Goal: Task Accomplishment & Management: Manage account settings

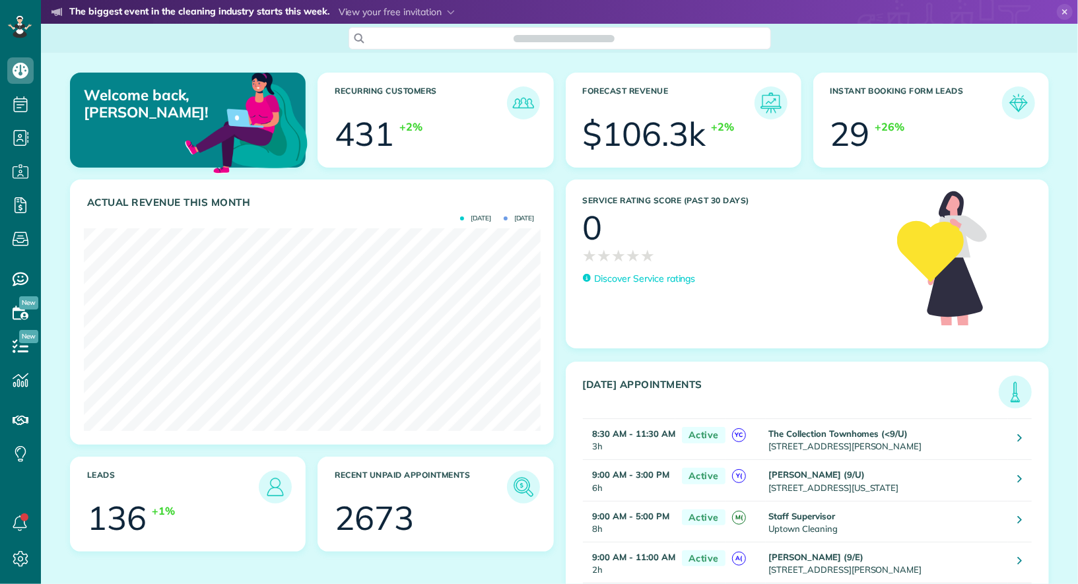
scroll to position [202, 456]
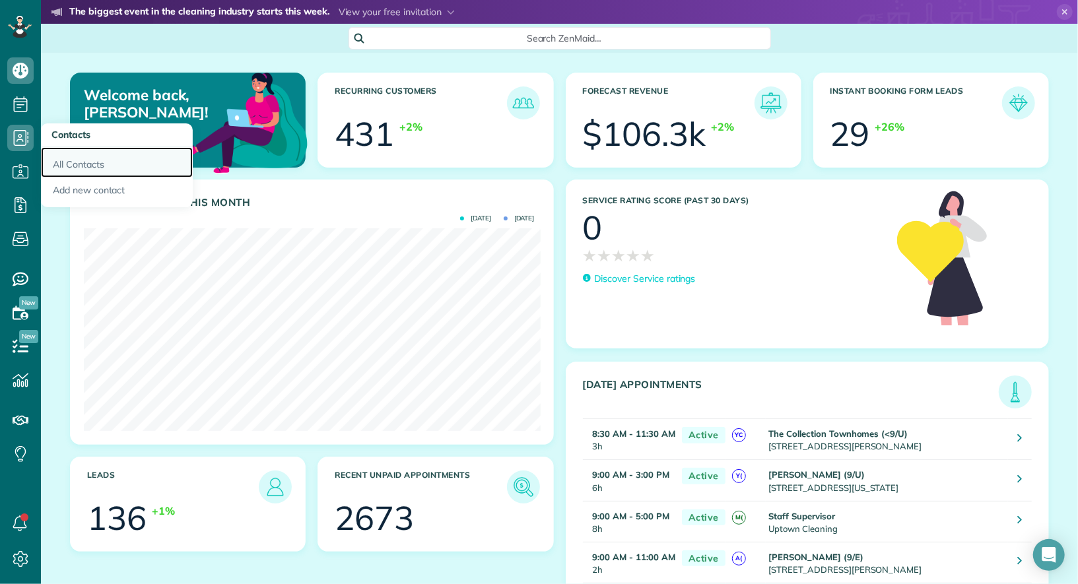
click at [65, 158] on link "All Contacts" at bounding box center [117, 162] width 152 height 30
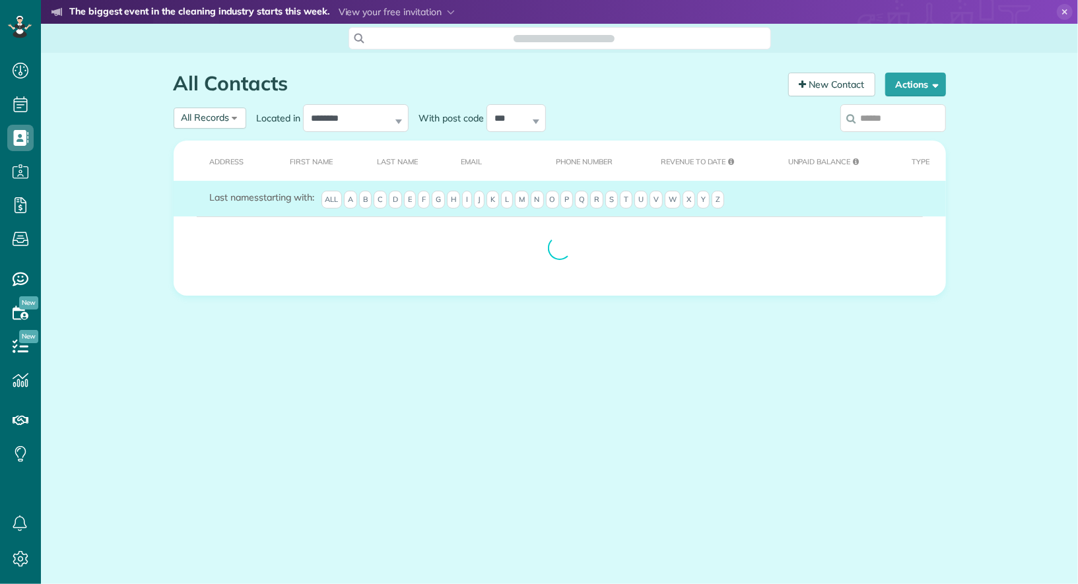
scroll to position [5, 5]
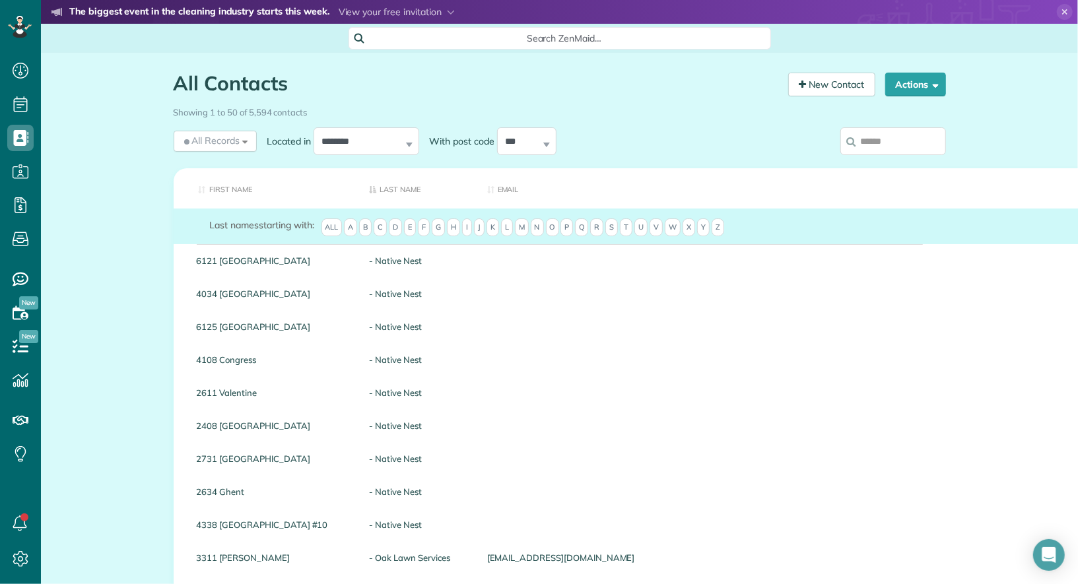
click at [882, 143] on input "search" at bounding box center [893, 141] width 106 height 28
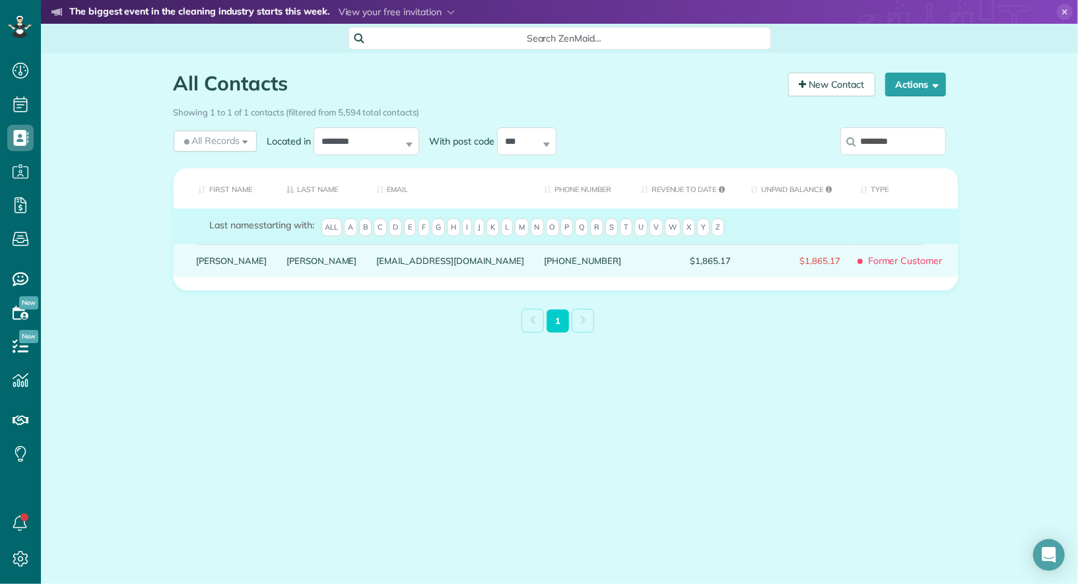
type input "********"
click at [220, 265] on link "Nathan" at bounding box center [232, 260] width 71 height 9
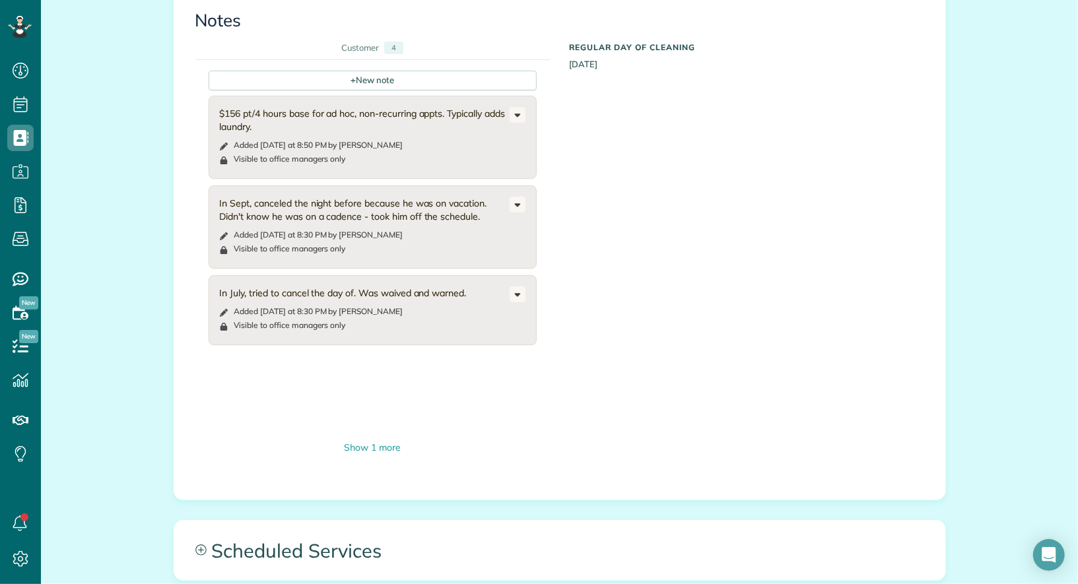
scroll to position [874, 0]
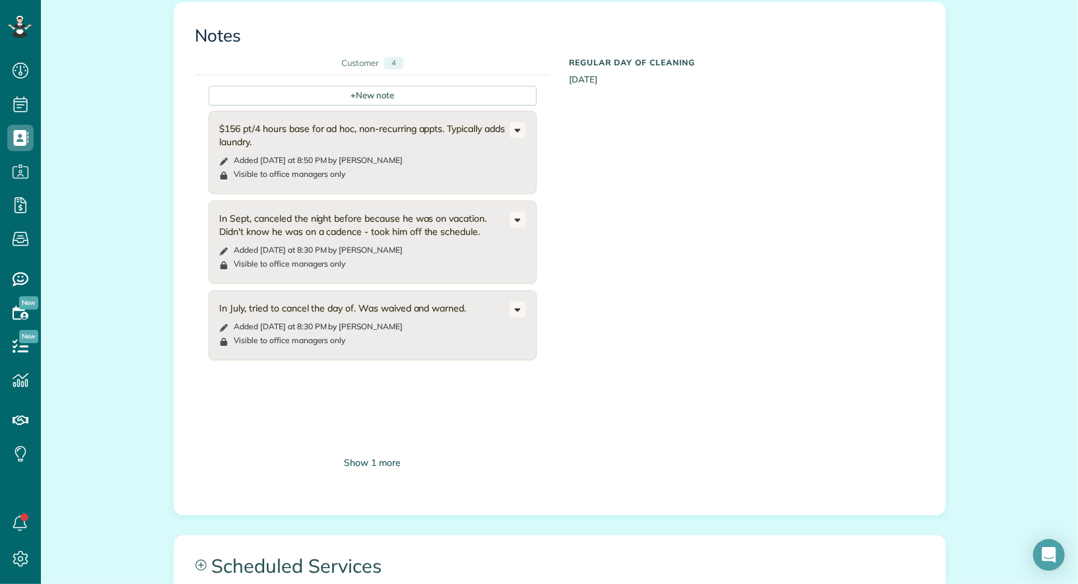
click at [372, 456] on div "Show 1 more" at bounding box center [373, 463] width 328 height 14
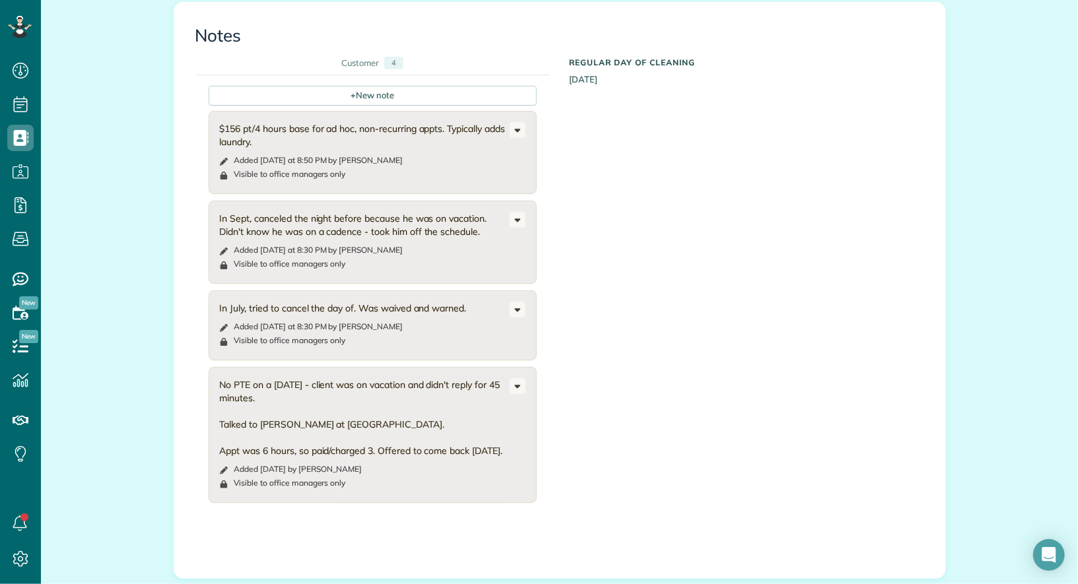
drag, startPoint x: 463, startPoint y: 276, endPoint x: 209, endPoint y: 273, distance: 254.1
click at [209, 290] on div "In July, tried to cancel the day of. Was waived and warned. Added yesterday at …" at bounding box center [373, 325] width 328 height 70
click at [269, 302] on div "In July, tried to cancel the day of. Was waived and warned." at bounding box center [365, 308] width 290 height 13
drag, startPoint x: 489, startPoint y: 205, endPoint x: 204, endPoint y: 193, distance: 285.4
click at [204, 193] on div "+ New note $156 pt/4 hours base for ad hoc, non-recurring appts. Typically adds…" at bounding box center [549, 304] width 709 height 459
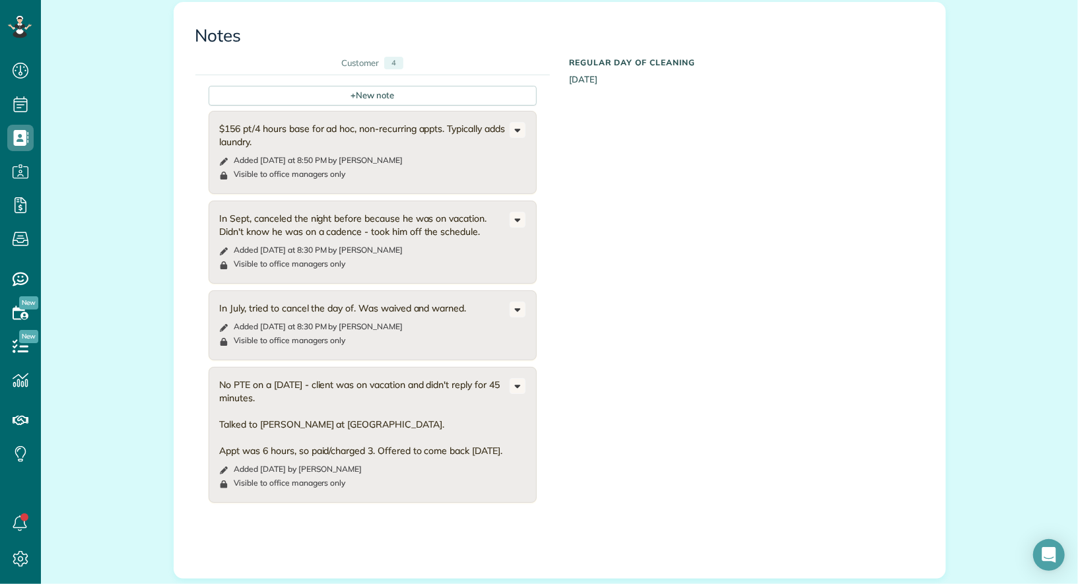
click at [218, 201] on div "In Sept, canceled the night before because he was on vacation. Didn't know he w…" at bounding box center [373, 242] width 328 height 83
drag, startPoint x: 228, startPoint y: 193, endPoint x: 481, endPoint y: 207, distance: 253.1
click at [481, 212] on div "In Sept, canceled the night before because he was on vacation. Didn't know he w…" at bounding box center [365, 225] width 290 height 26
drag, startPoint x: 336, startPoint y: 111, endPoint x: 216, endPoint y: 104, distance: 120.4
click at [216, 111] on div "$156 pt/4 hours base for ad hoc, non-recurring appts. Typically adds laundry. A…" at bounding box center [373, 152] width 328 height 83
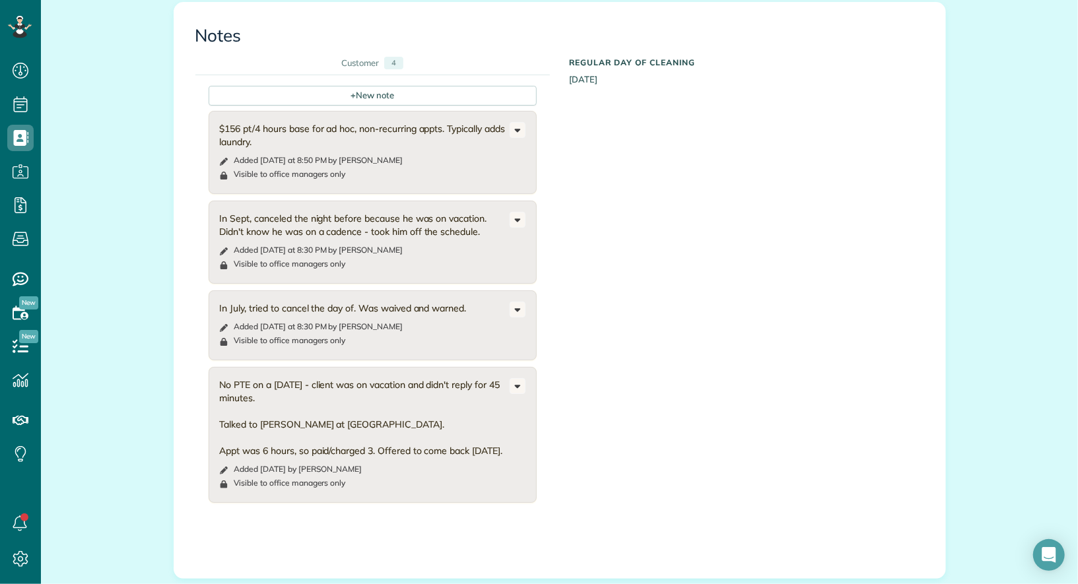
click at [257, 122] on div "$156 pt/4 hours base for ad hoc, non-recurring appts. Typically adds laundry." at bounding box center [365, 135] width 290 height 26
drag, startPoint x: 257, startPoint y: 116, endPoint x: 218, endPoint y: 102, distance: 42.2
click at [218, 111] on div "$156 pt/4 hours base for ad hoc, non-recurring appts. Typically adds laundry. A…" at bounding box center [373, 152] width 328 height 83
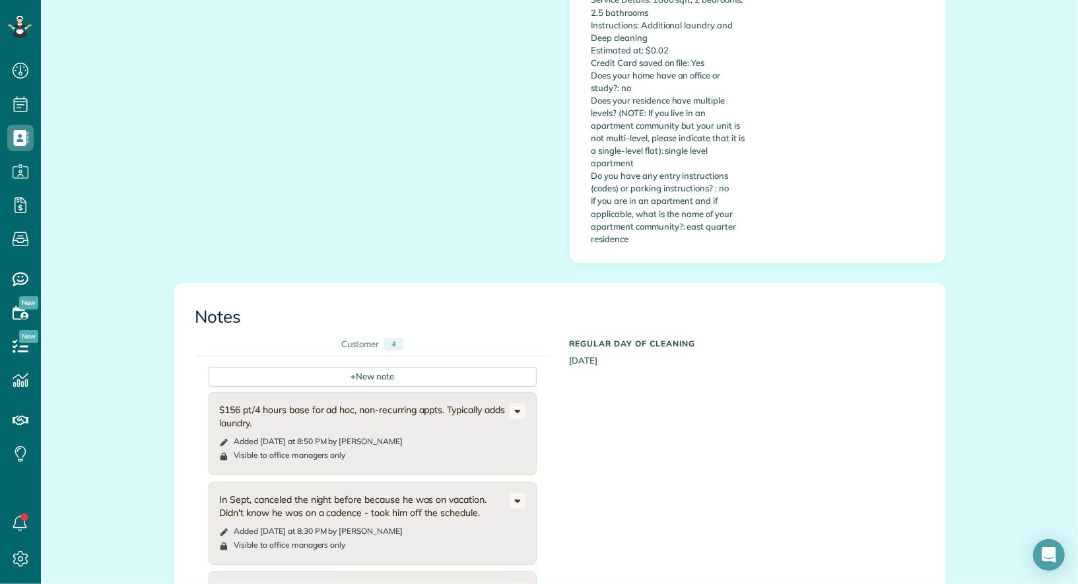
scroll to position [597, 0]
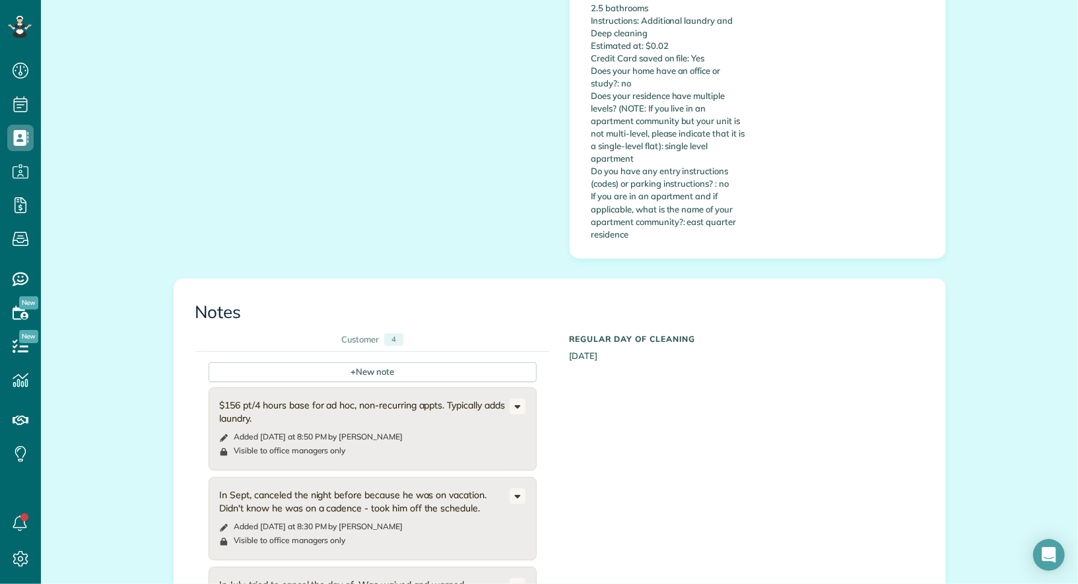
click at [425, 399] on div "$156 pt/4 hours base for ad hoc, non-recurring appts. Typically adds laundry." at bounding box center [365, 412] width 290 height 26
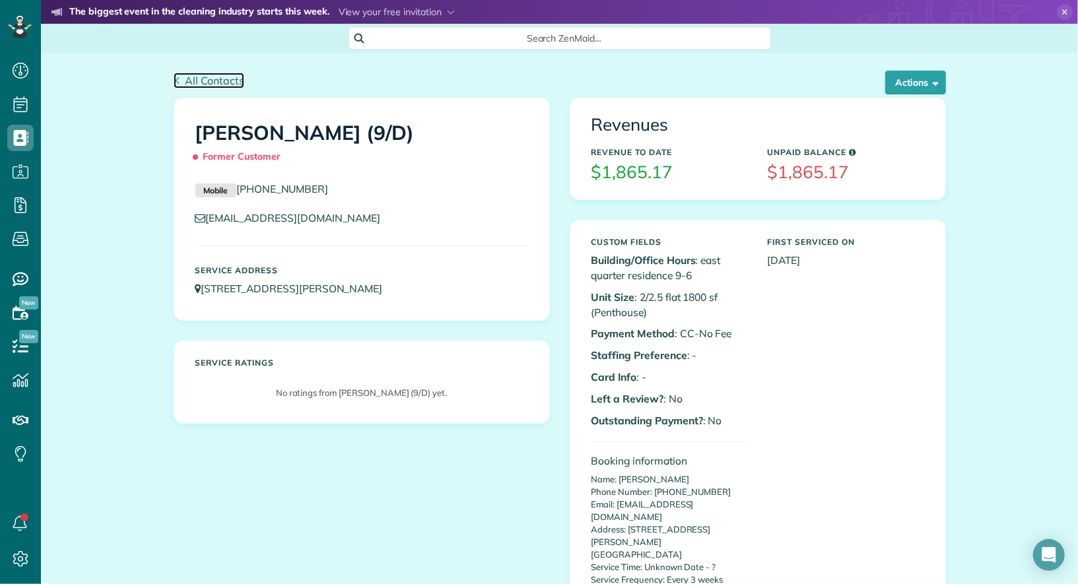
click at [229, 81] on span "All Contacts" at bounding box center [214, 80] width 59 height 13
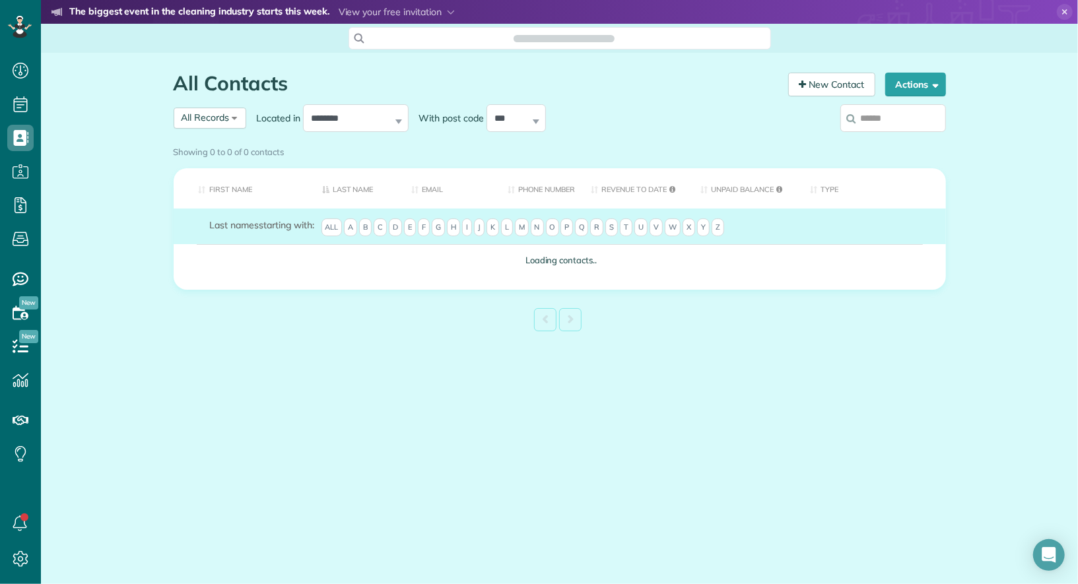
scroll to position [5, 5]
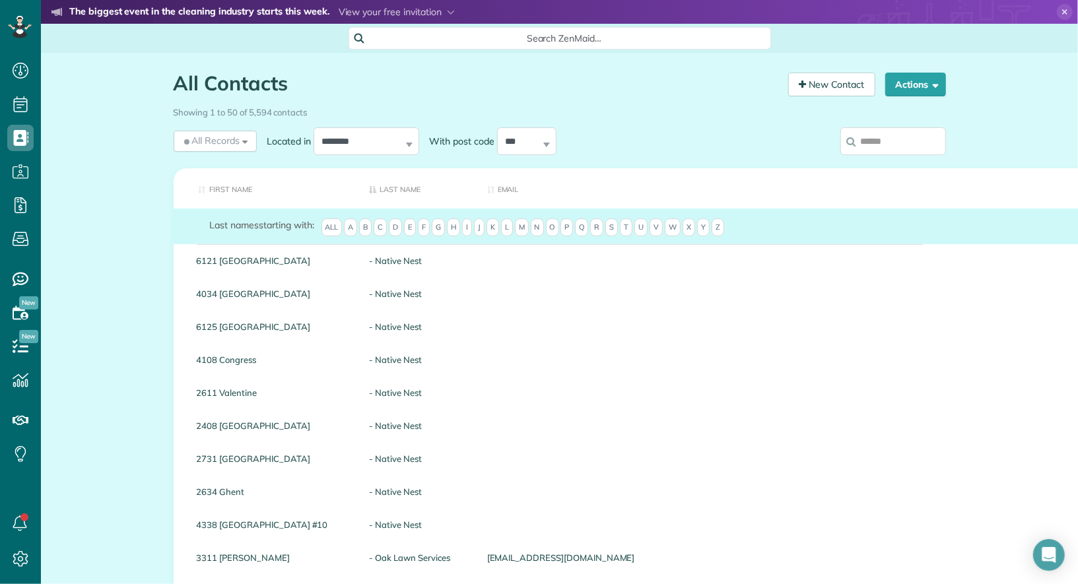
click at [894, 129] on input "search" at bounding box center [893, 141] width 106 height 28
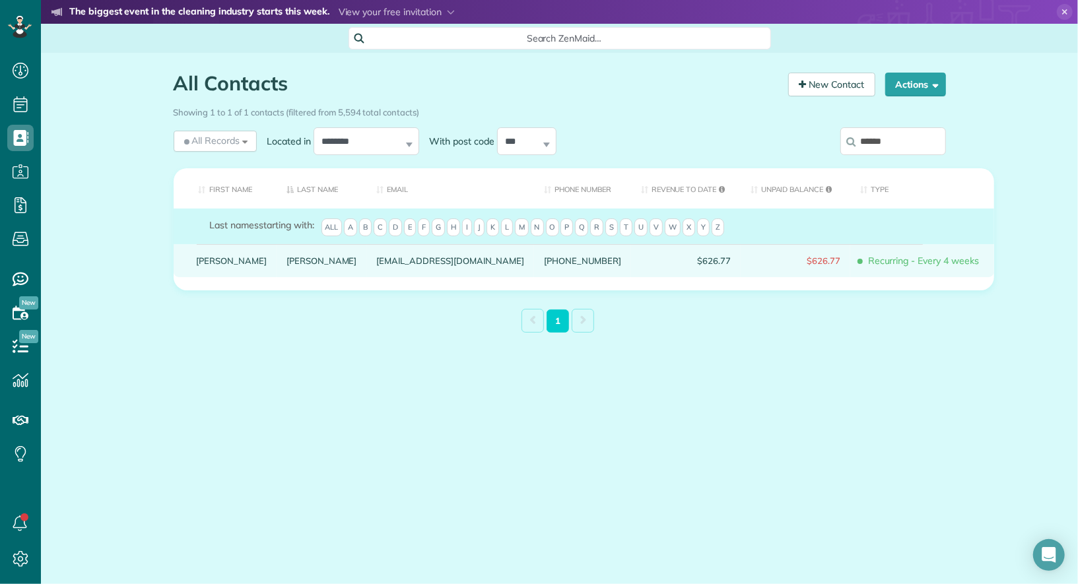
type input "******"
click at [210, 265] on link "Ryan" at bounding box center [232, 260] width 71 height 9
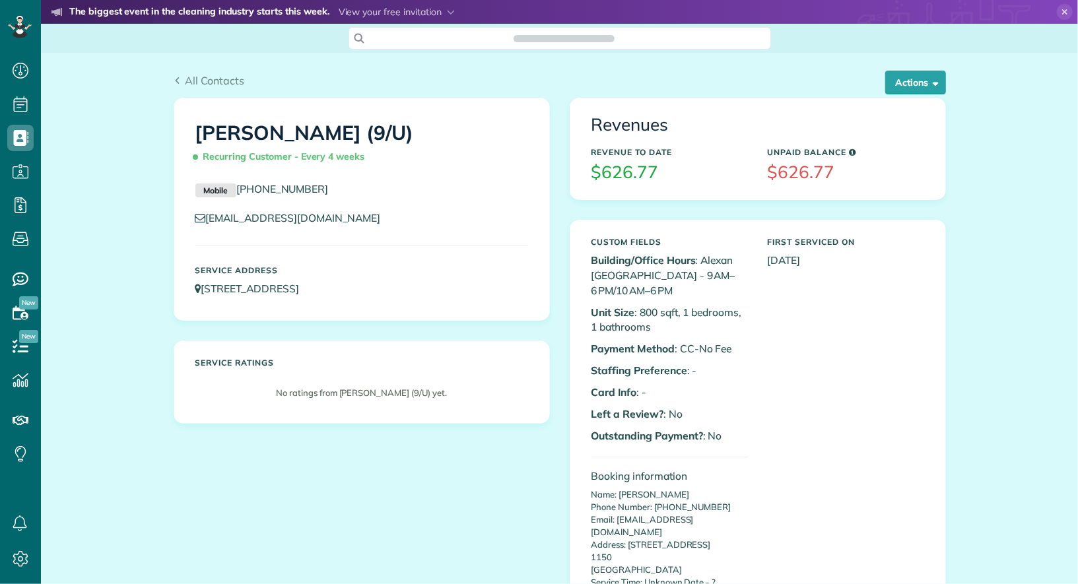
scroll to position [5, 5]
click at [915, 81] on button "Actions" at bounding box center [915, 83] width 61 height 24
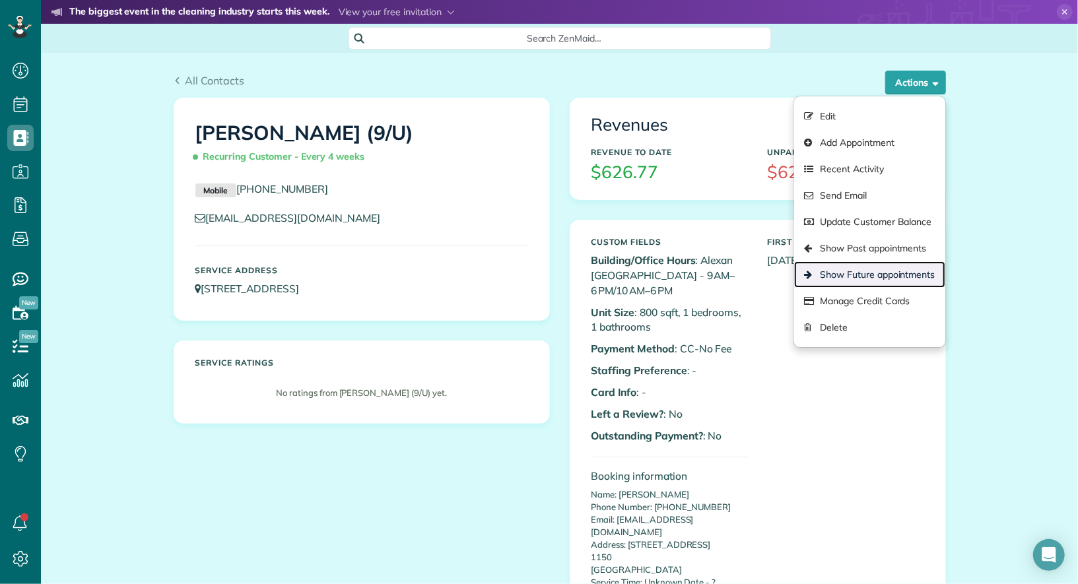
click at [909, 271] on link "Show Future appointments" at bounding box center [869, 274] width 150 height 26
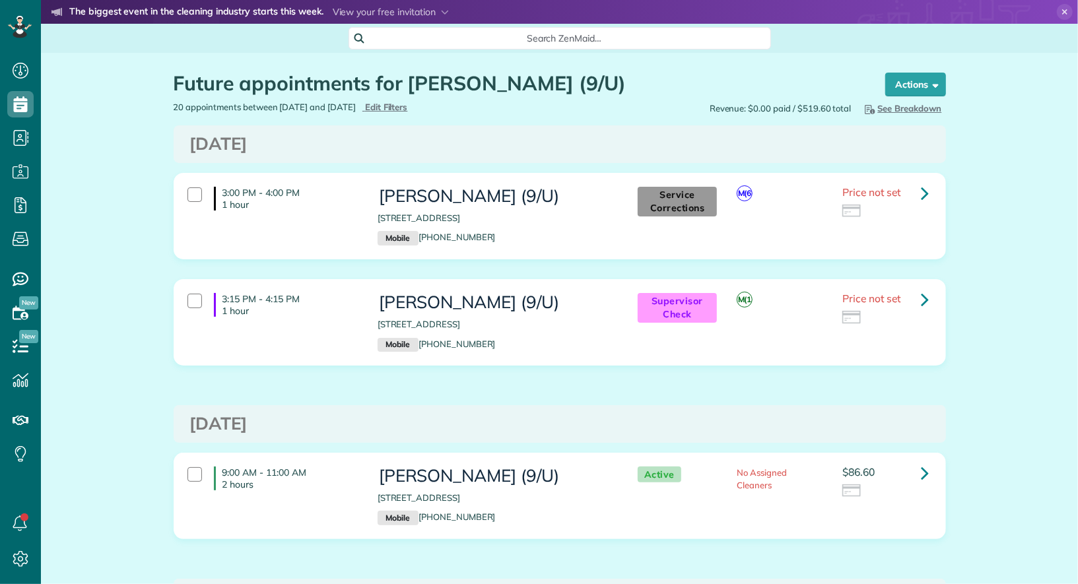
scroll to position [5, 5]
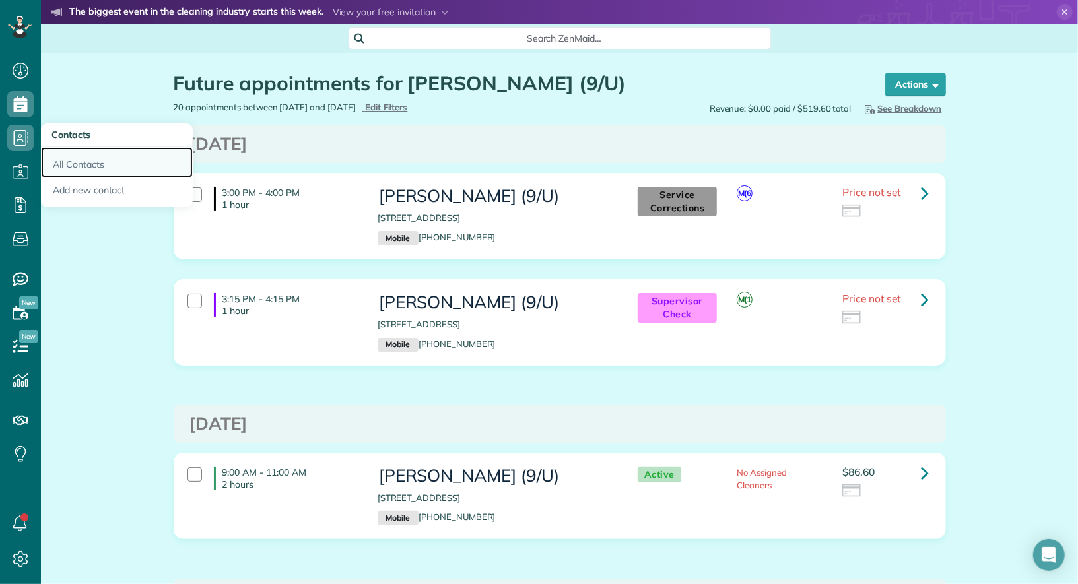
click at [72, 160] on link "All Contacts" at bounding box center [117, 162] width 152 height 30
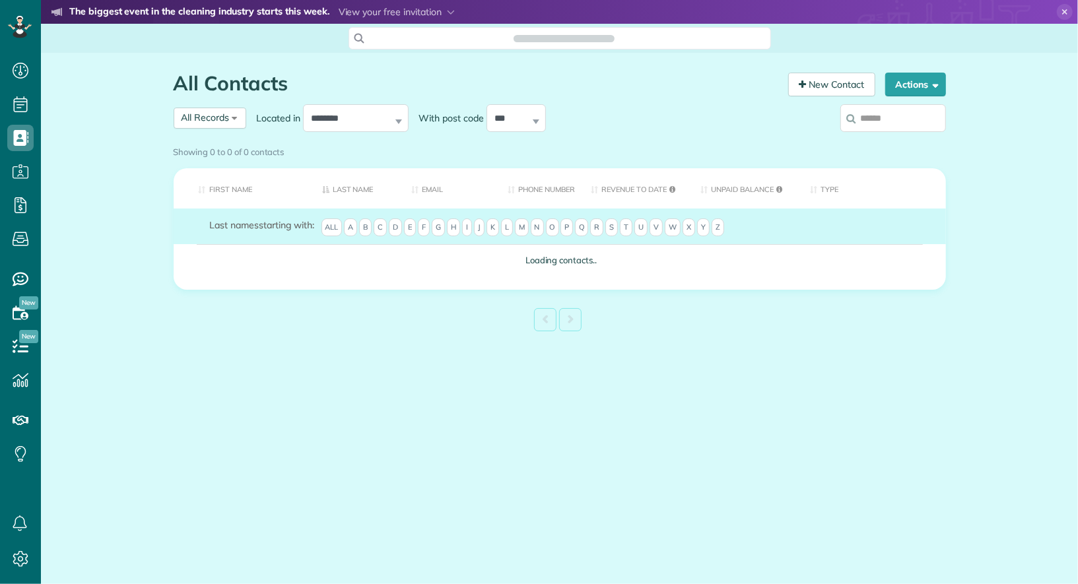
scroll to position [5, 5]
click at [901, 141] on div "Showing 0 to 0 of 0 contacts" at bounding box center [560, 152] width 792 height 23
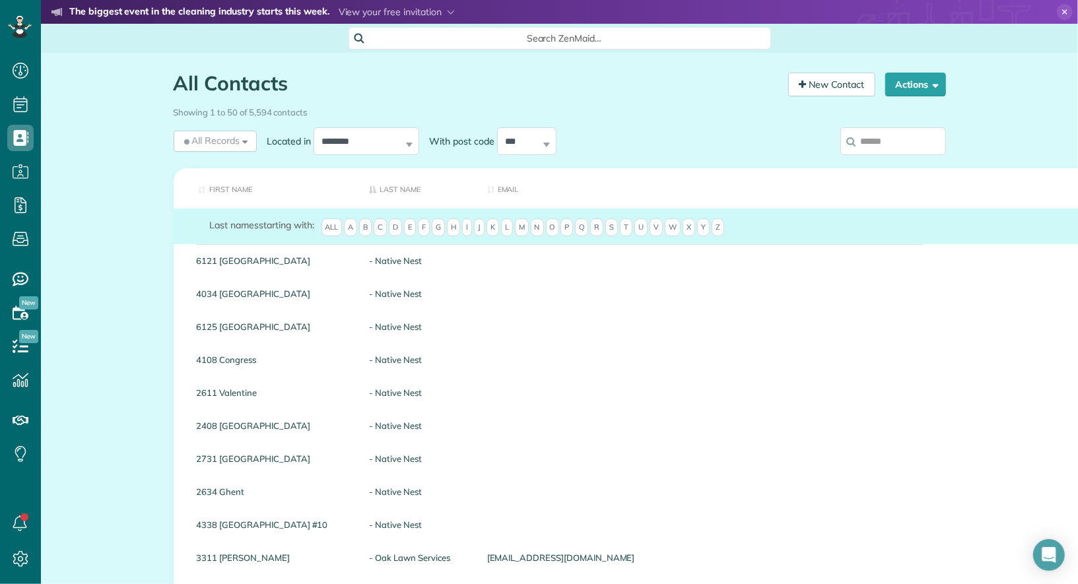
click at [892, 147] on input "search" at bounding box center [893, 141] width 106 height 28
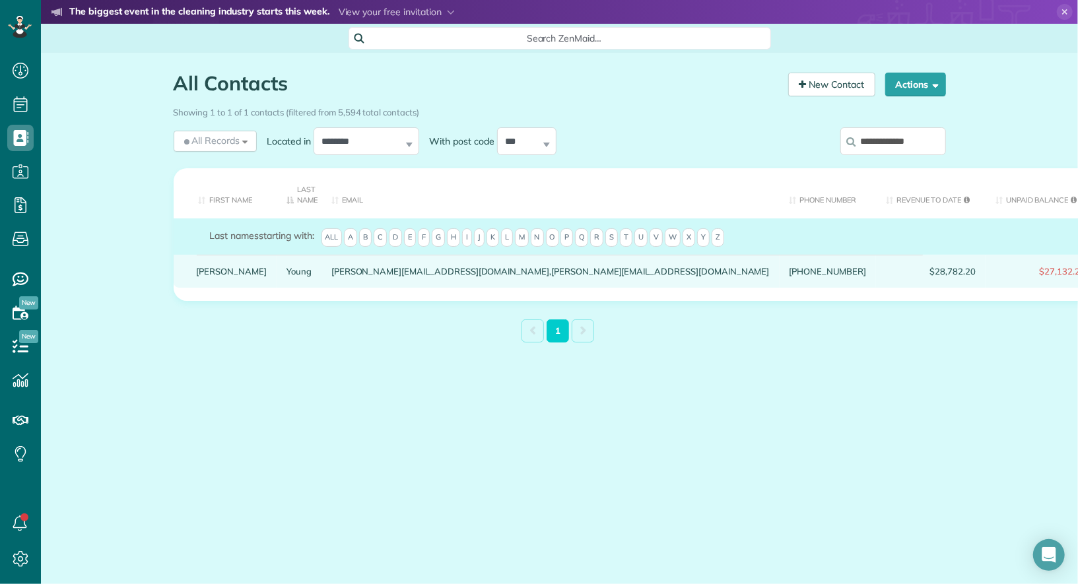
type input "**********"
click at [215, 267] on link "Charlie" at bounding box center [232, 271] width 71 height 9
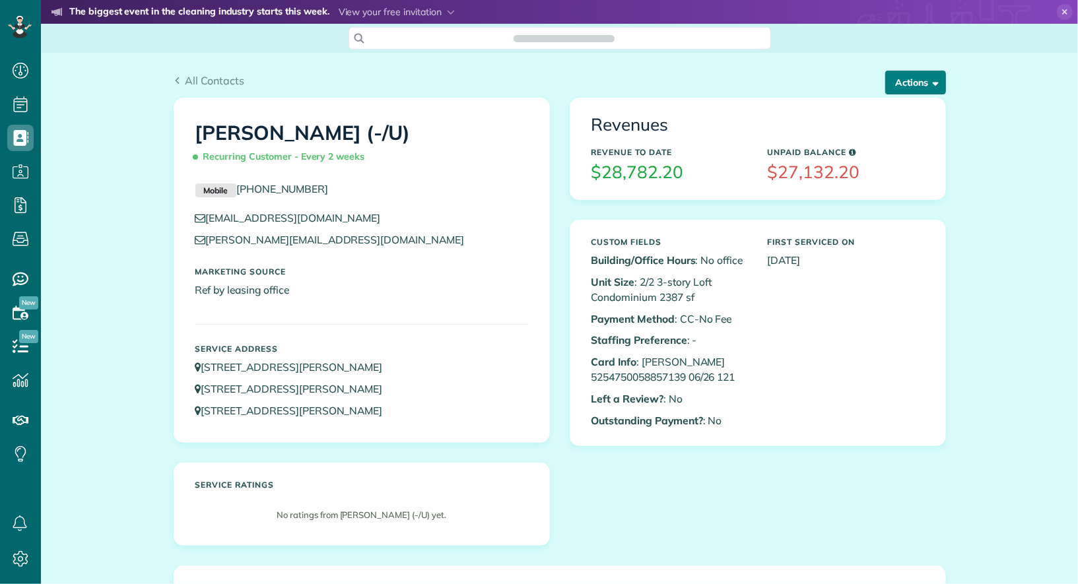
scroll to position [584, 40]
click at [933, 83] on span "button" at bounding box center [934, 82] width 10 height 10
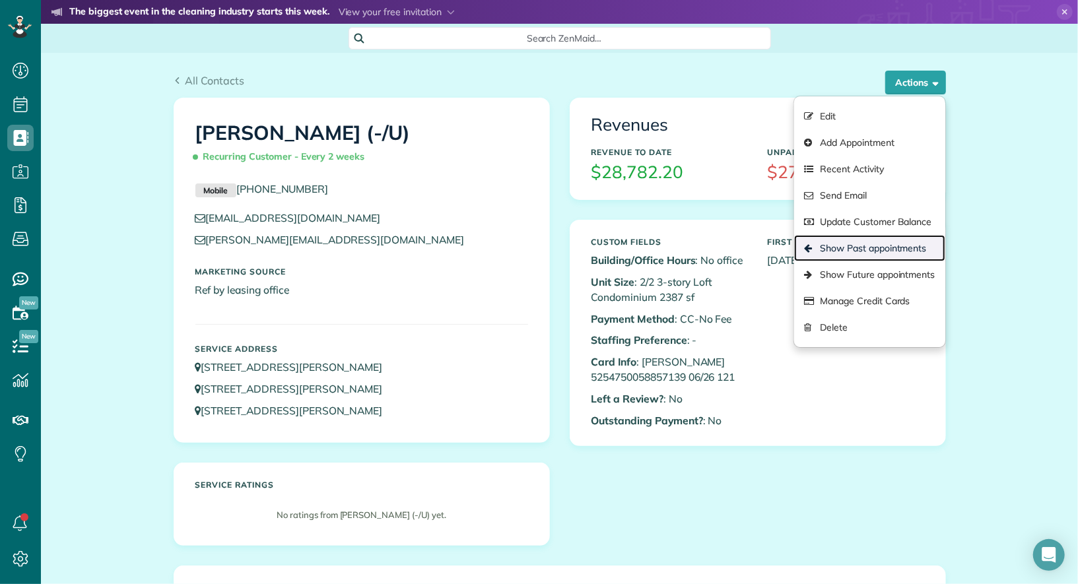
click at [898, 251] on link "Show Past appointments" at bounding box center [869, 248] width 150 height 26
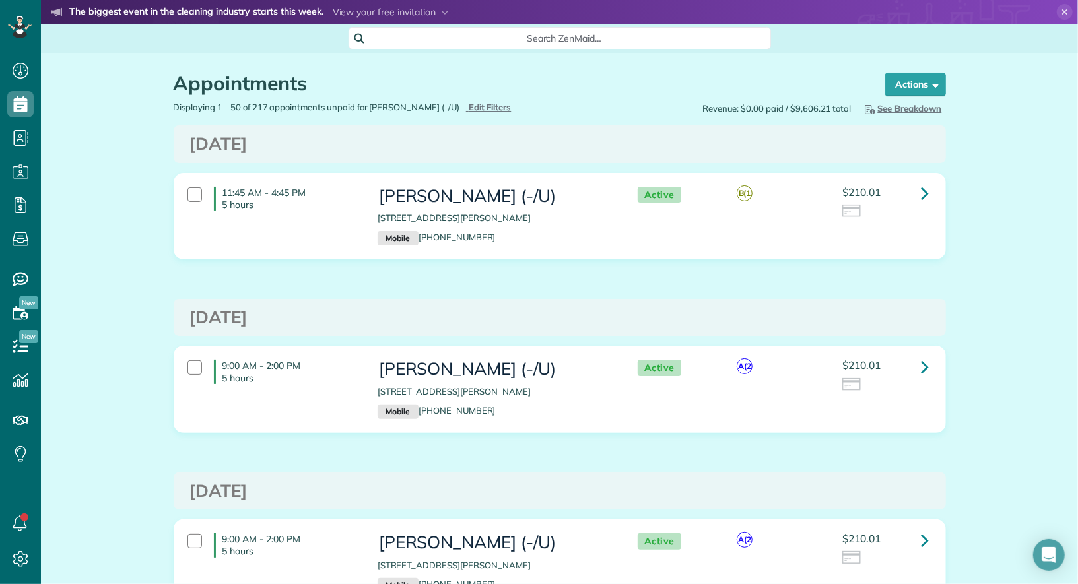
drag, startPoint x: 378, startPoint y: 218, endPoint x: 569, endPoint y: 221, distance: 190.8
click at [569, 221] on p "2619 McKinney Avenue #1109 Dallas TX 75204" at bounding box center [495, 218] width 234 height 13
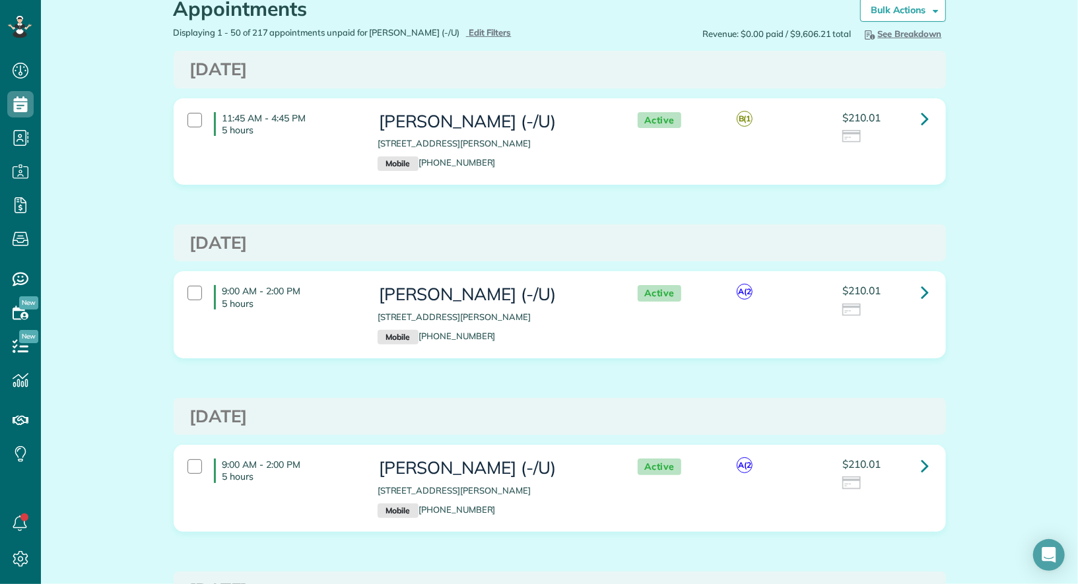
scroll to position [74, 0]
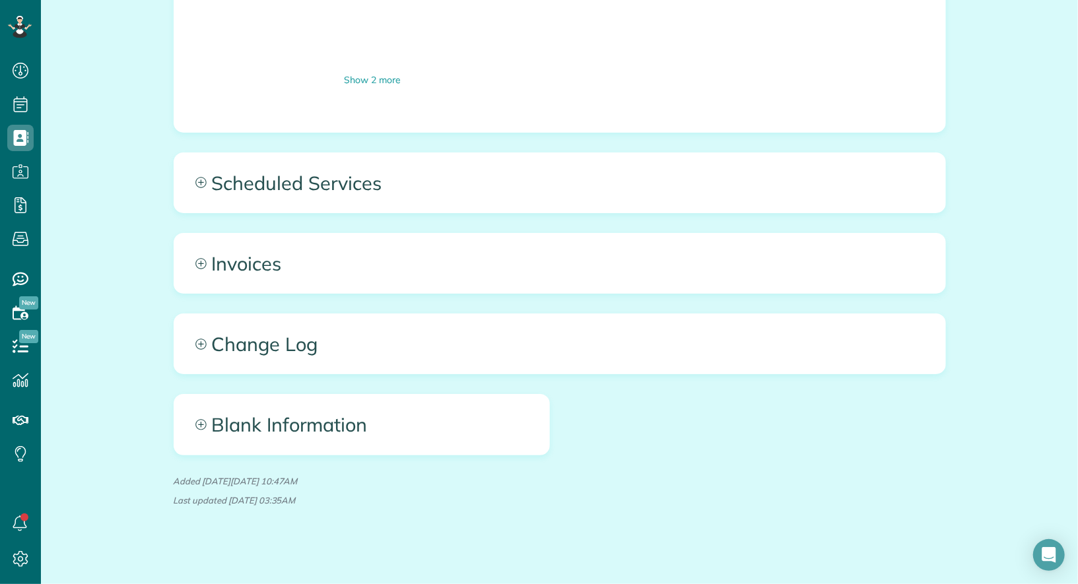
scroll to position [891, 0]
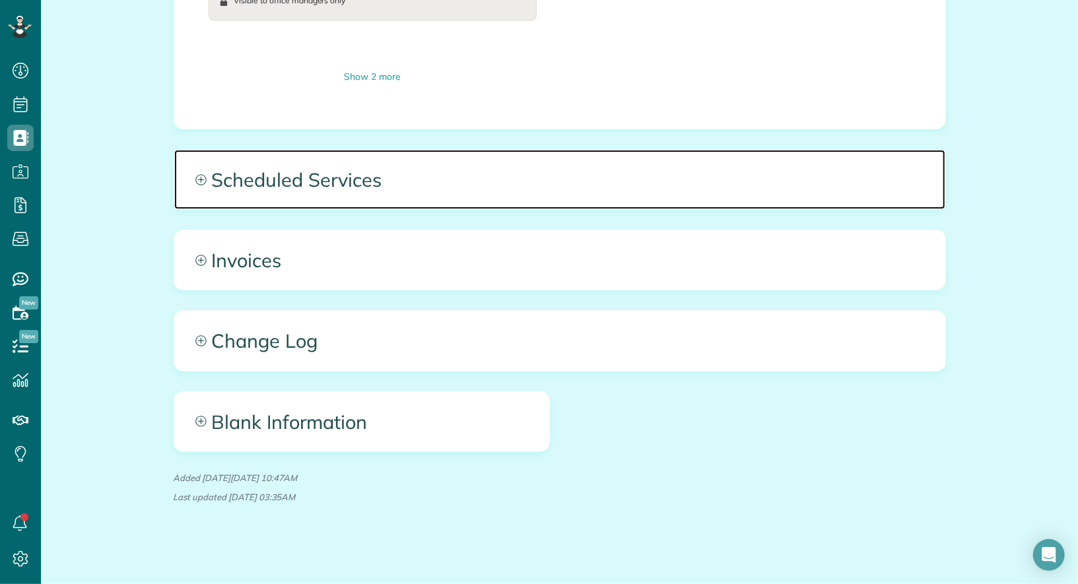
click at [380, 182] on span "Scheduled Services" at bounding box center [559, 179] width 771 height 59
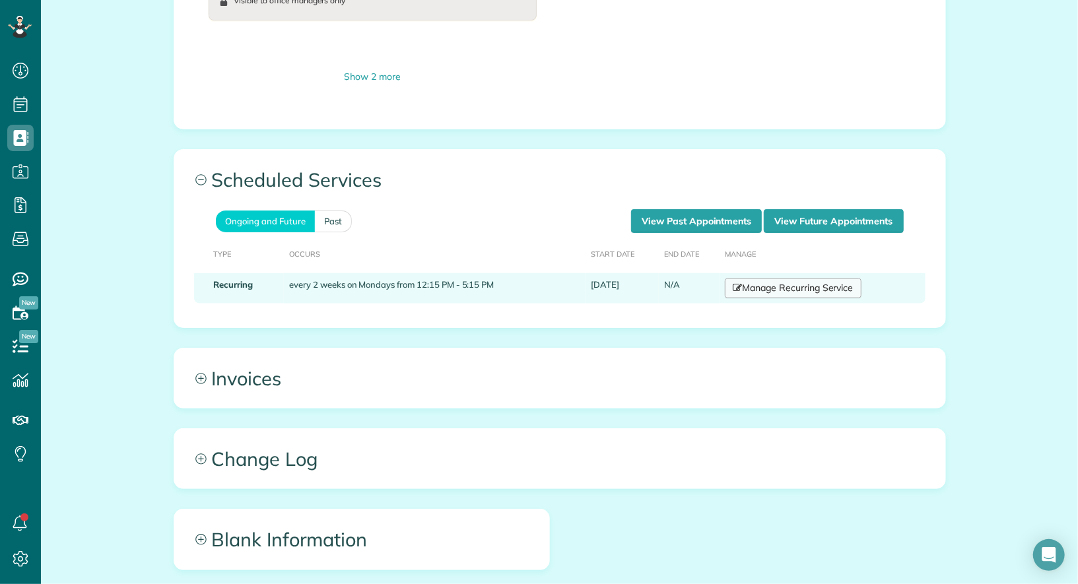
click at [758, 283] on link "Manage Recurring Service" at bounding box center [793, 289] width 136 height 20
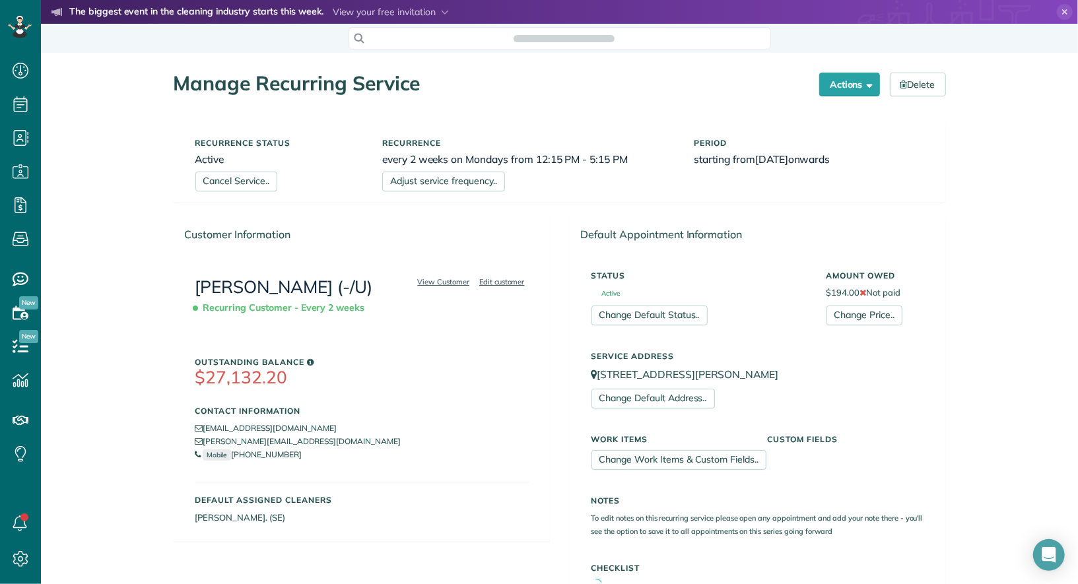
scroll to position [5, 5]
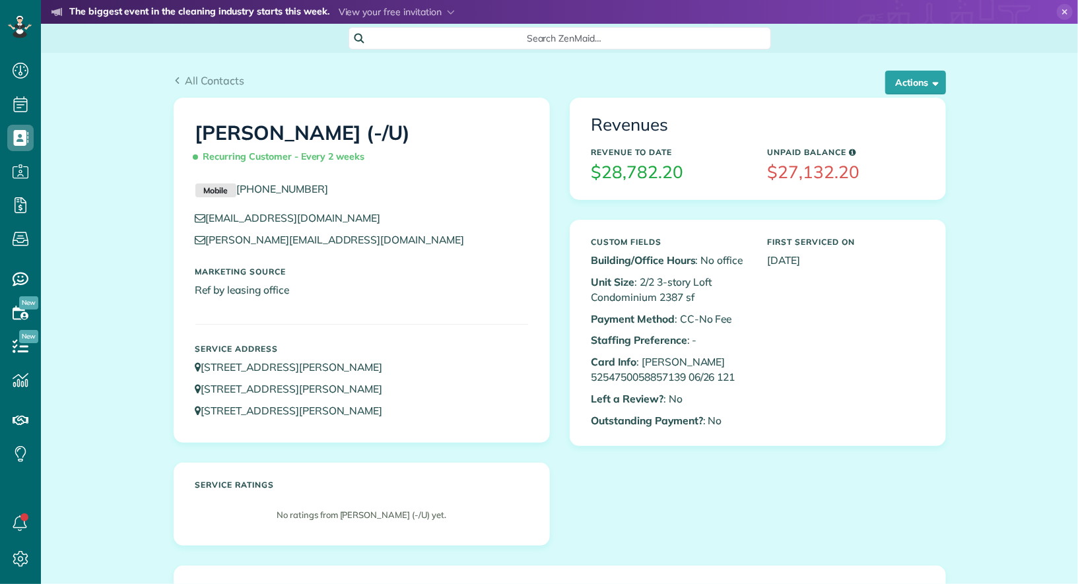
scroll to position [5, 5]
click at [906, 85] on button "Actions" at bounding box center [915, 83] width 61 height 24
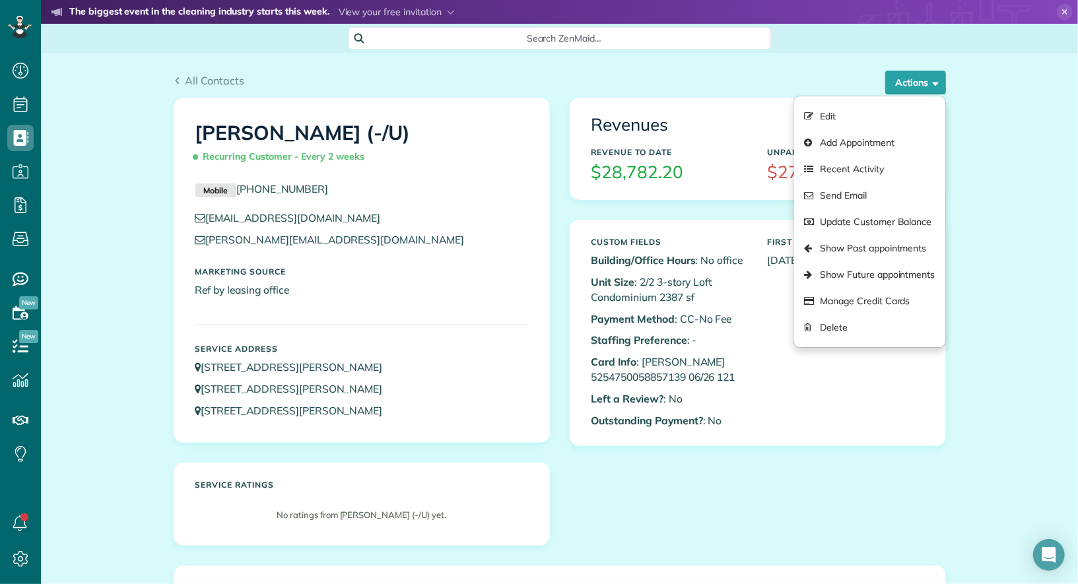
click at [731, 84] on div "All Contacts" at bounding box center [560, 81] width 772 height 16
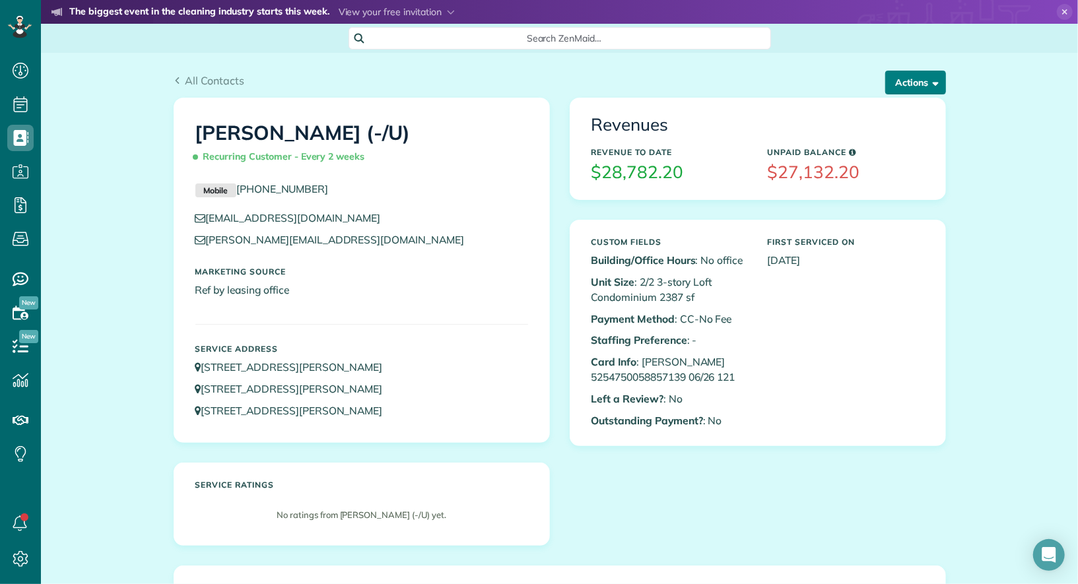
click at [913, 83] on button "Actions" at bounding box center [915, 83] width 61 height 24
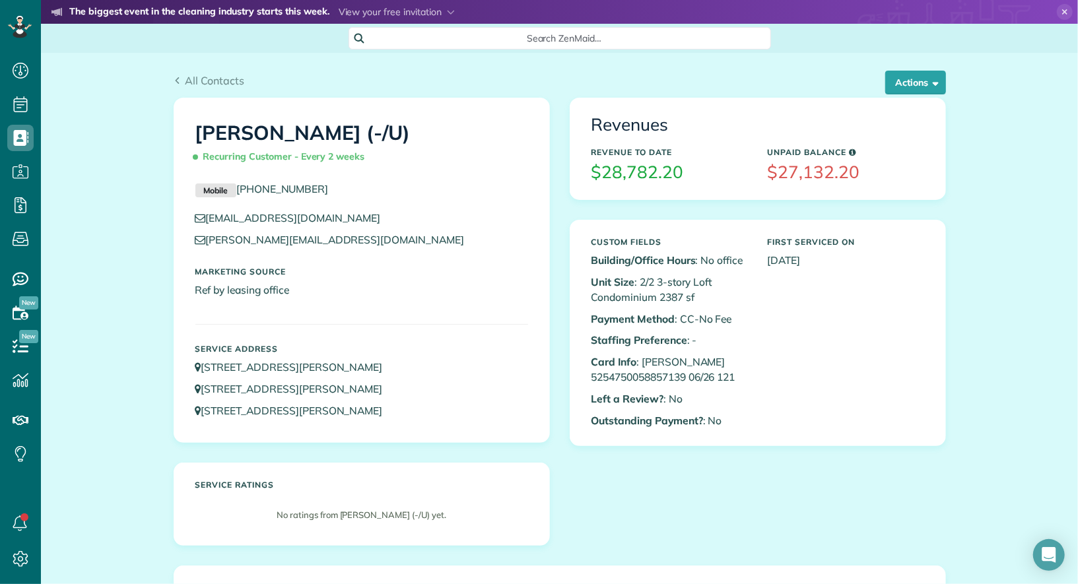
scroll to position [891, 0]
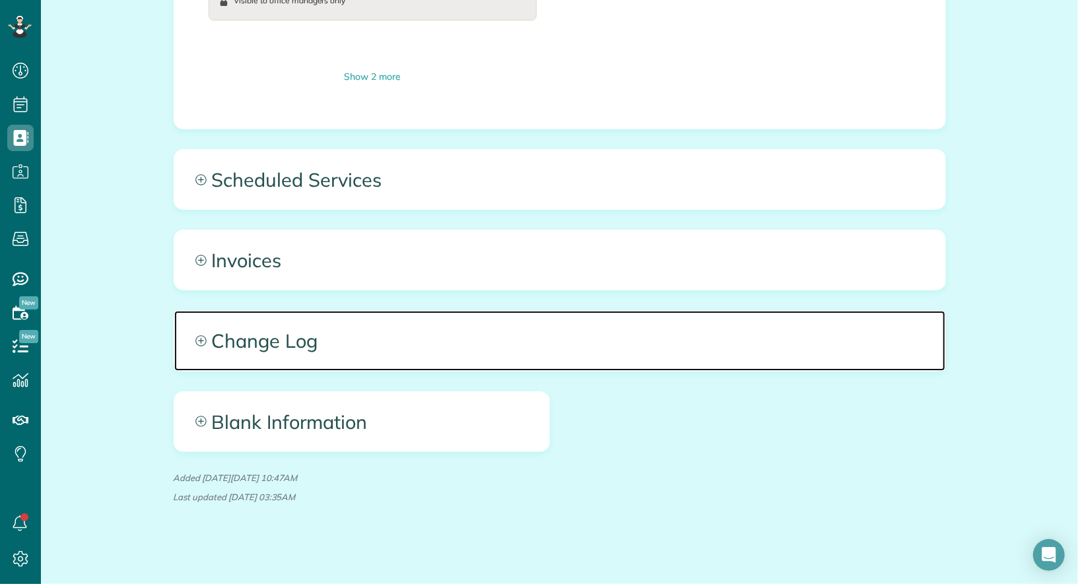
click at [337, 327] on span "Change Log" at bounding box center [559, 340] width 771 height 59
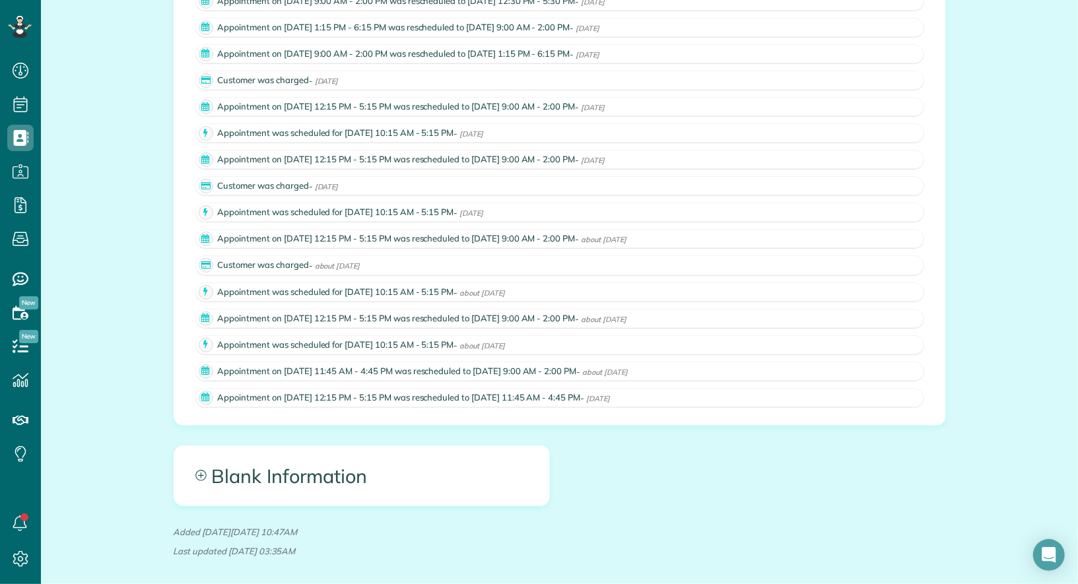
scroll to position [1367, 0]
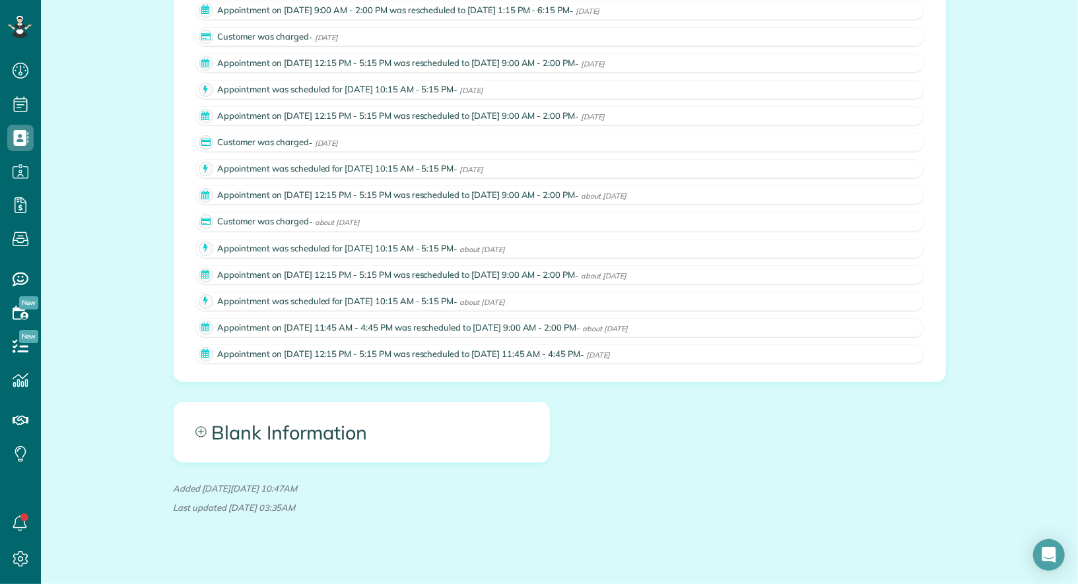
drag, startPoint x: 370, startPoint y: 499, endPoint x: 175, endPoint y: 491, distance: 194.9
drag, startPoint x: 175, startPoint y: 491, endPoint x: 360, endPoint y: 500, distance: 185.0
click at [374, 502] on p "Last updated Tuesday Aug 26, 2025 at 03:35AM" at bounding box center [560, 508] width 772 height 13
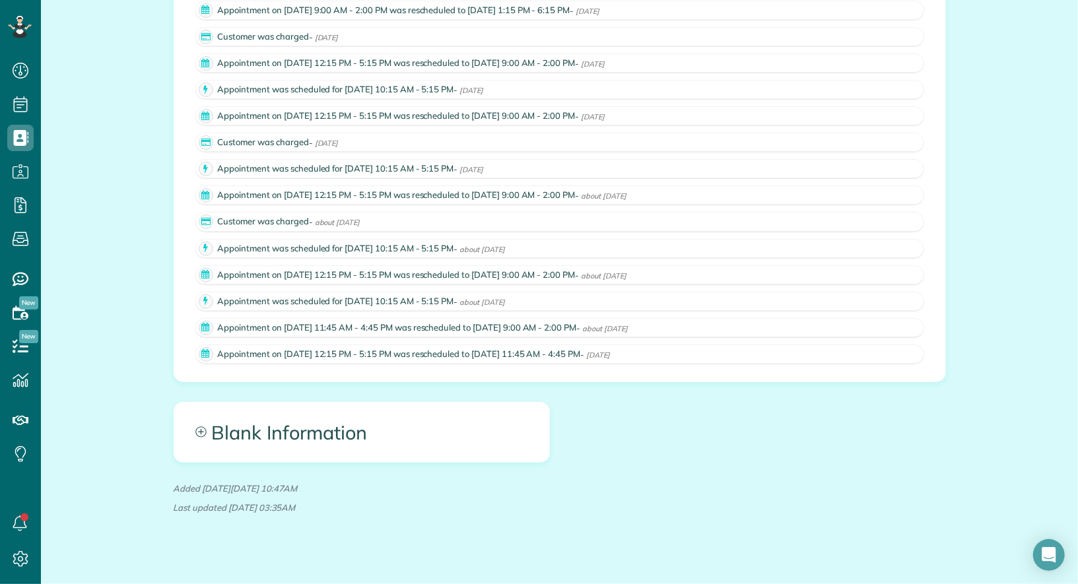
drag, startPoint x: 374, startPoint y: 490, endPoint x: 170, endPoint y: 490, distance: 203.3
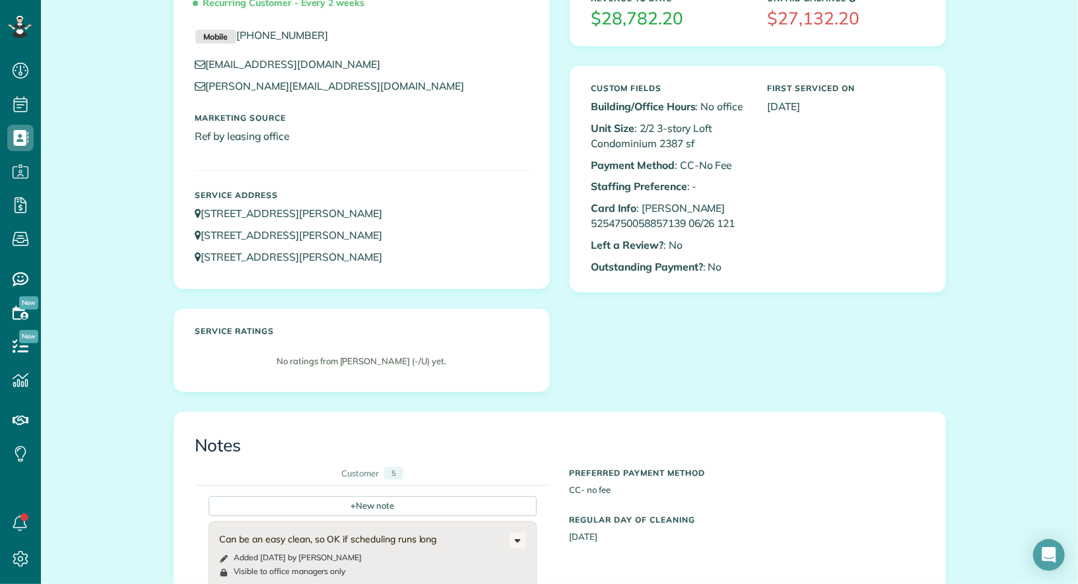
scroll to position [0, 0]
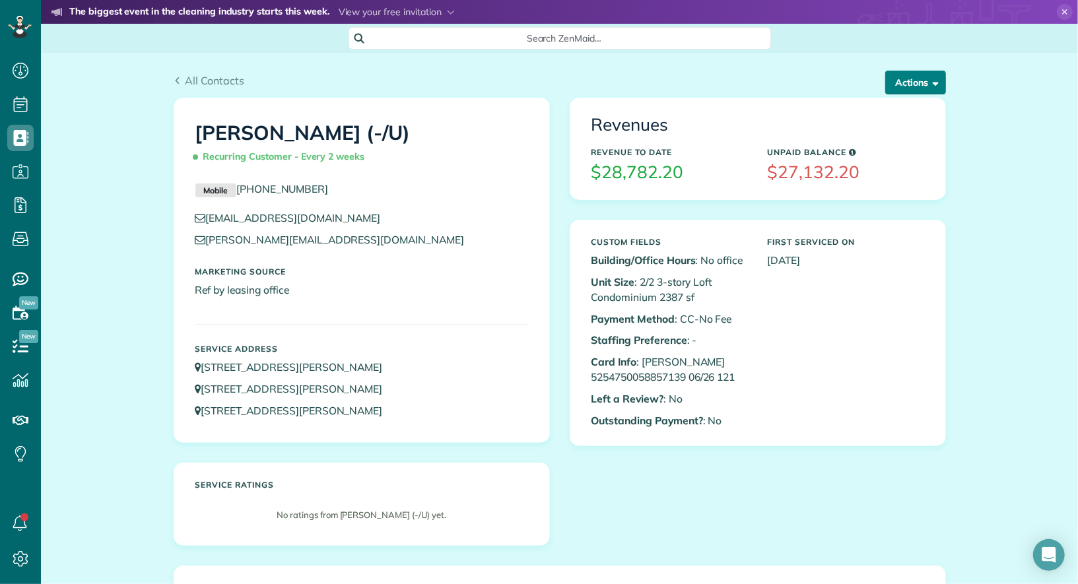
click at [898, 80] on button "Actions" at bounding box center [915, 83] width 61 height 24
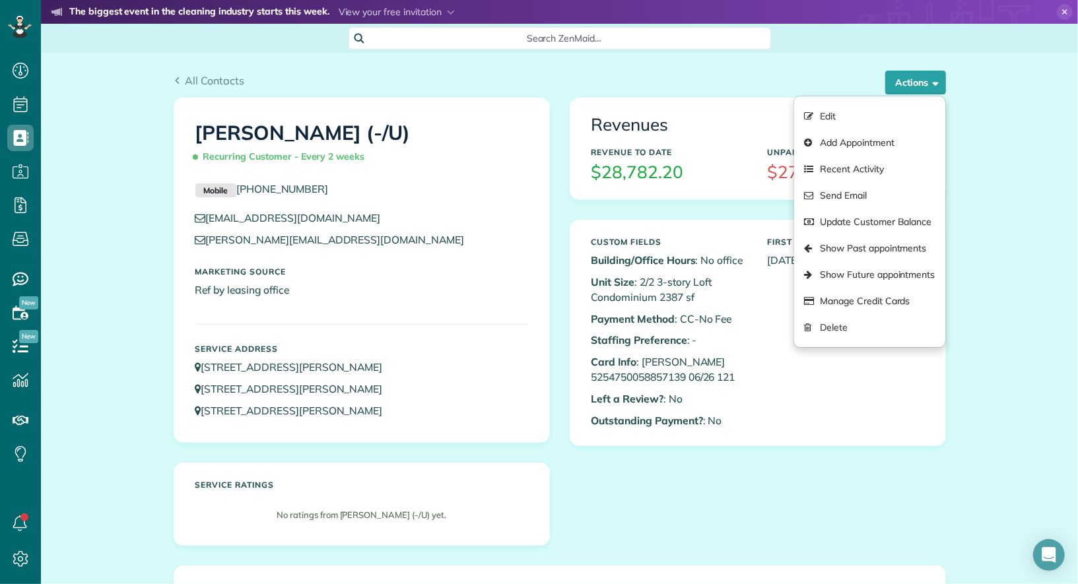
click at [655, 83] on div "All Contacts" at bounding box center [560, 81] width 772 height 16
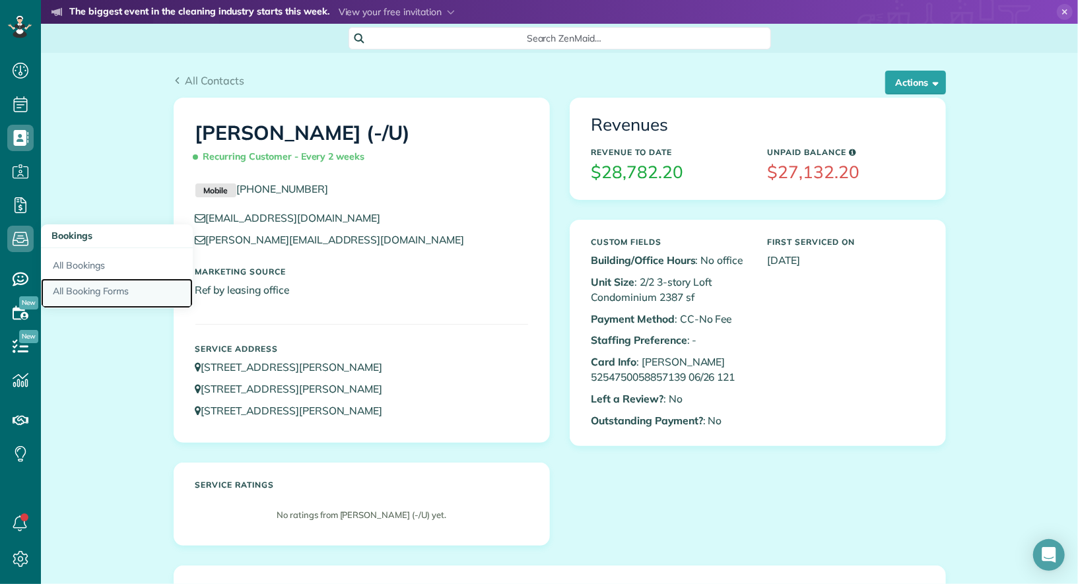
click at [88, 288] on link "All Booking Forms" at bounding box center [117, 294] width 152 height 30
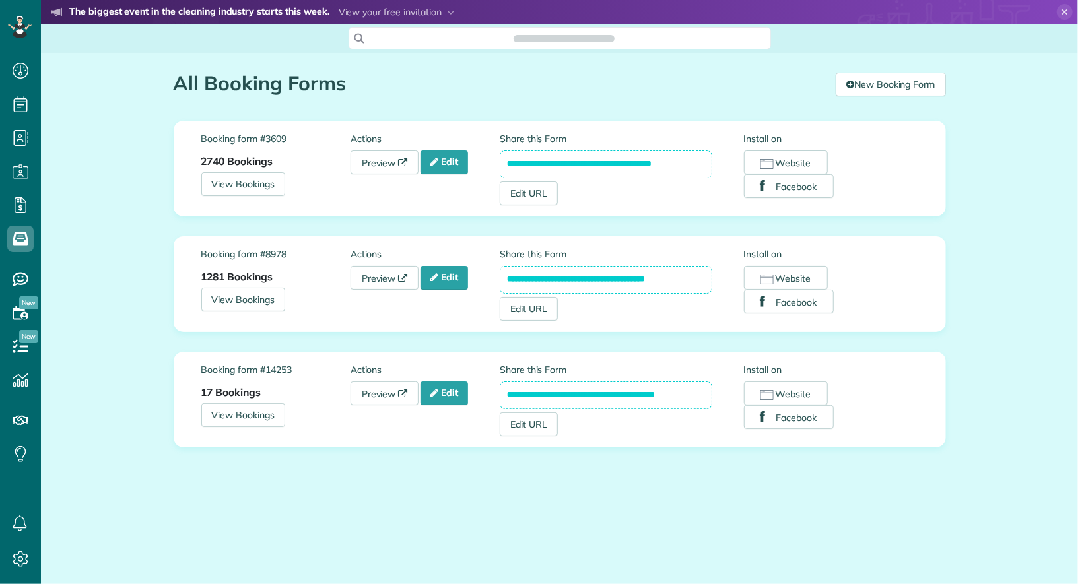
scroll to position [5, 5]
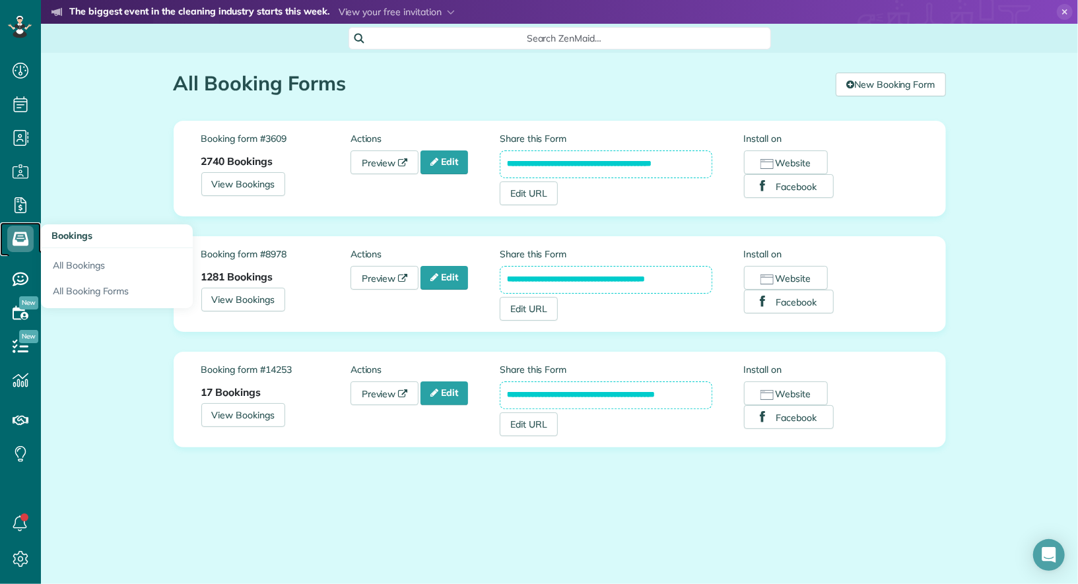
click at [24, 239] on icon at bounding box center [20, 239] width 26 height 26
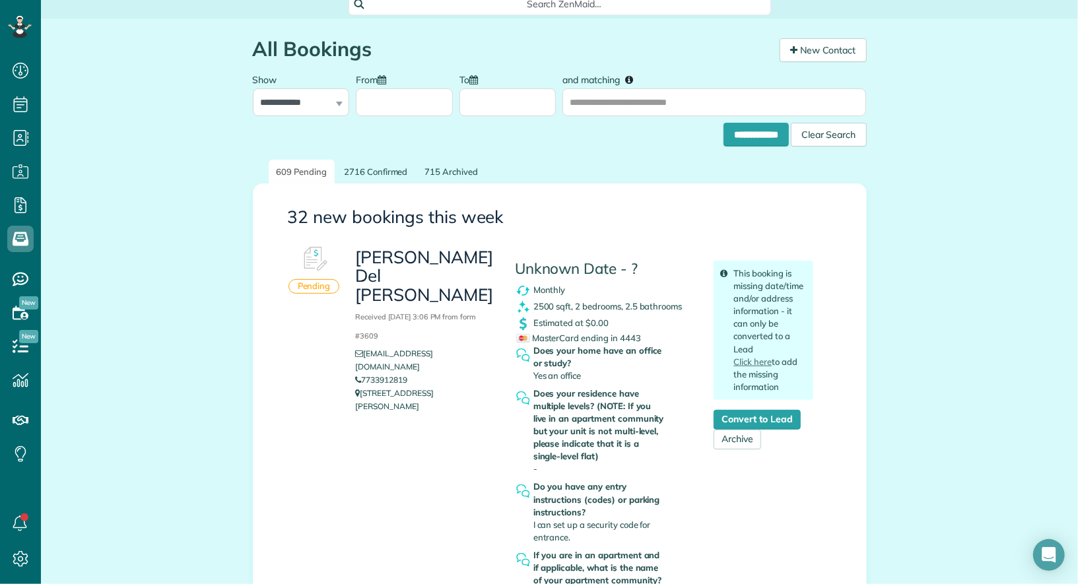
scroll to position [41, 0]
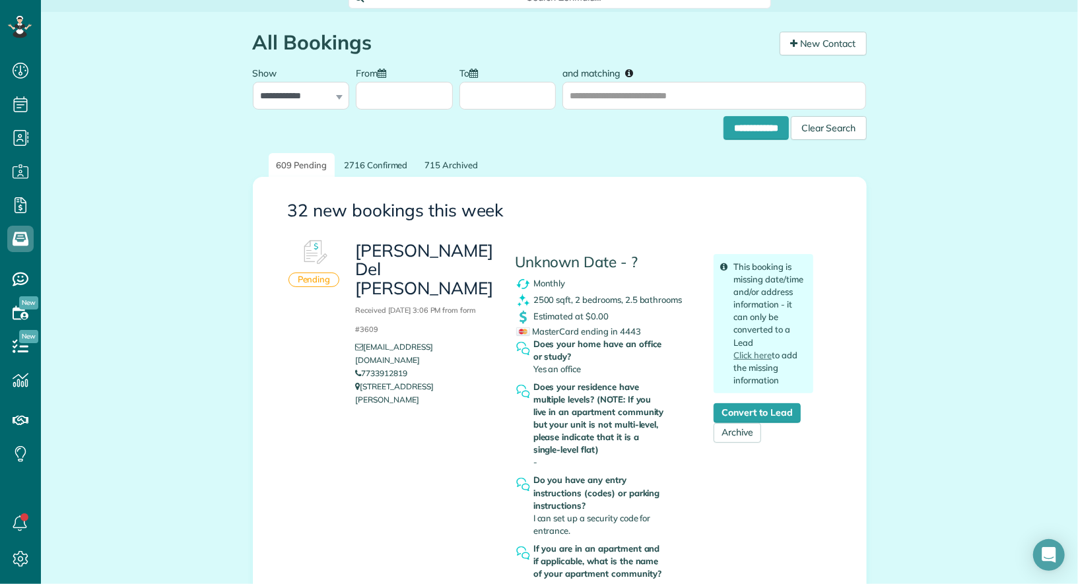
drag, startPoint x: 434, startPoint y: 295, endPoint x: 394, endPoint y: 295, distance: 40.3
click at [394, 295] on h3 "[PERSON_NAME] Del [PERSON_NAME] Received [DATE] 3:06 PM from form #3609" at bounding box center [424, 289] width 139 height 94
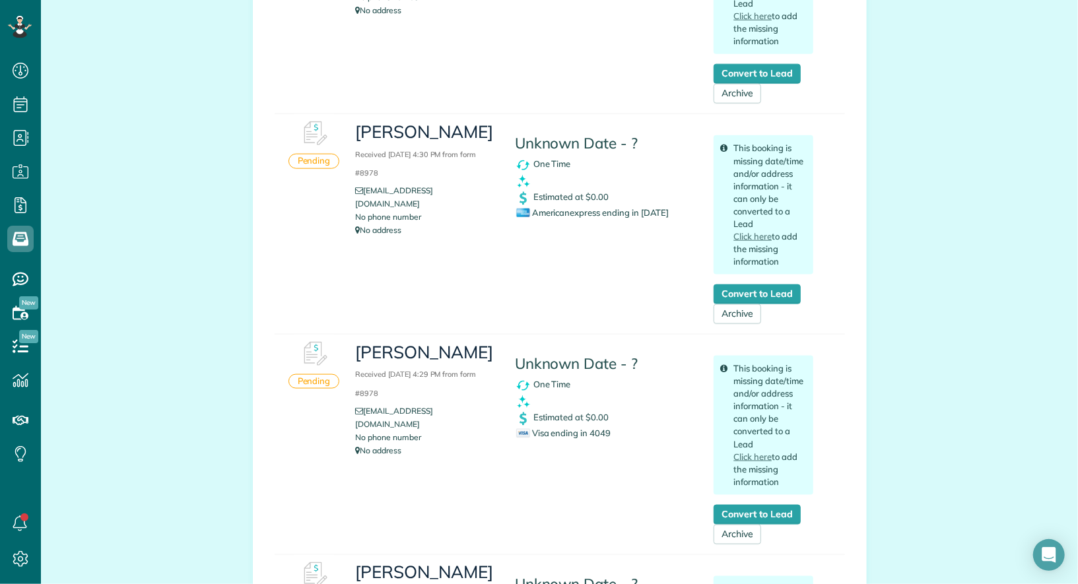
scroll to position [985, 0]
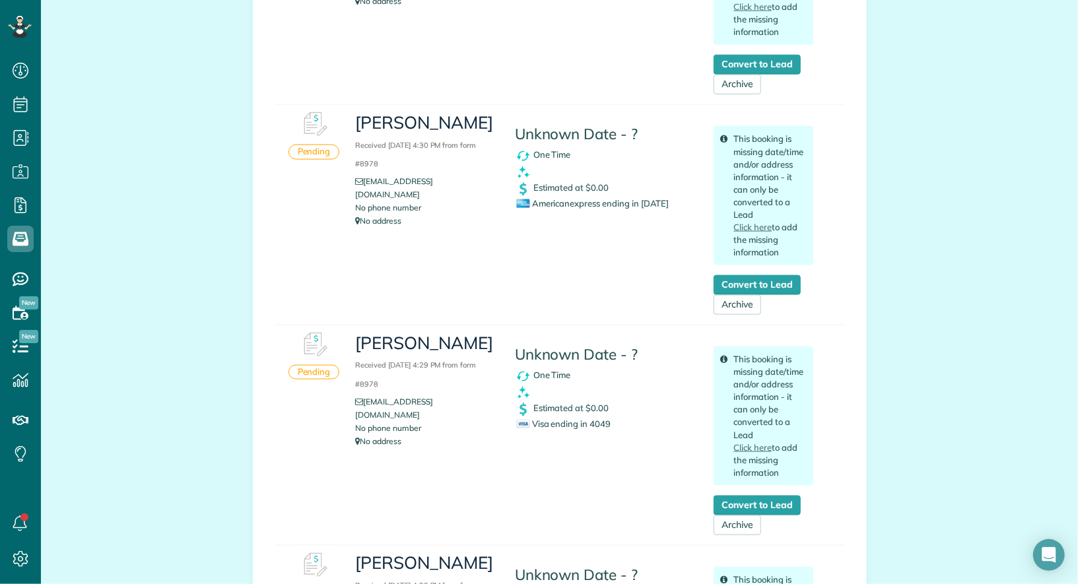
drag, startPoint x: 415, startPoint y: 162, endPoint x: 391, endPoint y: 163, distance: 23.8
click at [391, 163] on h3 "[PERSON_NAME] Received [DATE] 4:30 PM from form #8978" at bounding box center [424, 142] width 139 height 57
drag, startPoint x: 418, startPoint y: 403, endPoint x: 389, endPoint y: 403, distance: 29.1
click at [389, 391] on h3 "[PERSON_NAME] Received [DATE] 4:29 PM from form #8978" at bounding box center [424, 362] width 139 height 57
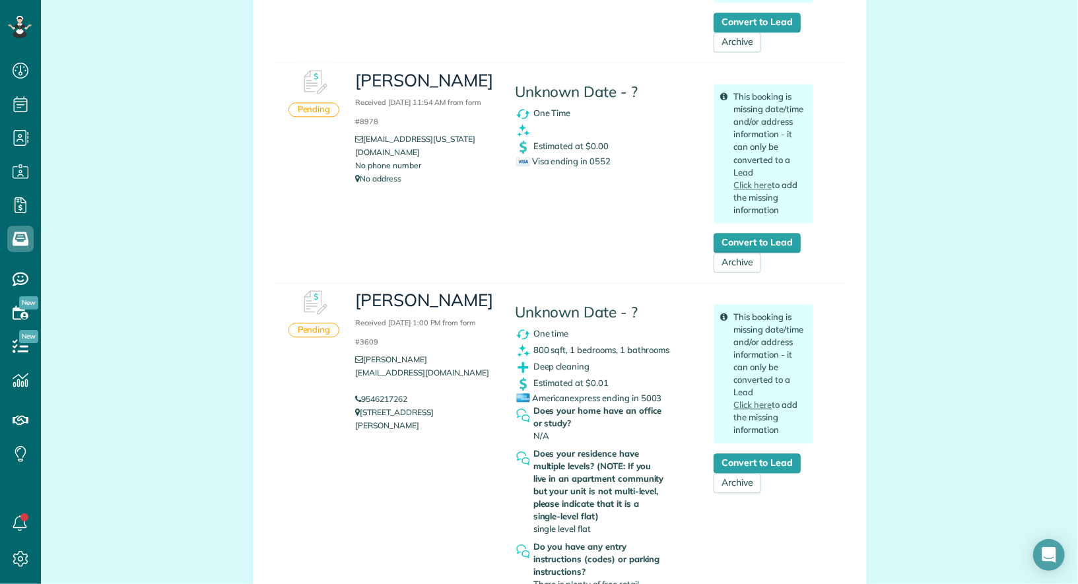
scroll to position [1910, 0]
drag, startPoint x: 412, startPoint y: 337, endPoint x: 390, endPoint y: 337, distance: 21.8
click at [390, 337] on h3 "[PERSON_NAME] Received [DATE] 1:00 PM from form #3609" at bounding box center [424, 318] width 139 height 57
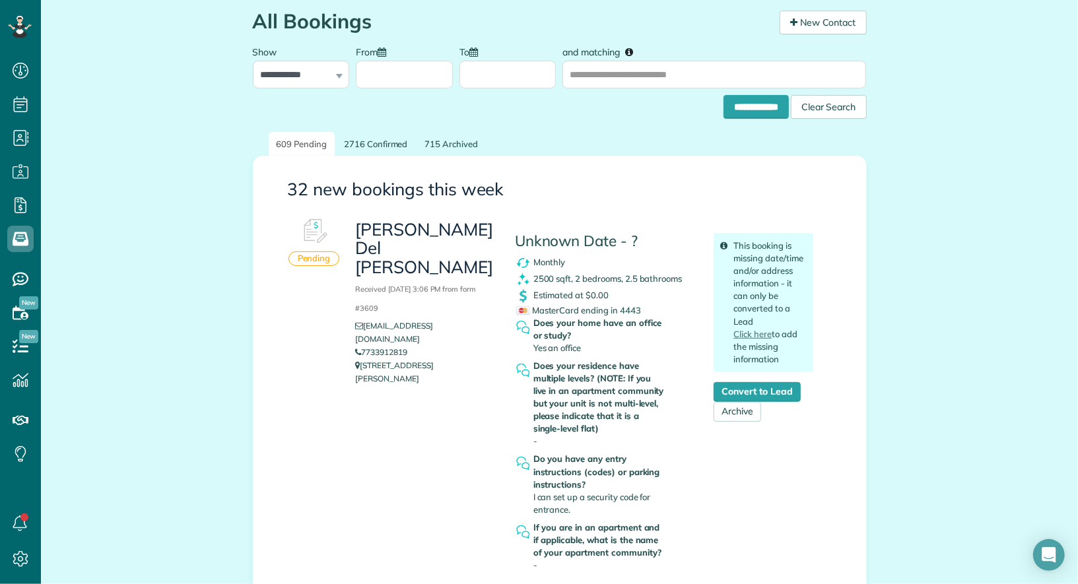
scroll to position [0, 0]
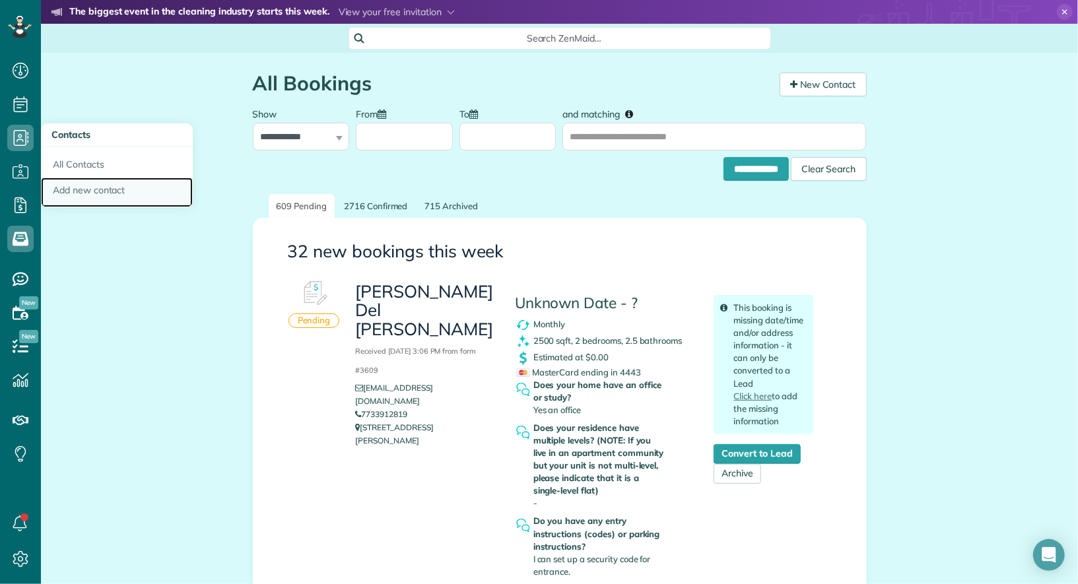
click at [114, 185] on link "Add new contact" at bounding box center [117, 193] width 152 height 30
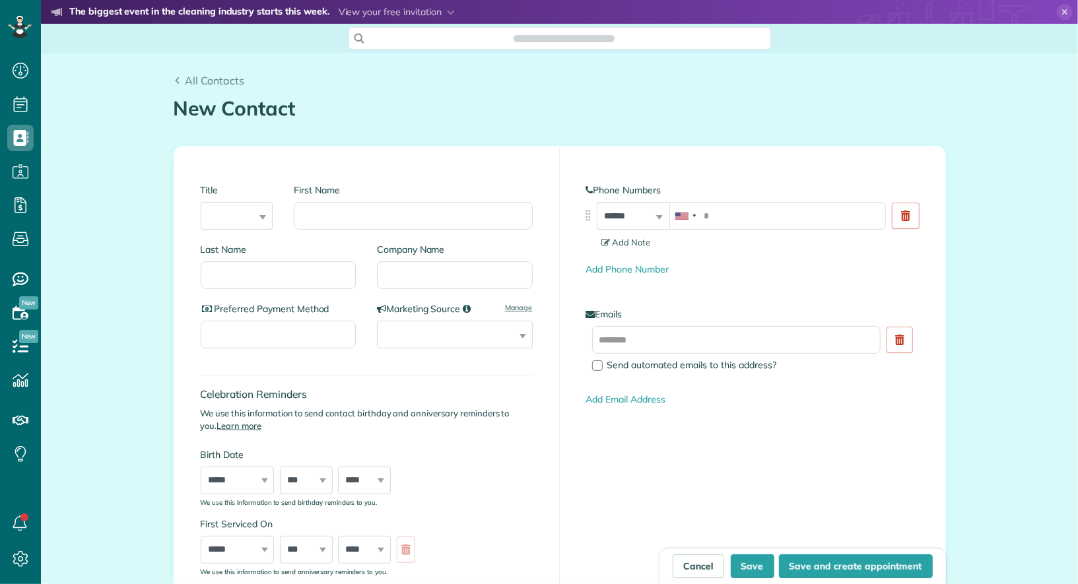
scroll to position [5, 5]
click at [345, 203] on input "First Name" at bounding box center [413, 216] width 238 height 28
type input "*****"
type input "*********"
click at [648, 342] on input "text" at bounding box center [736, 340] width 289 height 28
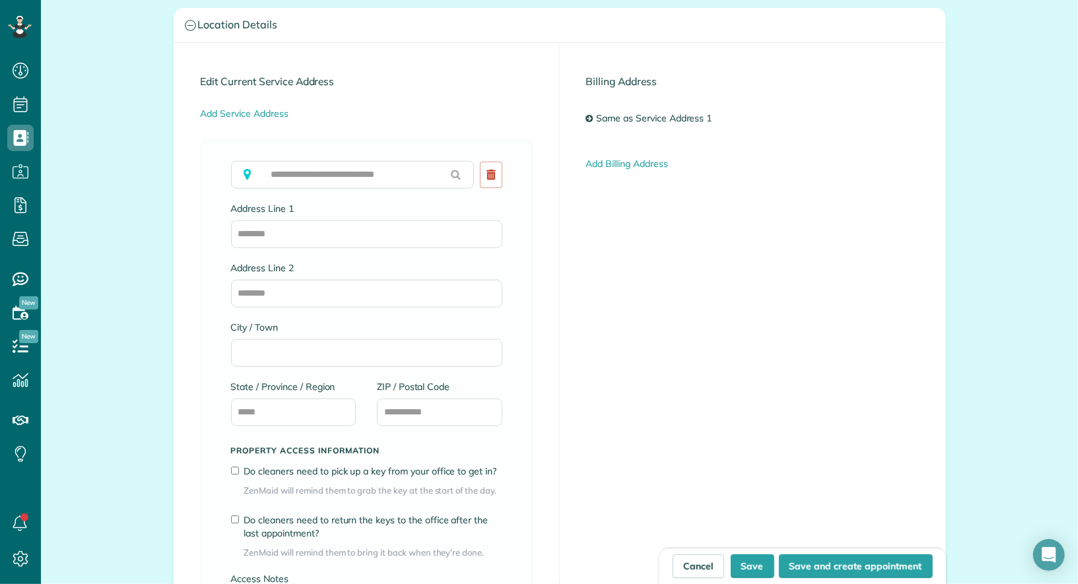
scroll to position [615, 0]
type input "**********"
click at [350, 172] on input "text" at bounding box center [353, 176] width 244 height 28
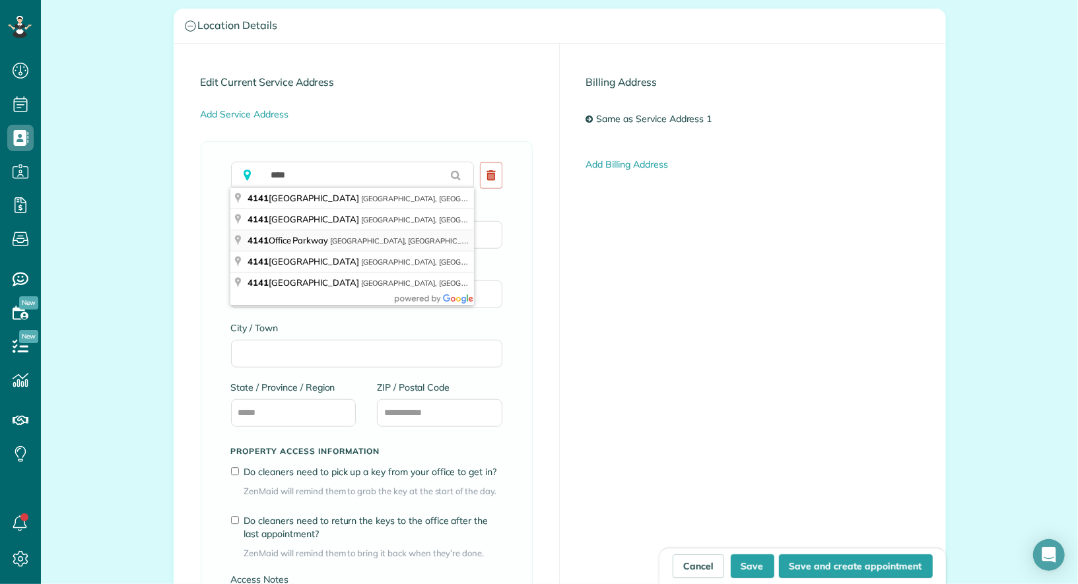
type input "**********"
type input "******"
type input "**"
type input "*****"
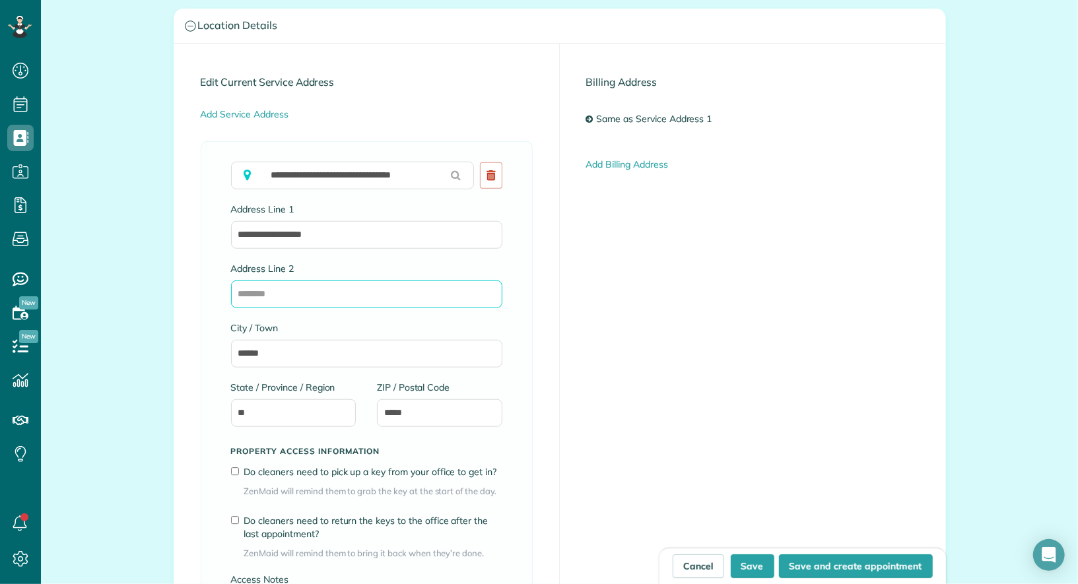
click at [292, 296] on input "Address Line 2" at bounding box center [366, 295] width 271 height 28
type input "*********"
click at [626, 337] on div "**********" at bounding box center [559, 365] width 771 height 642
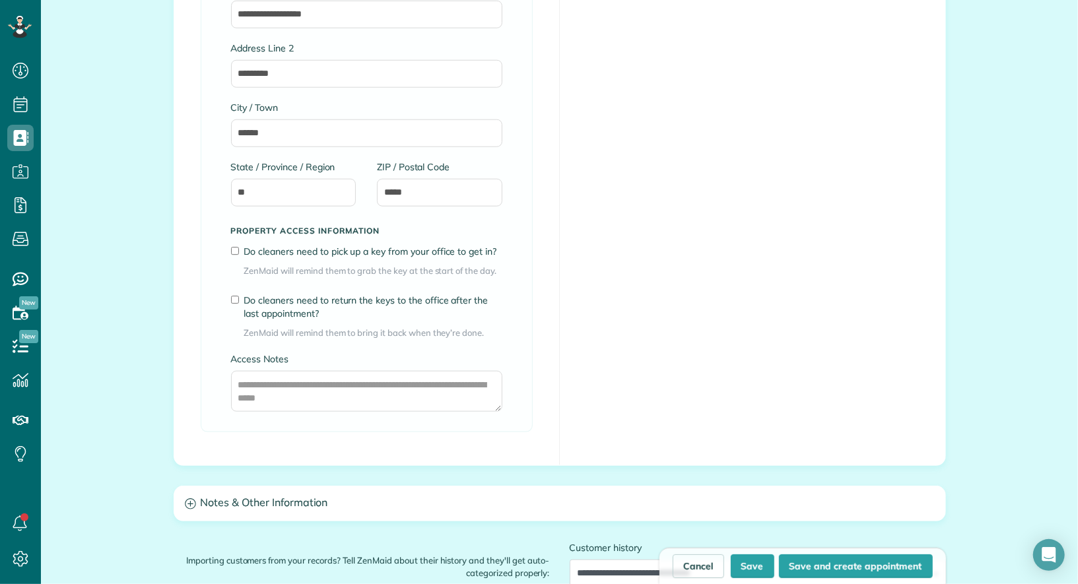
scroll to position [1084, 0]
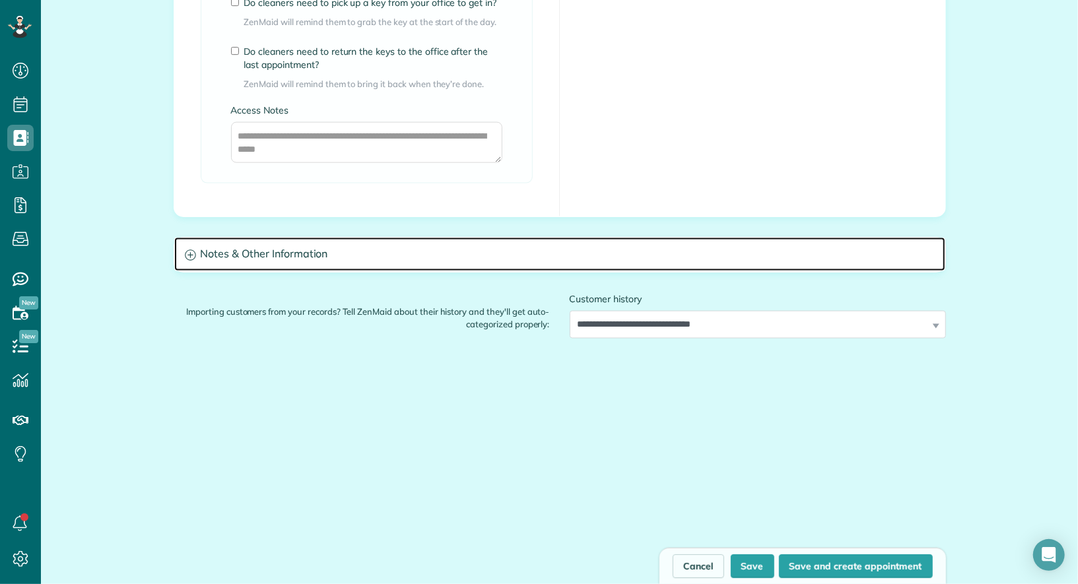
click at [568, 263] on h3 "Notes & Other Information" at bounding box center [559, 255] width 771 height 34
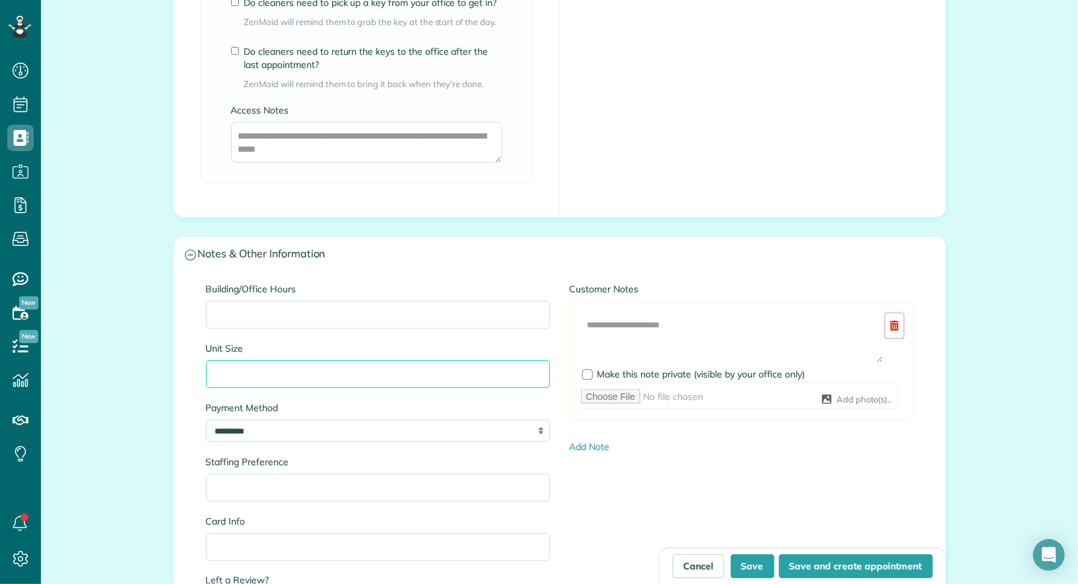
click at [342, 364] on input "Unit Size" at bounding box center [378, 374] width 344 height 28
type input "******"
click at [741, 552] on div "Cancel Save Save and create appointment" at bounding box center [802, 566] width 286 height 36
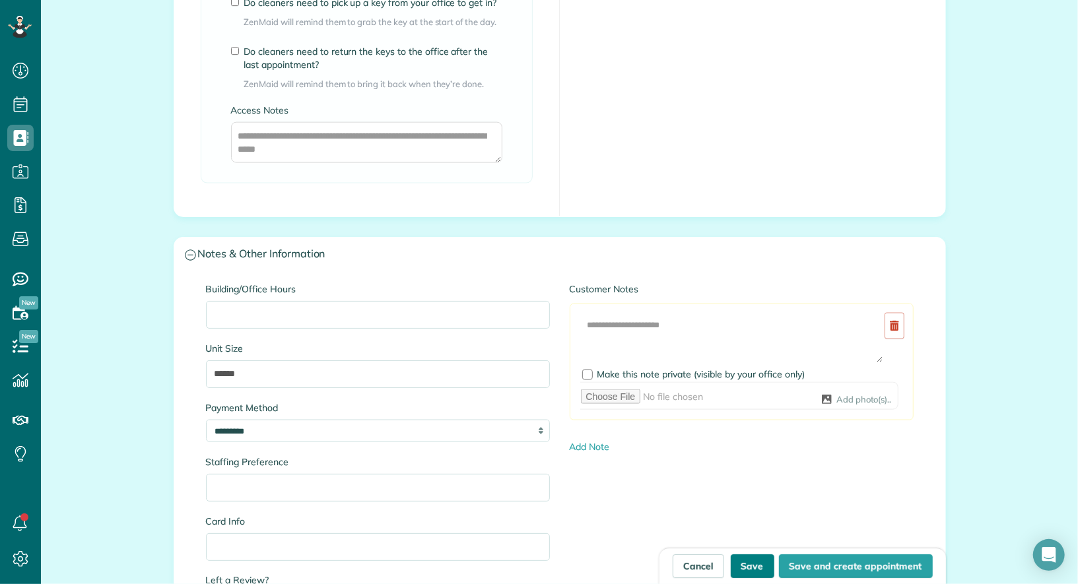
click at [752, 562] on button "Save" at bounding box center [753, 566] width 44 height 24
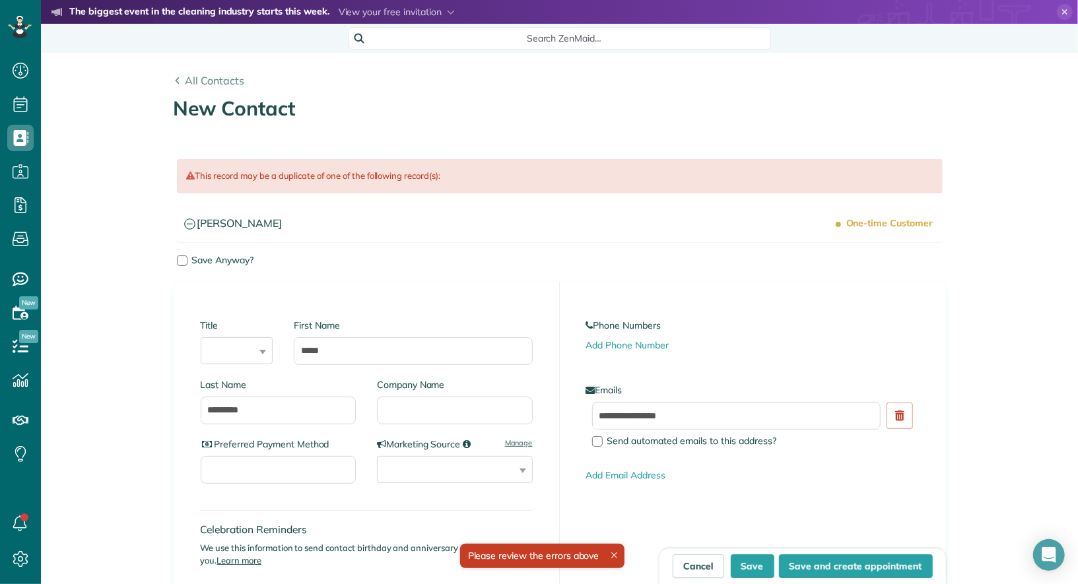
scroll to position [20, 0]
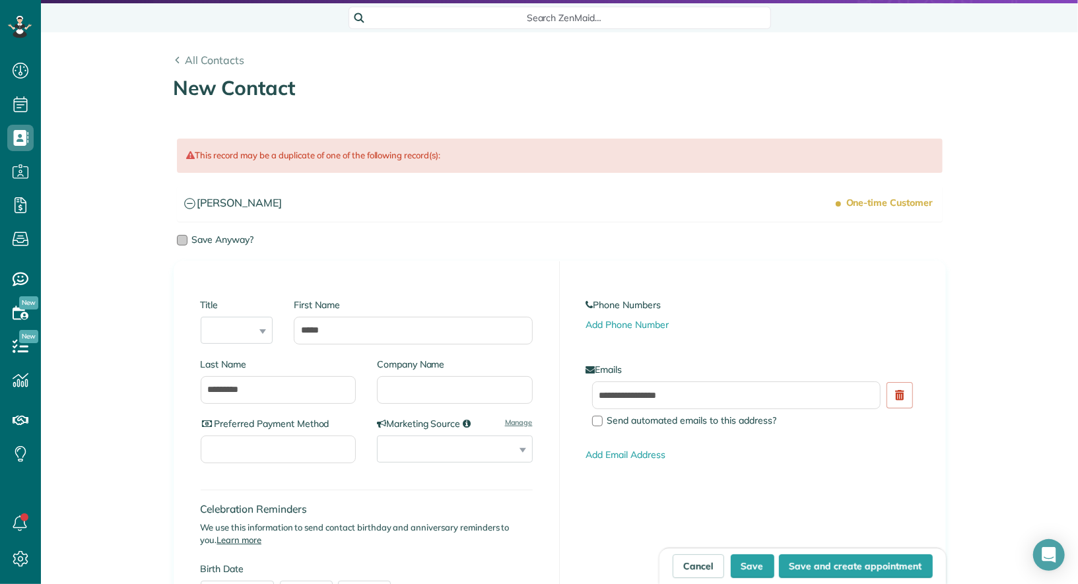
click at [177, 237] on div at bounding box center [182, 240] width 11 height 11
click at [754, 568] on button "Save" at bounding box center [753, 566] width 44 height 24
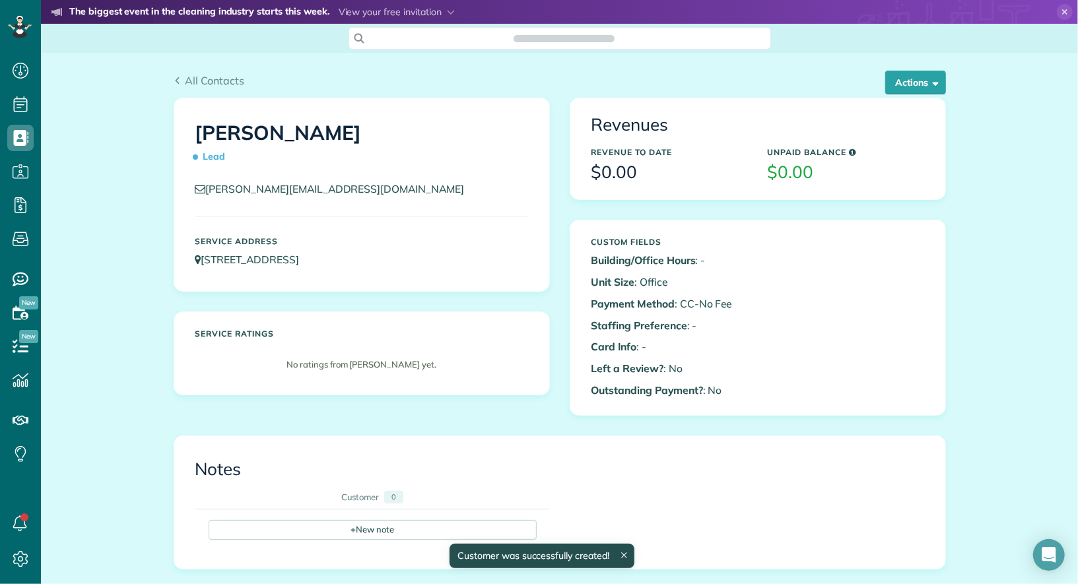
scroll to position [5, 5]
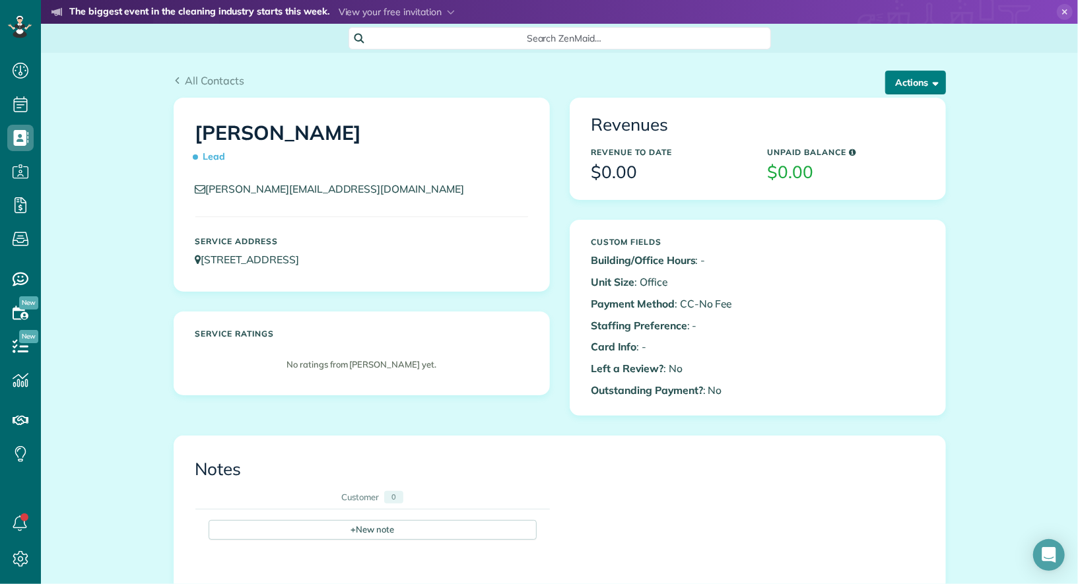
click at [927, 83] on button "Actions" at bounding box center [915, 83] width 61 height 24
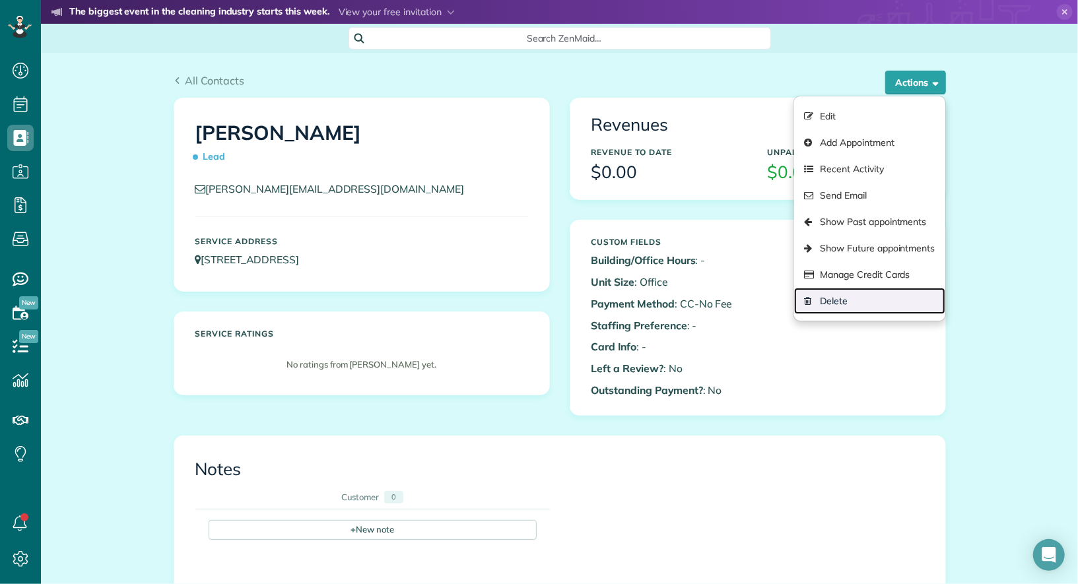
click at [861, 296] on link "Delete" at bounding box center [869, 301] width 150 height 26
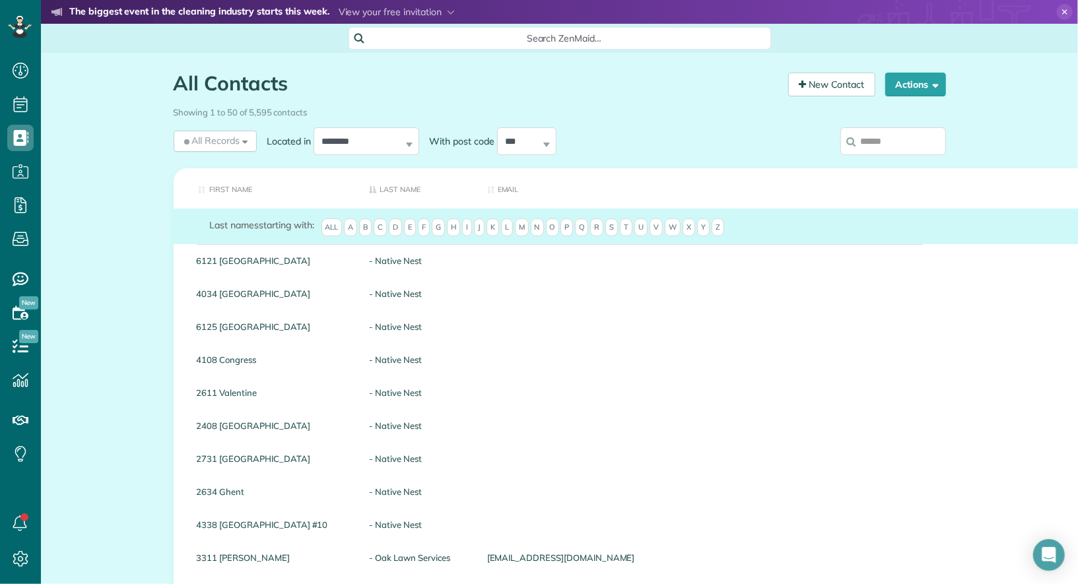
scroll to position [5, 5]
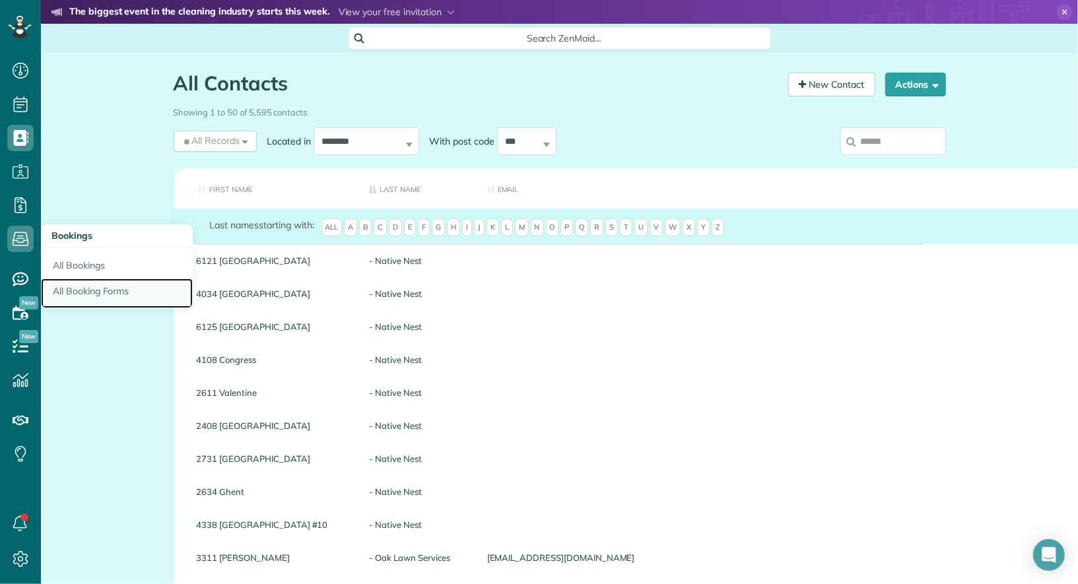
click at [81, 288] on link "All Booking Forms" at bounding box center [117, 294] width 152 height 30
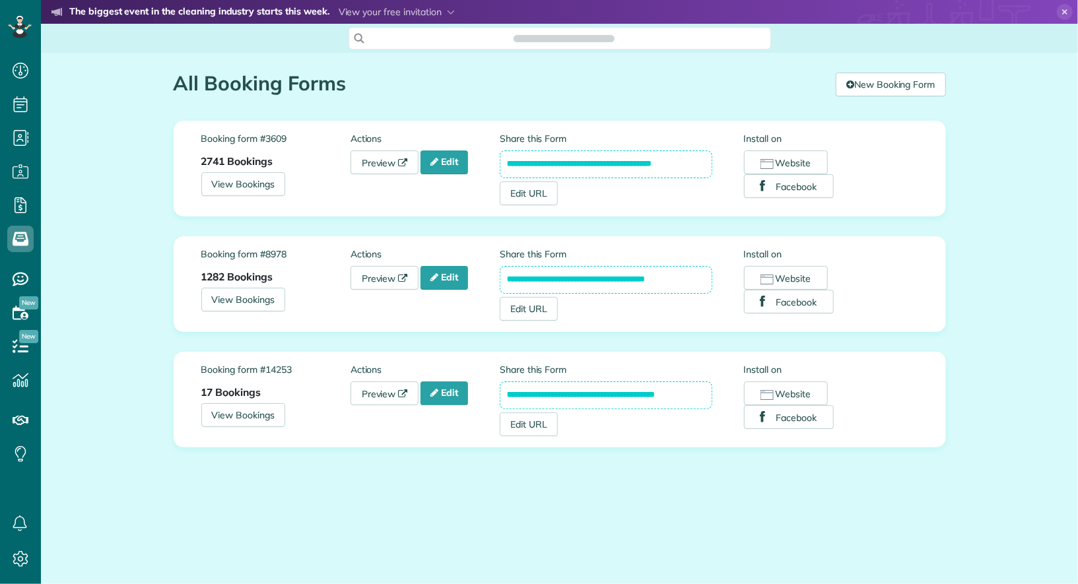
scroll to position [5, 5]
drag, startPoint x: 678, startPoint y: 277, endPoint x: 499, endPoint y: 268, distance: 179.1
click at [498, 268] on div "**********" at bounding box center [559, 284] width 717 height 73
click at [514, 242] on div "**********" at bounding box center [560, 284] width 708 height 94
drag, startPoint x: 681, startPoint y: 279, endPoint x: 462, endPoint y: 279, distance: 219.1
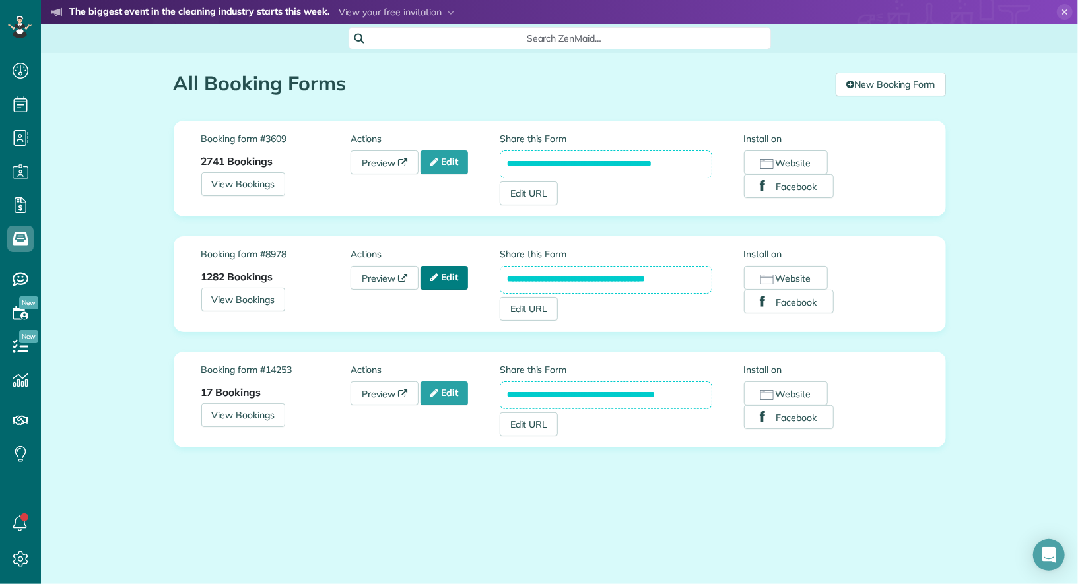
click at [462, 279] on div "**********" at bounding box center [559, 284] width 717 height 73
drag, startPoint x: 694, startPoint y: 276, endPoint x: 458, endPoint y: 278, distance: 236.3
click at [458, 278] on div "**********" at bounding box center [559, 284] width 717 height 73
drag, startPoint x: 691, startPoint y: 396, endPoint x: 486, endPoint y: 395, distance: 205.3
click at [486, 395] on div "**********" at bounding box center [559, 399] width 717 height 73
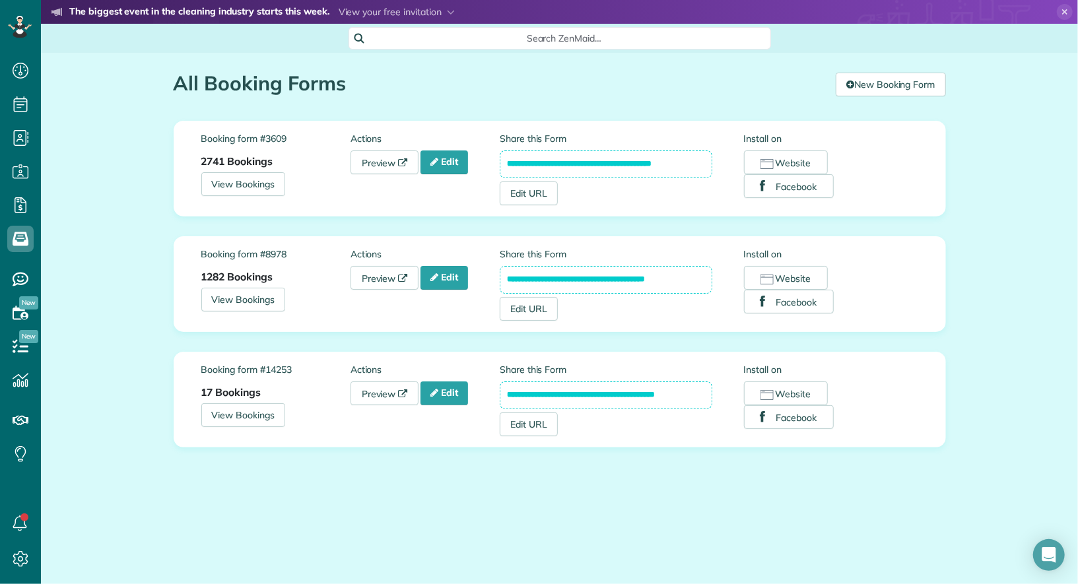
click at [554, 482] on div "**********" at bounding box center [560, 300] width 792 height 494
click at [438, 392] on icon at bounding box center [434, 392] width 8 height 9
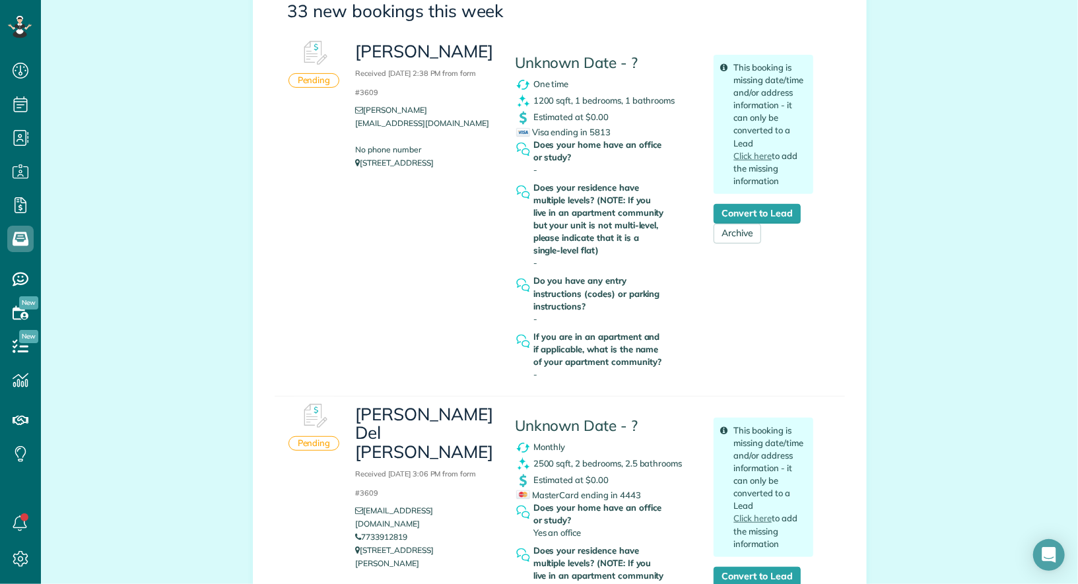
scroll to position [241, 0]
click at [747, 232] on link "Archive" at bounding box center [738, 233] width 48 height 20
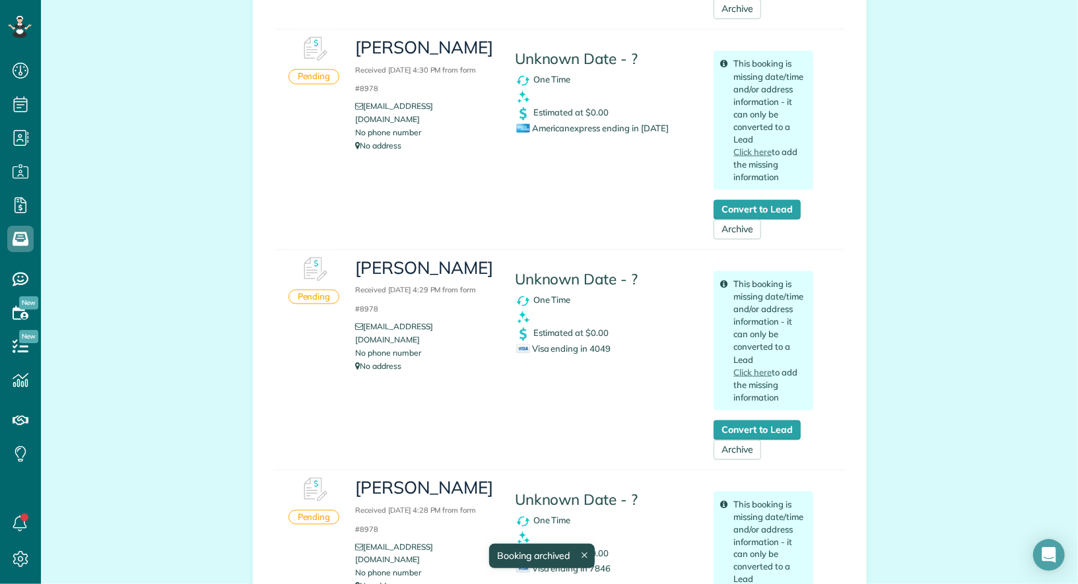
scroll to position [1063, 0]
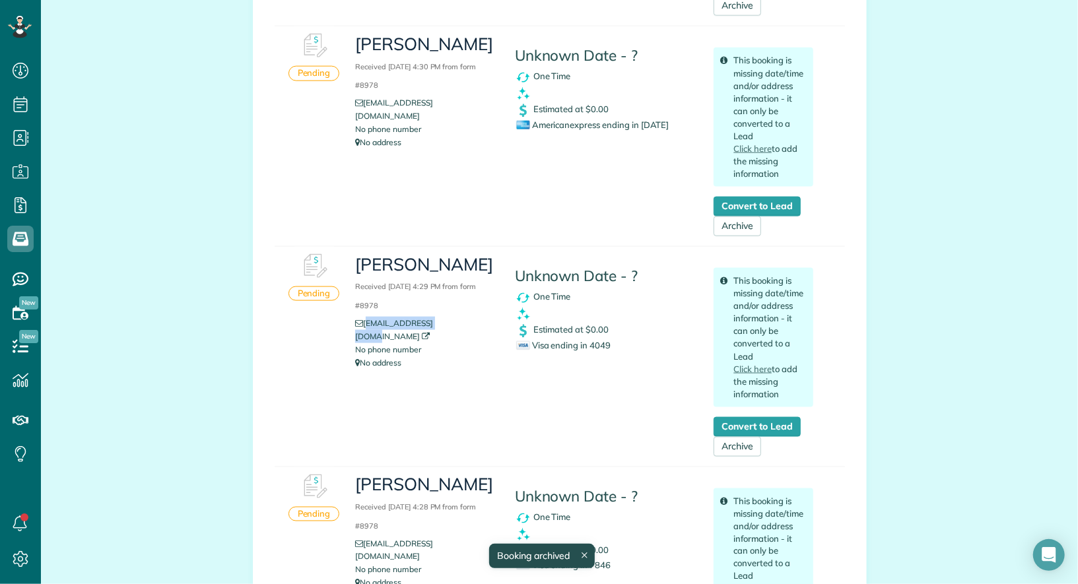
drag, startPoint x: 469, startPoint y: 343, endPoint x: 366, endPoint y: 342, distance: 103.0
click at [366, 342] on li "[EMAIL_ADDRESS][DOMAIN_NAME]" at bounding box center [424, 330] width 139 height 26
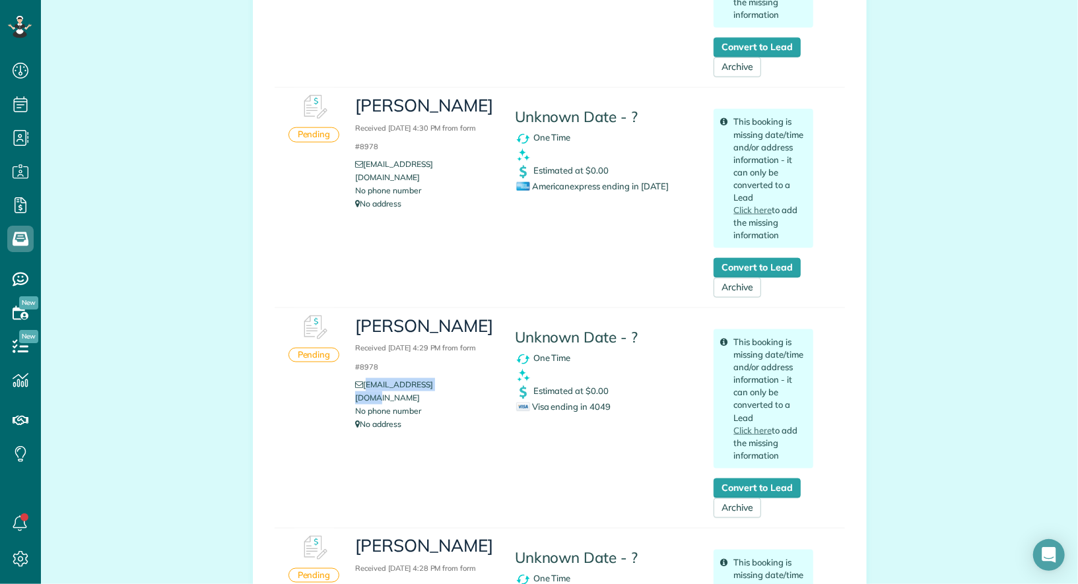
scroll to position [997, 0]
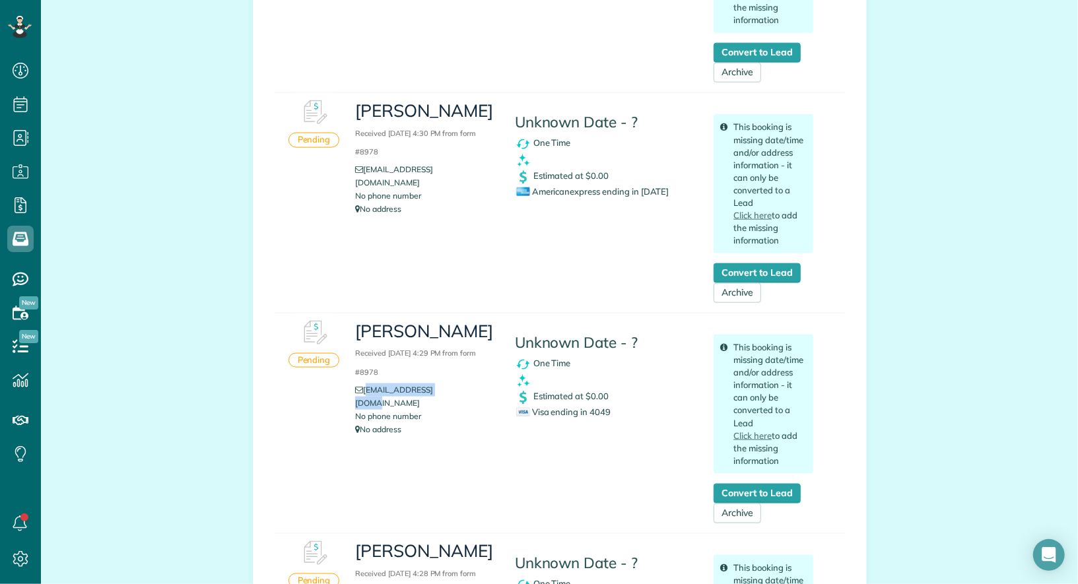
drag, startPoint x: 617, startPoint y: 413, endPoint x: 594, endPoint y: 414, distance: 22.5
click at [594, 414] on div "Visa ending in 4049" at bounding box center [605, 412] width 178 height 13
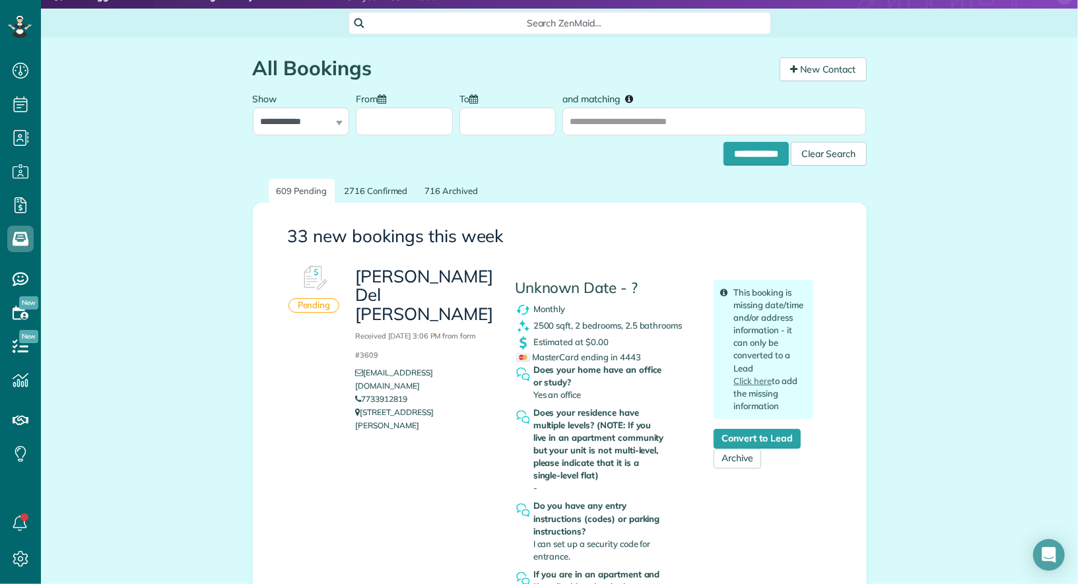
scroll to position [0, 0]
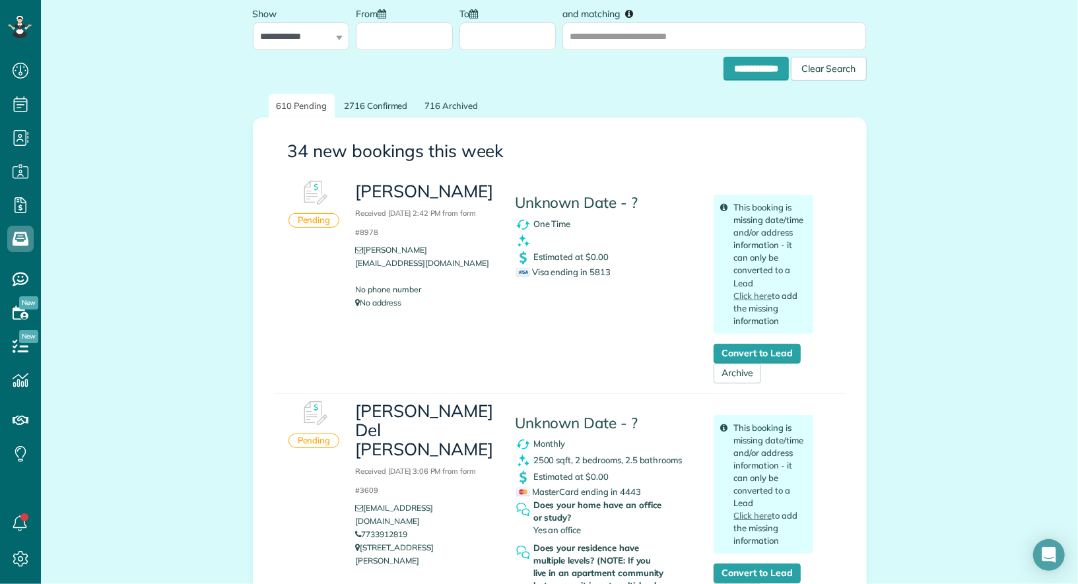
scroll to position [102, 0]
drag, startPoint x: 619, startPoint y: 268, endPoint x: 591, endPoint y: 268, distance: 27.7
click at [591, 268] on div "Visa ending in 5813" at bounding box center [605, 271] width 178 height 13
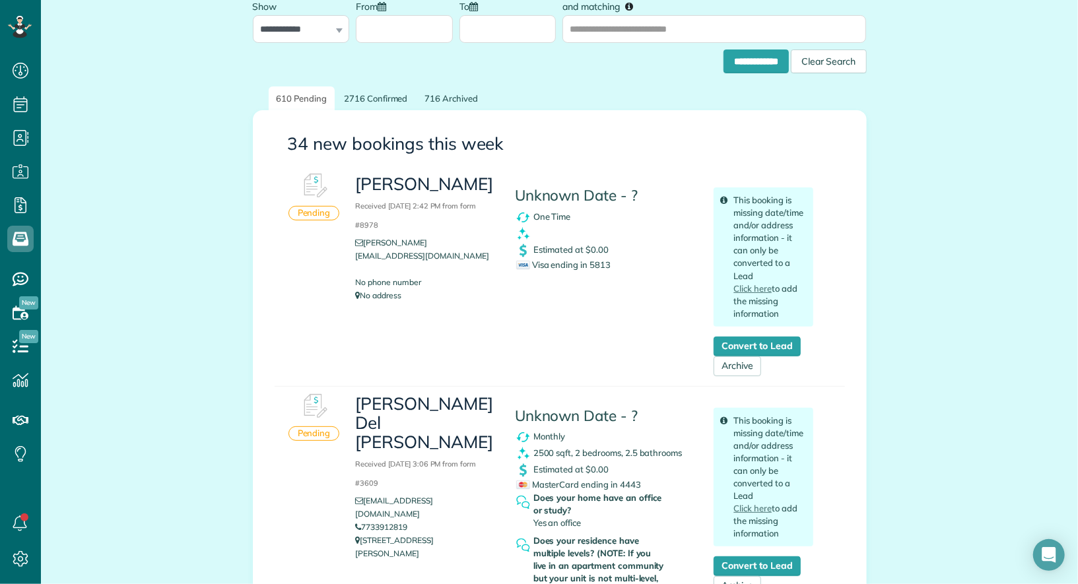
click at [613, 265] on div "Visa ending in 5813" at bounding box center [605, 265] width 178 height 13
drag, startPoint x: 615, startPoint y: 265, endPoint x: 593, endPoint y: 265, distance: 22.4
click at [593, 265] on div "Visa ending in 5813" at bounding box center [605, 265] width 178 height 13
click at [628, 262] on div "Visa ending in 5813" at bounding box center [605, 265] width 178 height 13
drag, startPoint x: 623, startPoint y: 263, endPoint x: 534, endPoint y: 265, distance: 89.1
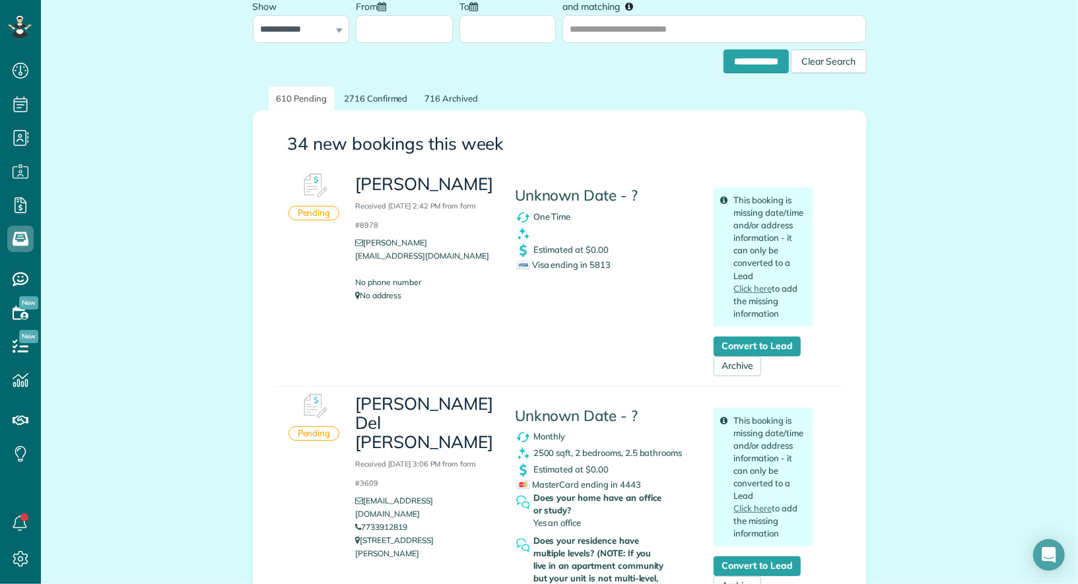
click at [534, 265] on div "Visa ending in 5813" at bounding box center [605, 265] width 178 height 13
click at [615, 267] on div "Visa ending in 5813" at bounding box center [605, 265] width 178 height 13
drag, startPoint x: 615, startPoint y: 265, endPoint x: 537, endPoint y: 267, distance: 78.6
click at [537, 267] on div "Visa ending in 5813" at bounding box center [605, 265] width 178 height 13
click at [608, 261] on span "Visa ending in 5813" at bounding box center [563, 264] width 94 height 11
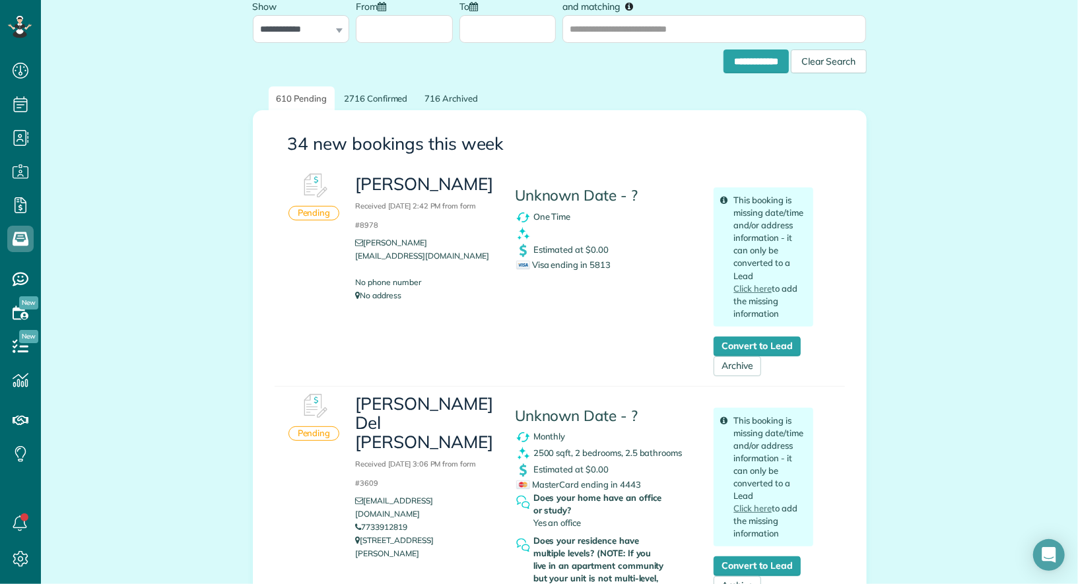
drag, startPoint x: 613, startPoint y: 261, endPoint x: 592, endPoint y: 263, distance: 21.2
click at [592, 263] on div "Visa ending in 5813" at bounding box center [605, 265] width 178 height 13
drag, startPoint x: 537, startPoint y: 267, endPoint x: 552, endPoint y: 266, distance: 15.2
click at [552, 266] on span "Visa ending in 5813" at bounding box center [563, 264] width 94 height 11
drag, startPoint x: 617, startPoint y: 265, endPoint x: 535, endPoint y: 266, distance: 82.5
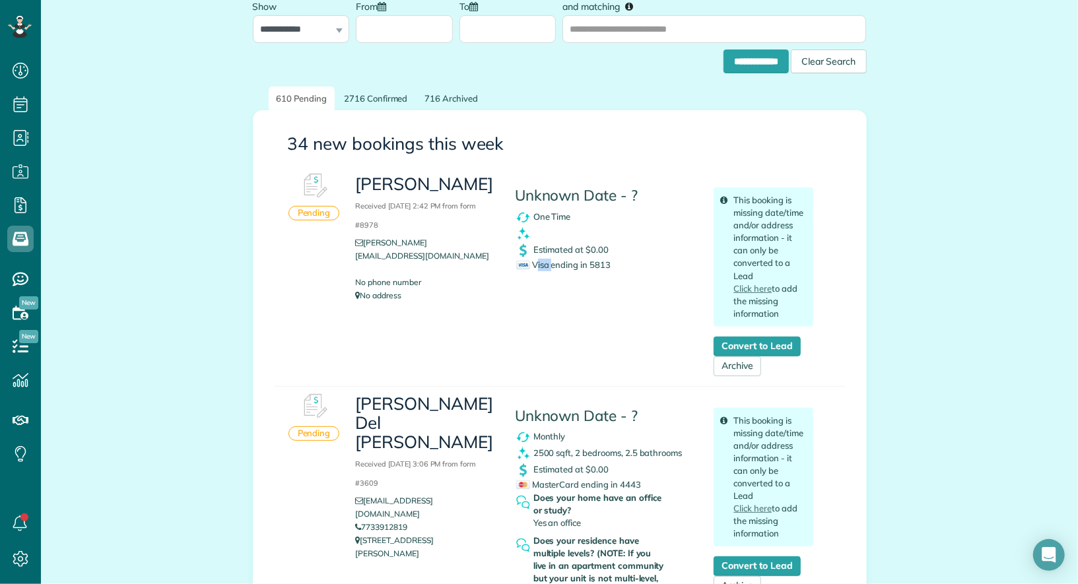
click at [534, 267] on div "Visa ending in 5813" at bounding box center [605, 265] width 178 height 13
click at [613, 263] on div "Visa ending in 5813" at bounding box center [605, 265] width 178 height 13
drag, startPoint x: 613, startPoint y: 263, endPoint x: 534, endPoint y: 265, distance: 79.2
click at [534, 265] on div "Visa ending in 5813" at bounding box center [605, 265] width 178 height 13
drag, startPoint x: 575, startPoint y: 213, endPoint x: 535, endPoint y: 214, distance: 39.6
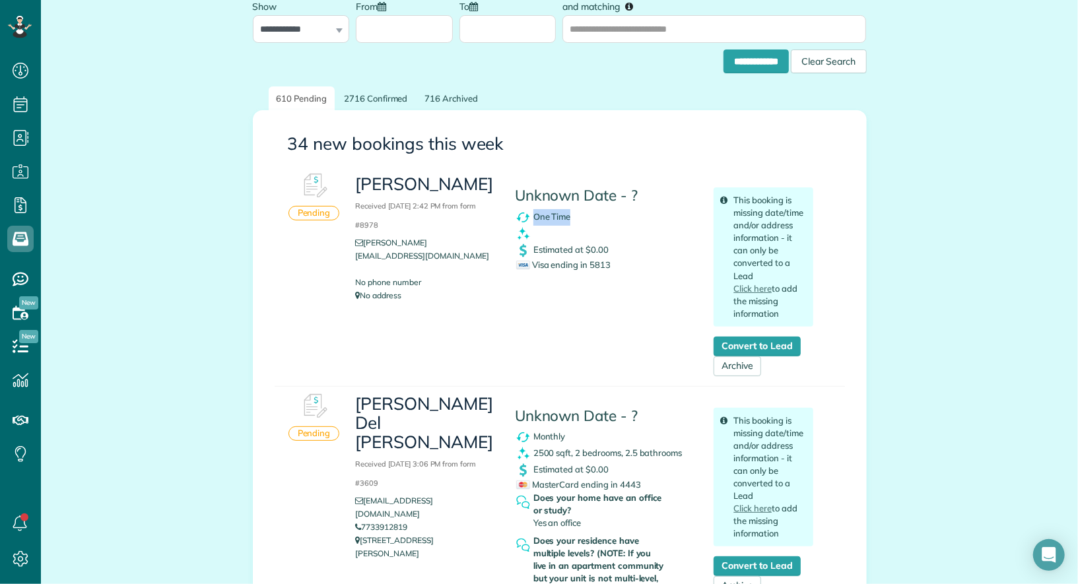
click at [535, 214] on div "One Time" at bounding box center [605, 217] width 180 height 17
drag, startPoint x: 608, startPoint y: 250, endPoint x: 533, endPoint y: 248, distance: 74.6
click at [533, 248] on div "Estimated at $0.00" at bounding box center [605, 250] width 180 height 17
drag, startPoint x: 492, startPoint y: 187, endPoint x: 356, endPoint y: 192, distance: 135.4
click at [356, 192] on h3 "[PERSON_NAME] Received [DATE] 2:42 PM from form #8978" at bounding box center [424, 203] width 139 height 57
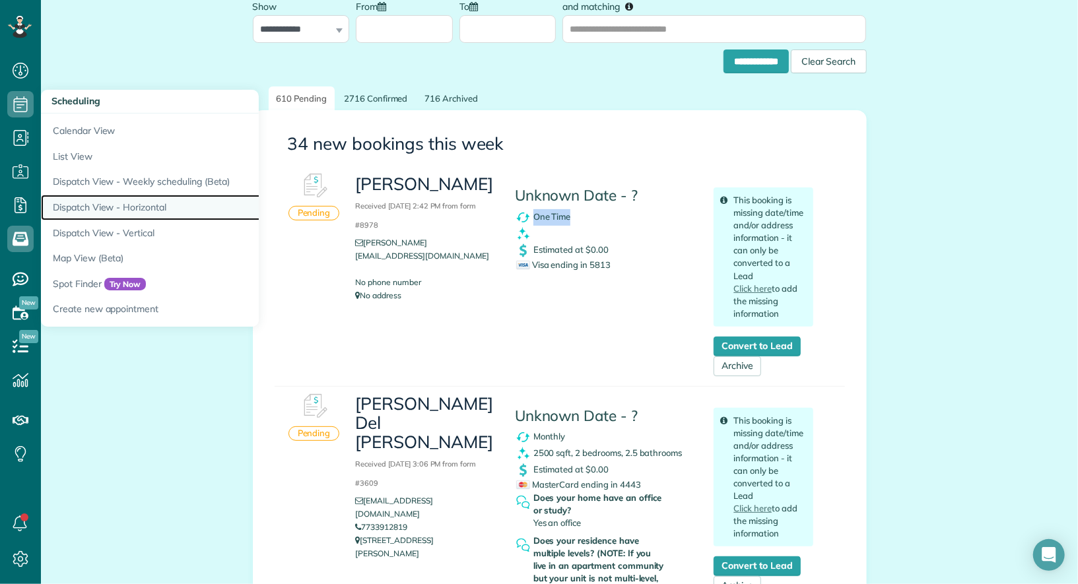
click at [124, 205] on link "Dispatch View - Horizontal" at bounding box center [206, 208] width 330 height 26
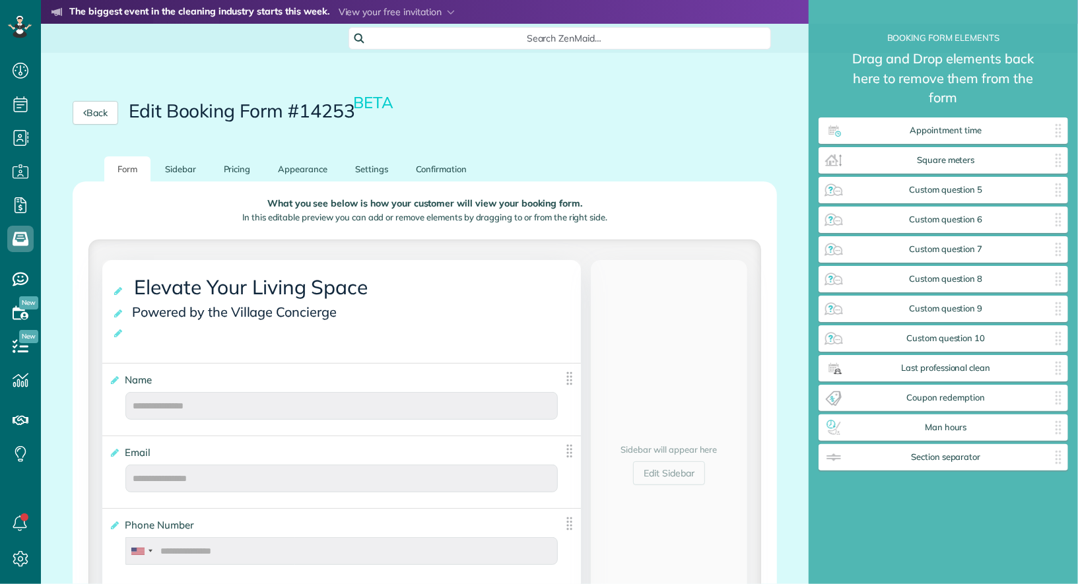
scroll to position [617, 250]
click at [103, 110] on link "Back" at bounding box center [96, 113] width 46 height 24
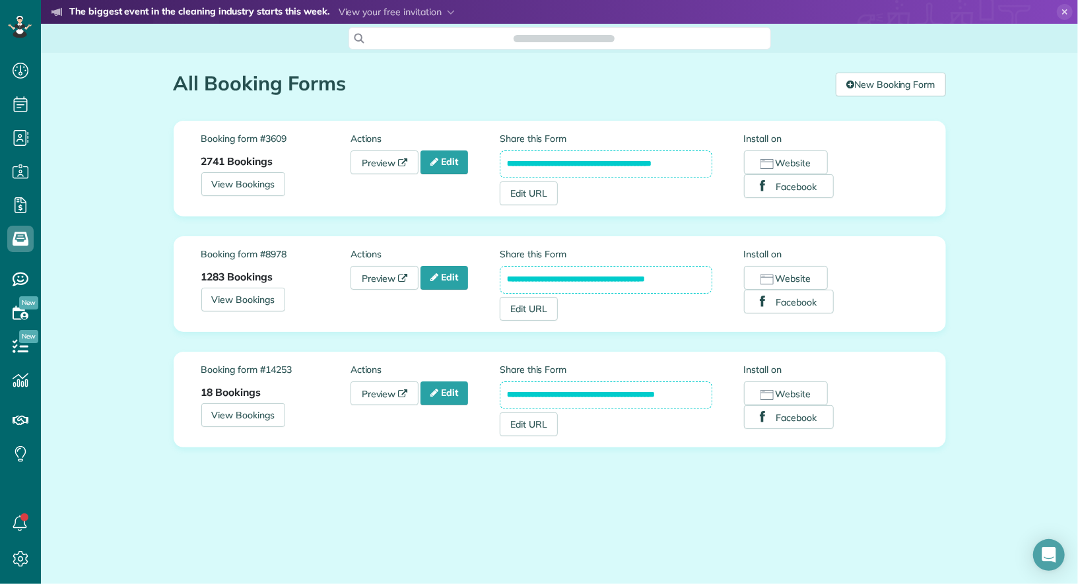
scroll to position [5, 5]
click at [399, 163] on link "Preview" at bounding box center [384, 162] width 69 height 24
click at [453, 165] on link "Edit" at bounding box center [444, 162] width 48 height 24
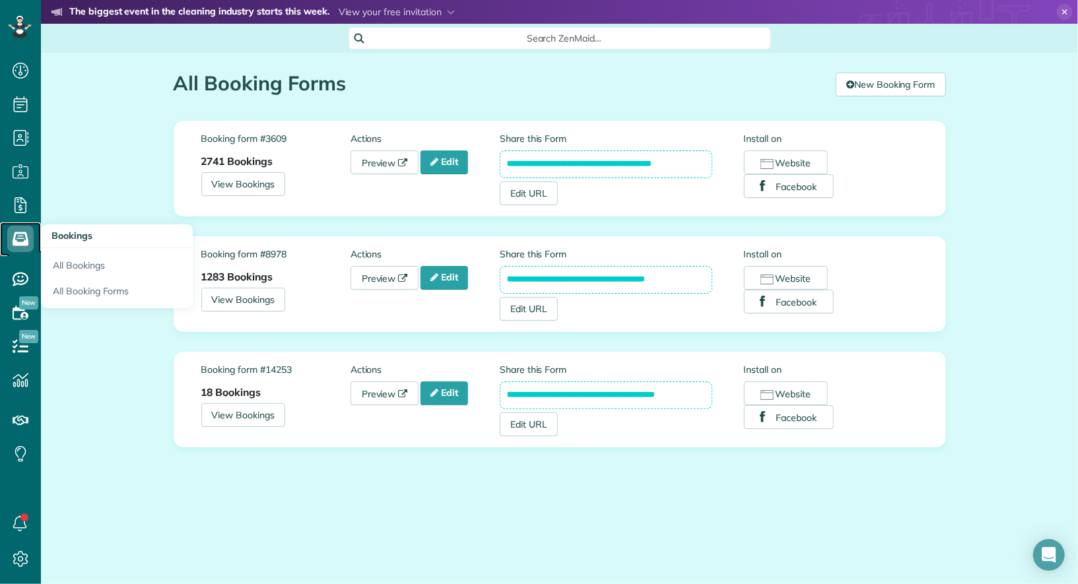
click at [18, 232] on use at bounding box center [21, 239] width 16 height 14
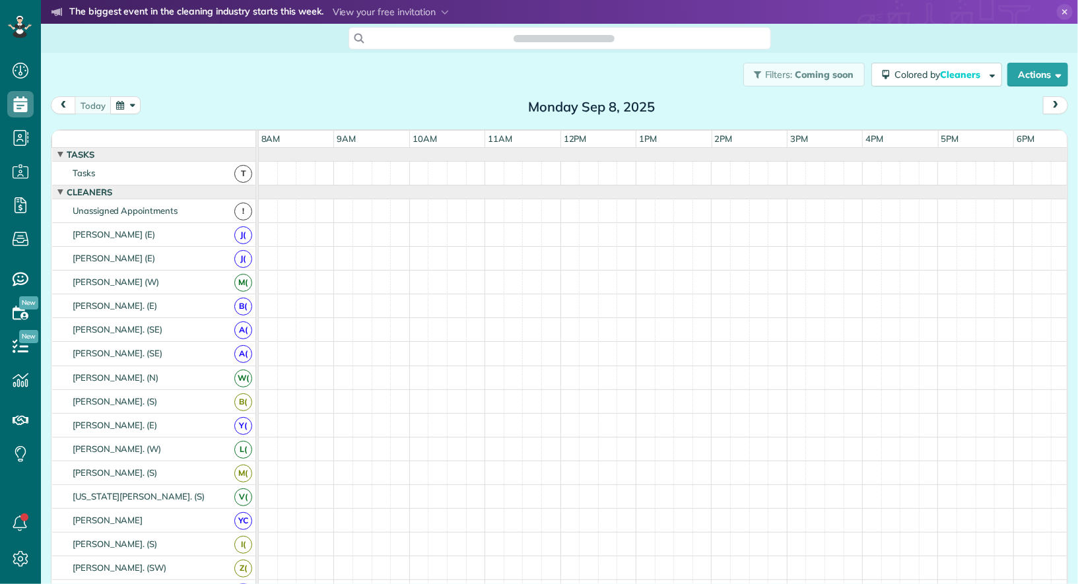
scroll to position [5, 5]
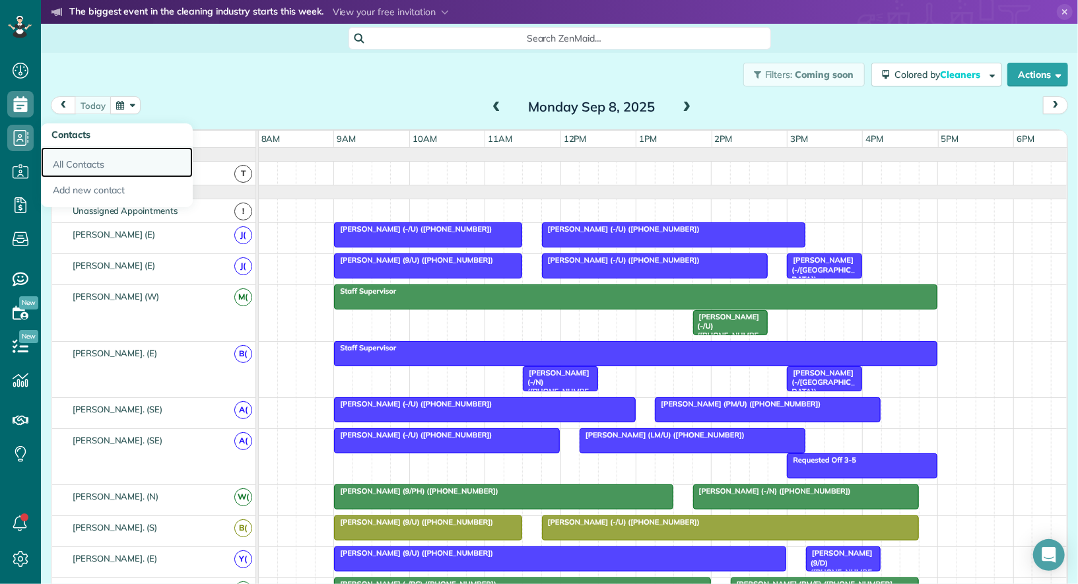
click at [90, 173] on link "All Contacts" at bounding box center [117, 162] width 152 height 30
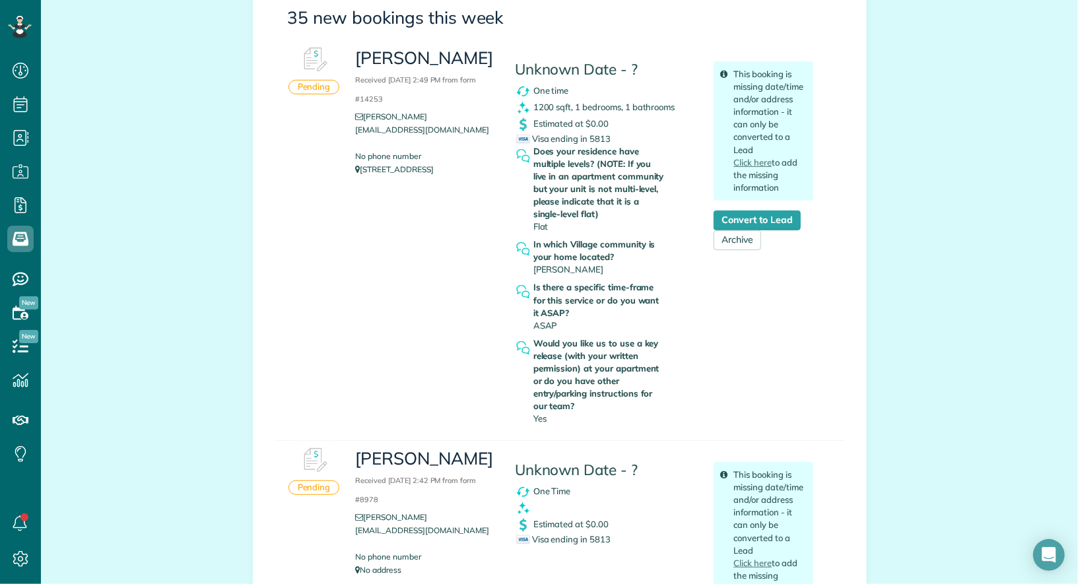
scroll to position [235, 0]
click at [783, 222] on link "Convert to Lead" at bounding box center [757, 219] width 86 height 20
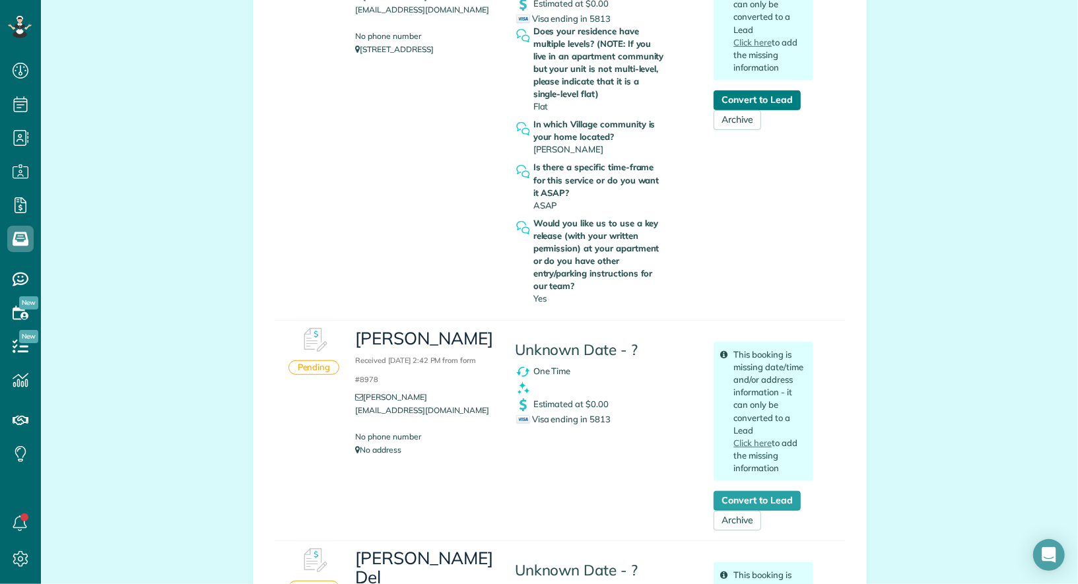
scroll to position [422, 0]
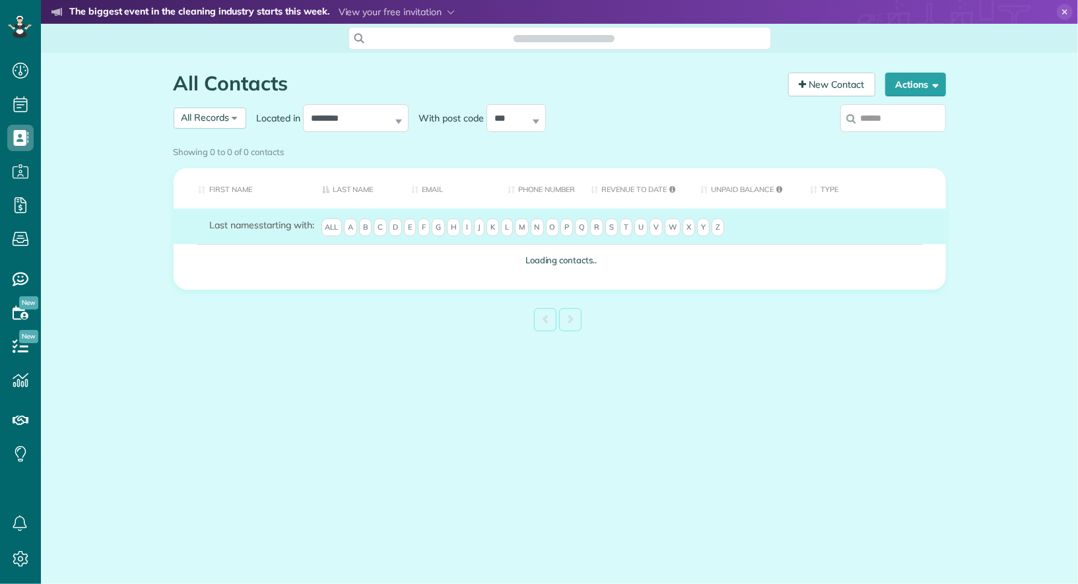
scroll to position [5, 5]
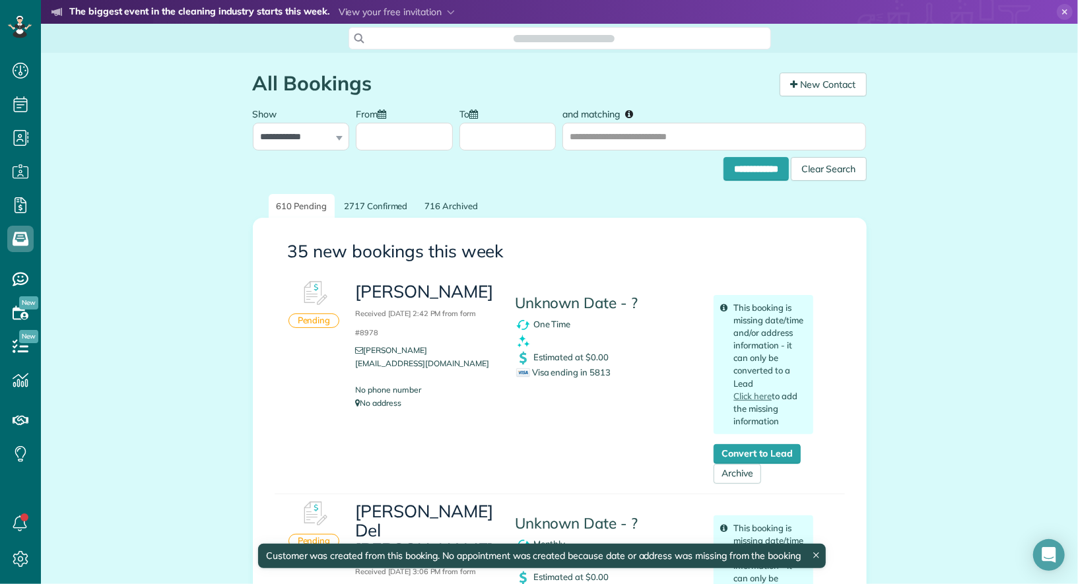
scroll to position [5, 5]
click at [776, 455] on link "Convert to Lead" at bounding box center [757, 454] width 86 height 20
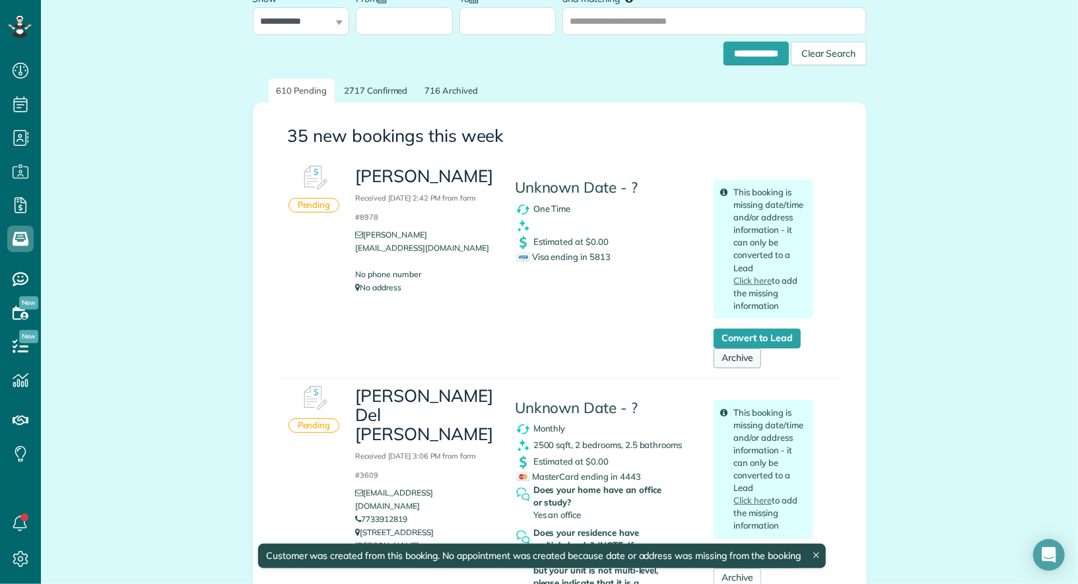
scroll to position [115, 0]
click at [323, 202] on div "Pending" at bounding box center [313, 206] width 51 height 15
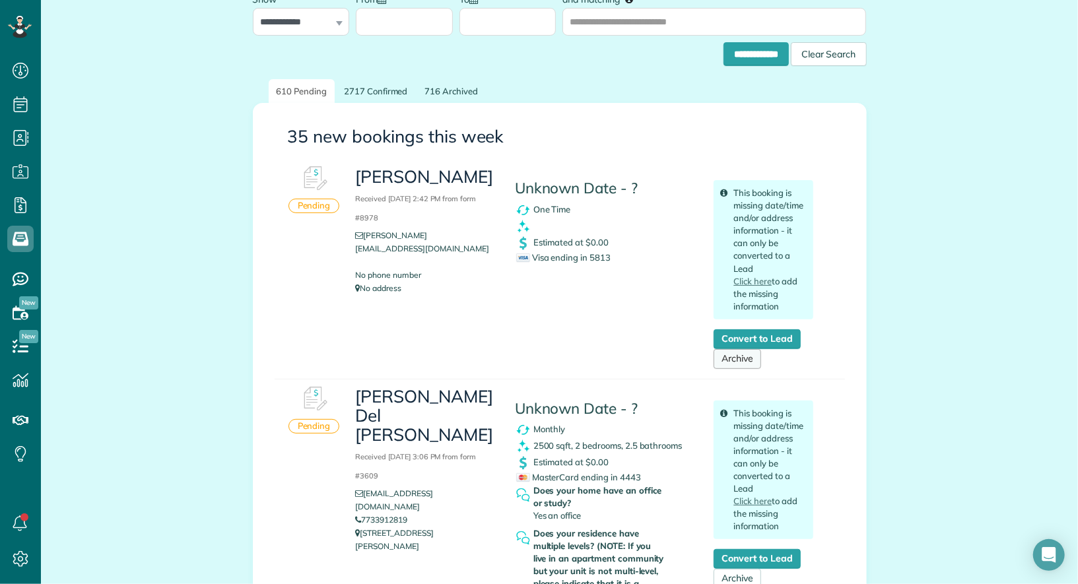
click at [744, 362] on link "Archive" at bounding box center [738, 359] width 48 height 20
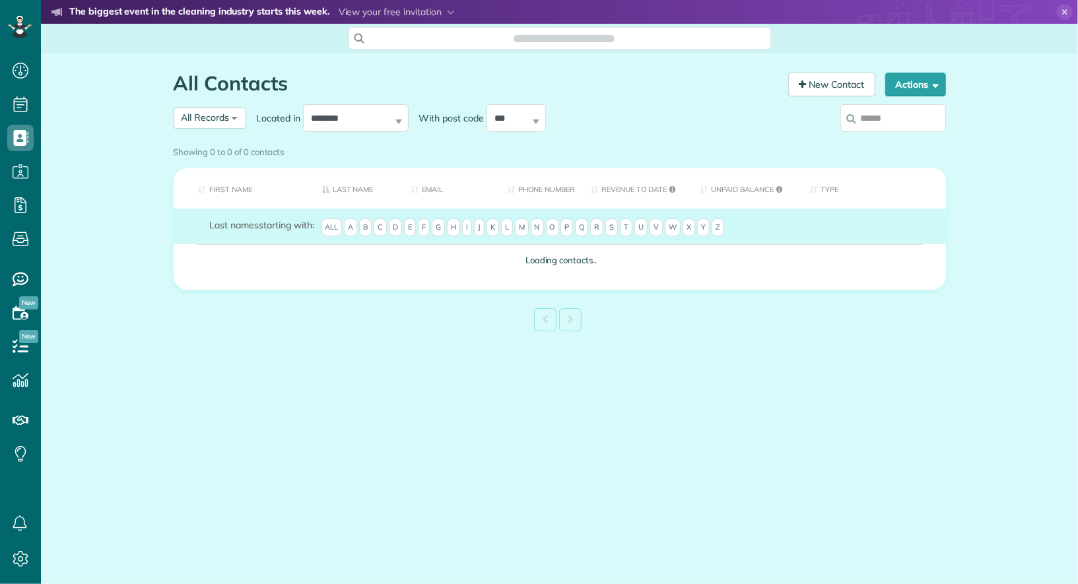
scroll to position [5, 5]
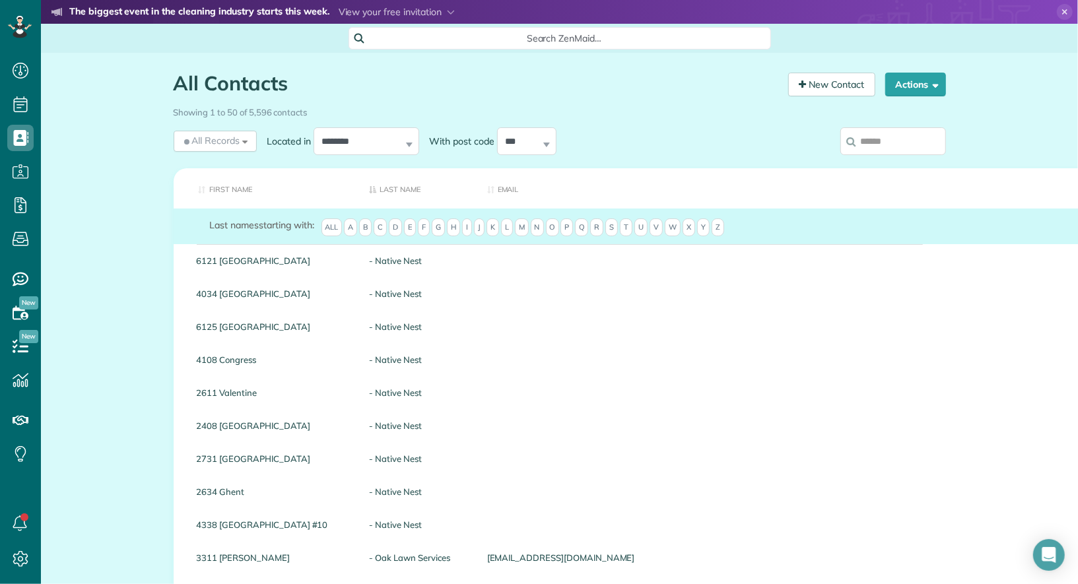
click at [884, 144] on input "search" at bounding box center [893, 141] width 106 height 28
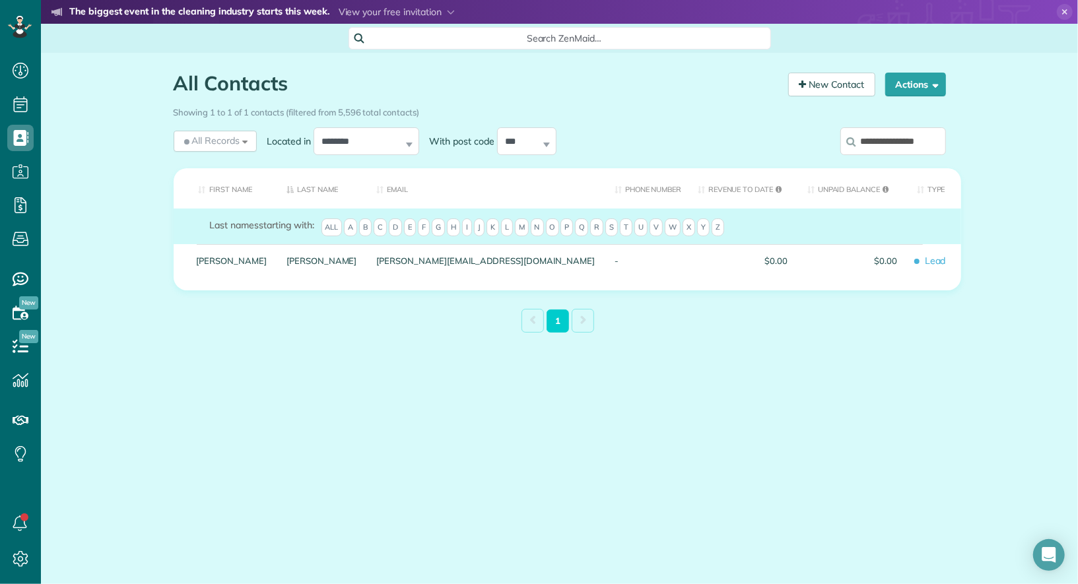
scroll to position [0, 14]
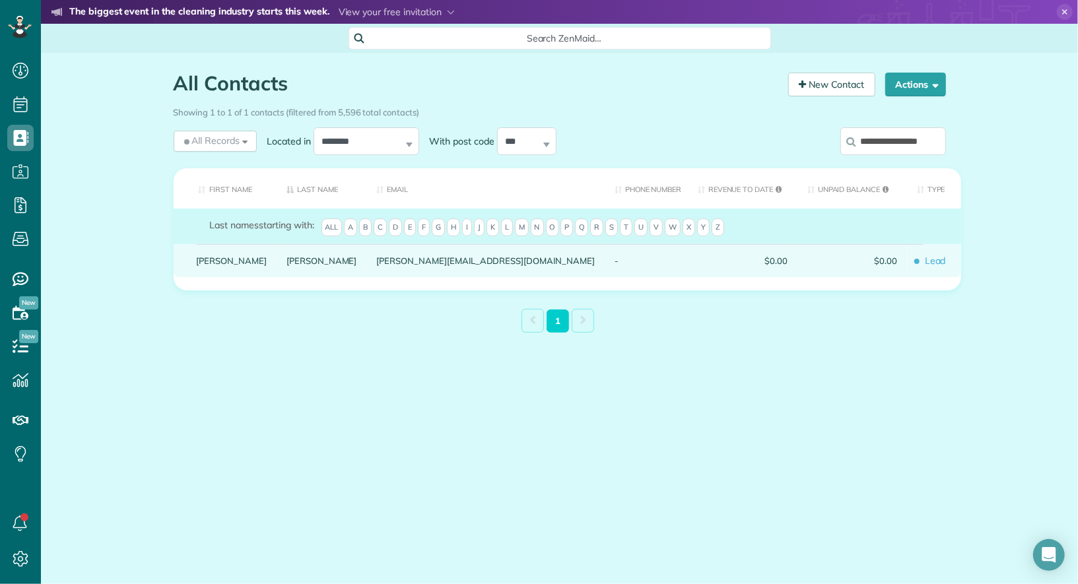
type input "**********"
click at [215, 265] on link "Scott" at bounding box center [232, 260] width 71 height 9
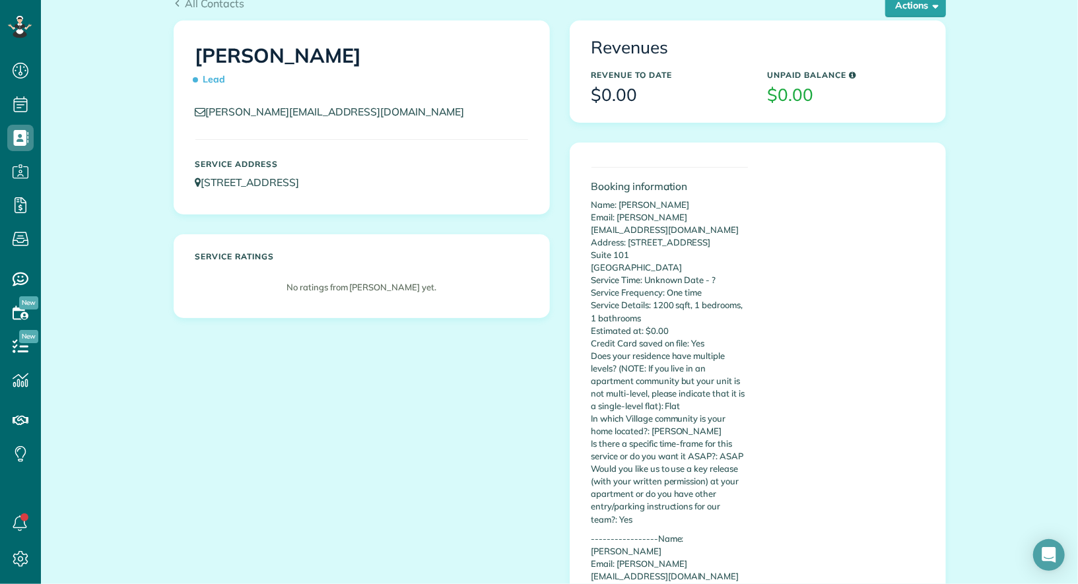
scroll to position [50, 0]
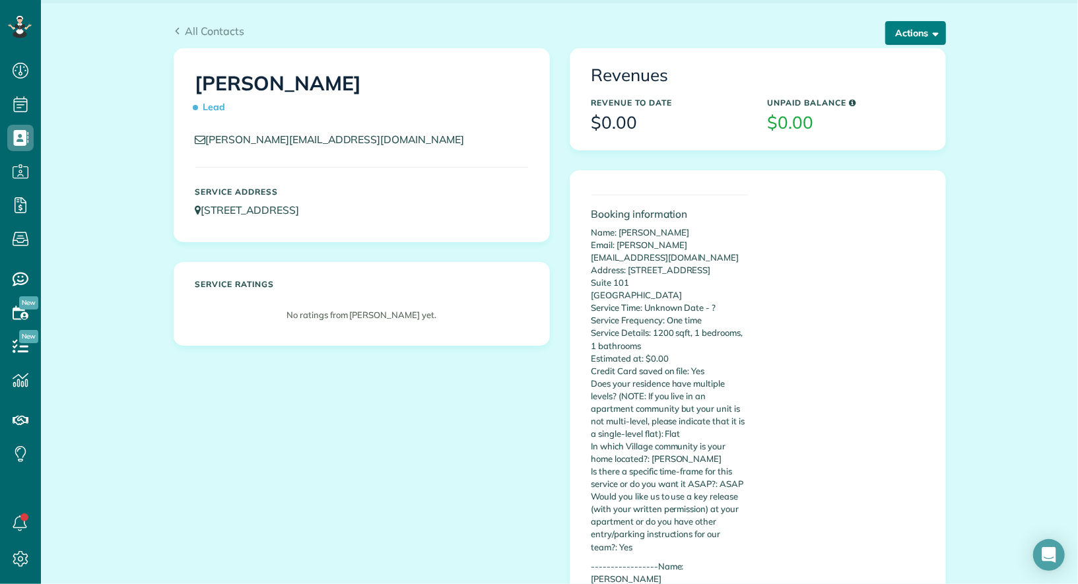
click at [921, 32] on button "Actions" at bounding box center [915, 33] width 61 height 24
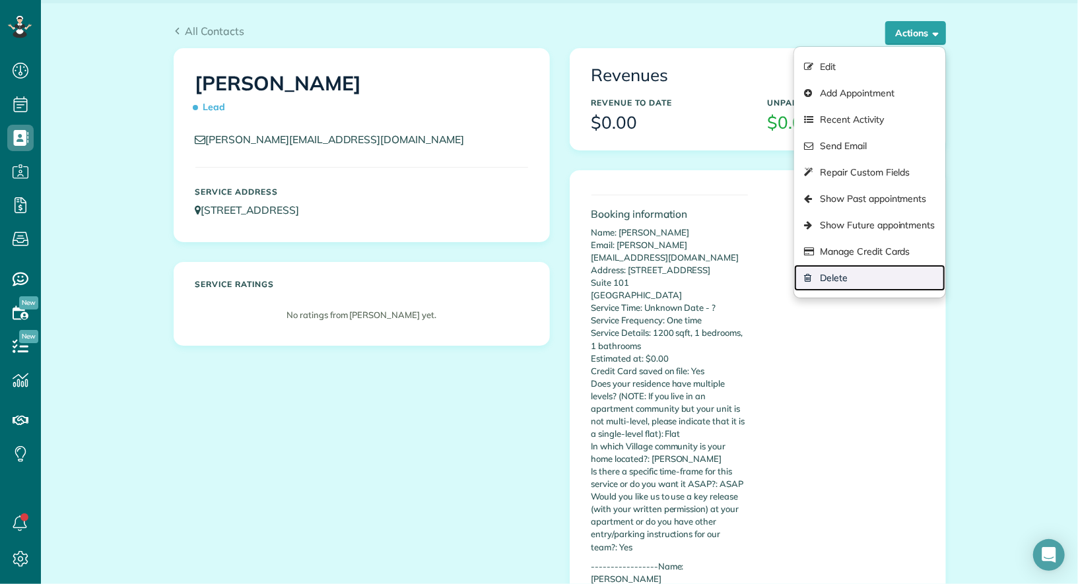
click at [886, 271] on link "Delete" at bounding box center [869, 278] width 150 height 26
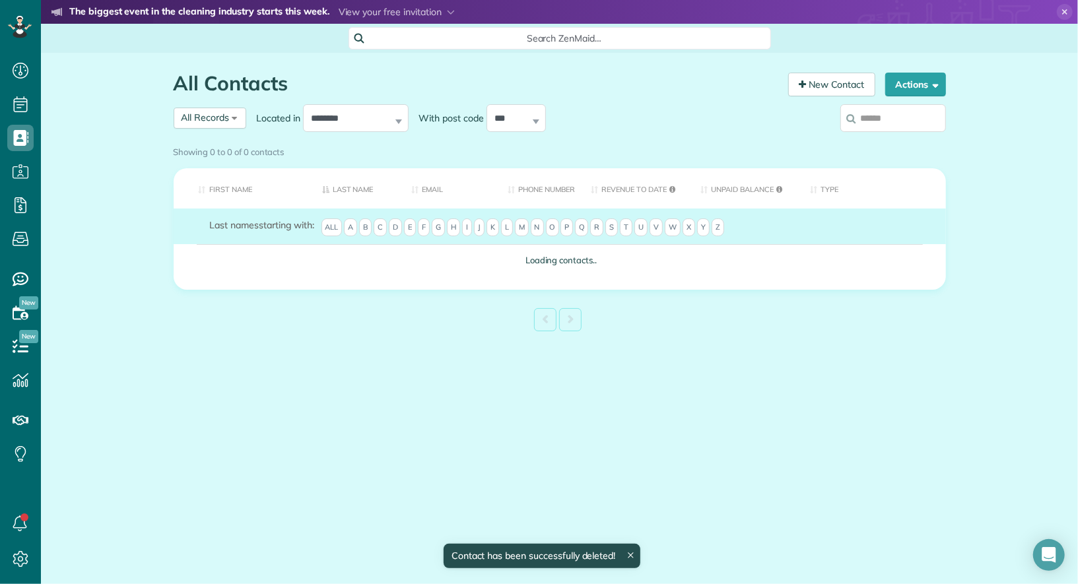
scroll to position [5, 5]
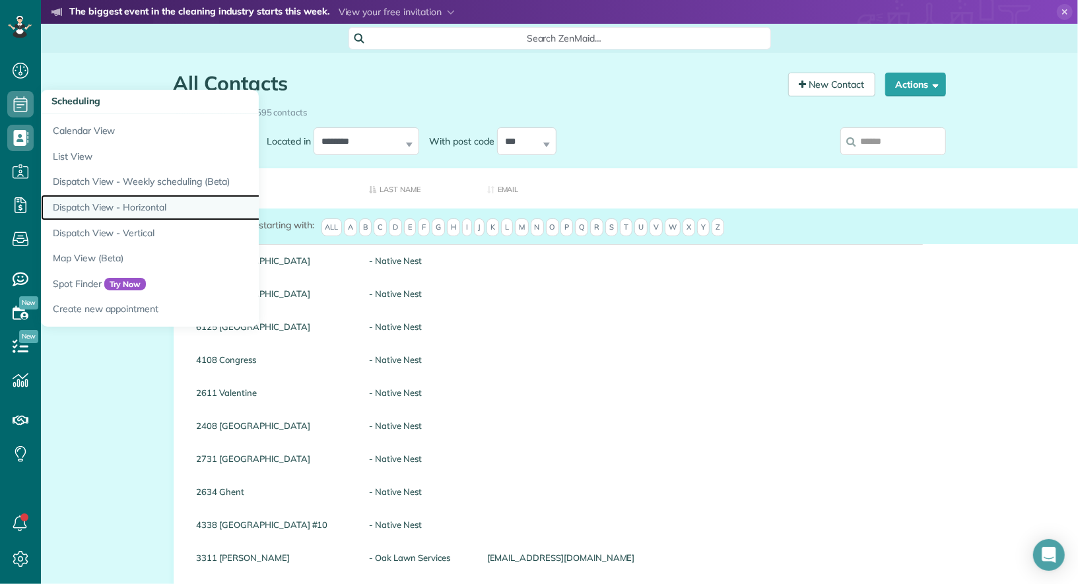
click at [133, 212] on link "Dispatch View - Horizontal" at bounding box center [206, 208] width 330 height 26
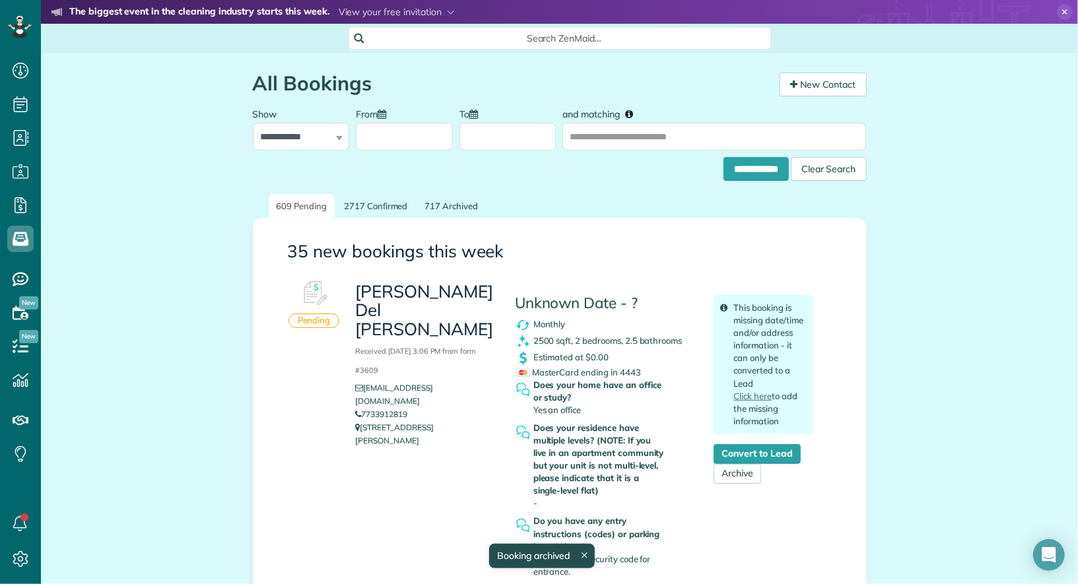
scroll to position [5, 5]
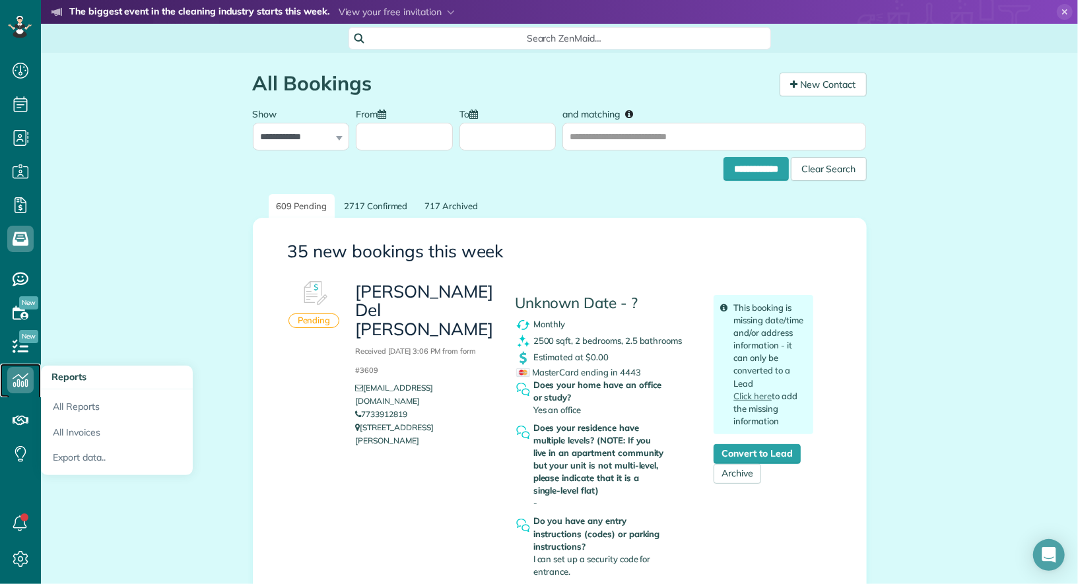
click at [25, 389] on icon at bounding box center [20, 380] width 26 height 26
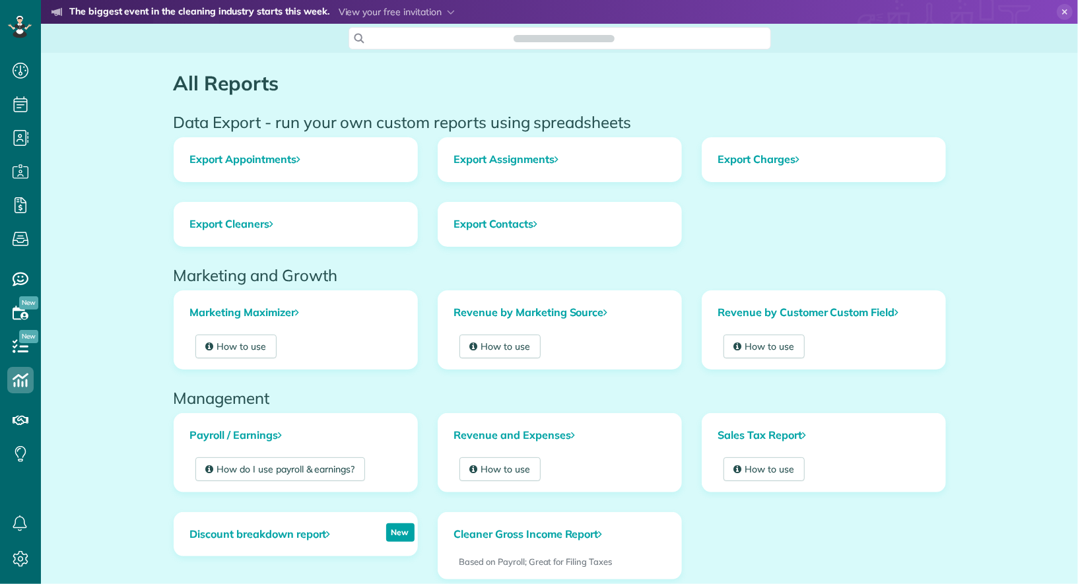
scroll to position [5, 5]
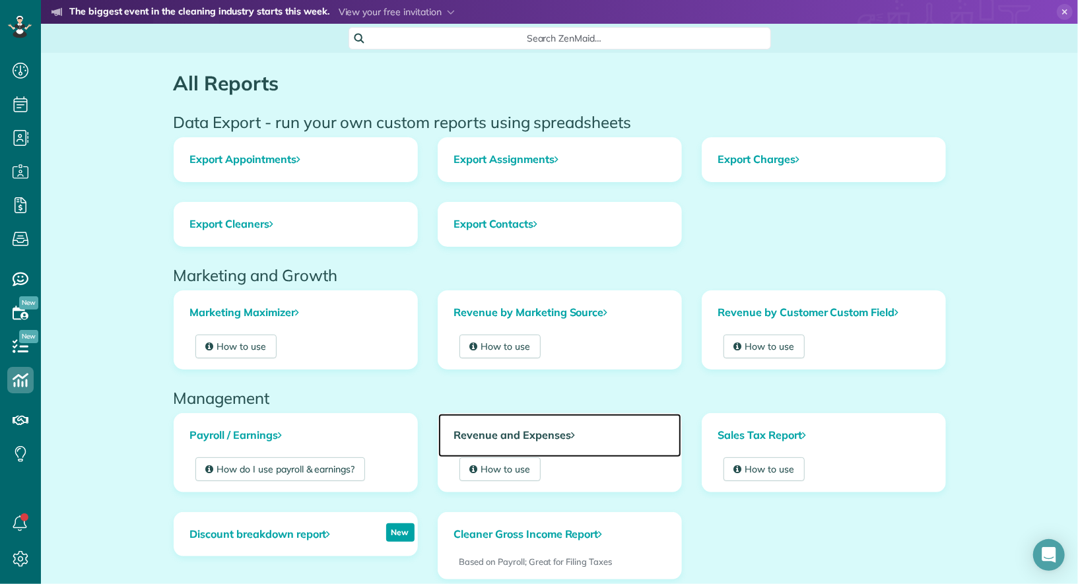
click at [479, 426] on link "Revenue and Expenses" at bounding box center [559, 436] width 243 height 44
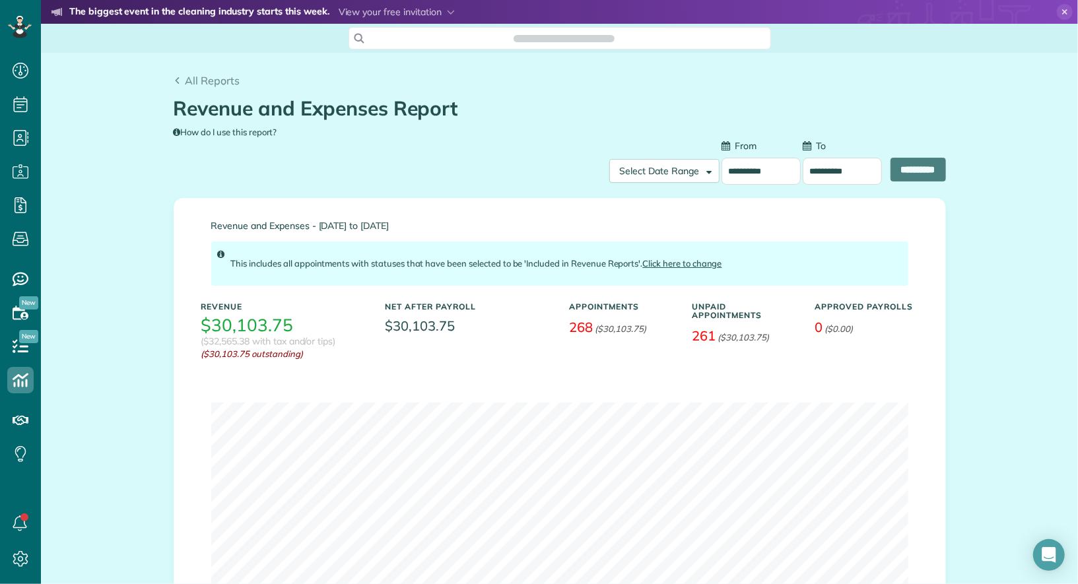
scroll to position [5, 5]
click at [768, 176] on input "**********" at bounding box center [760, 171] width 79 height 27
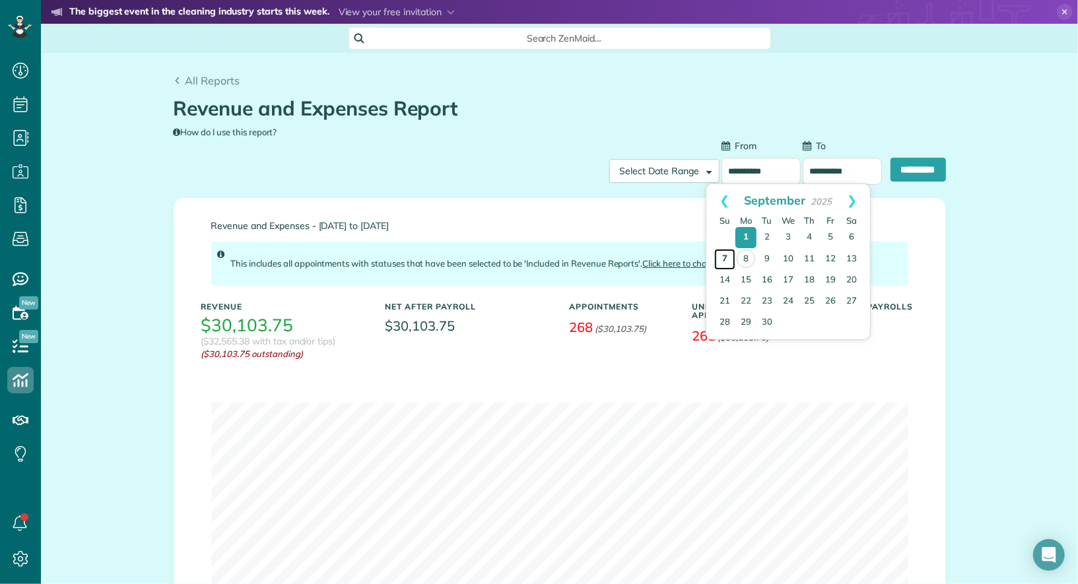
click at [721, 257] on link "7" at bounding box center [724, 259] width 21 height 21
type input "**********"
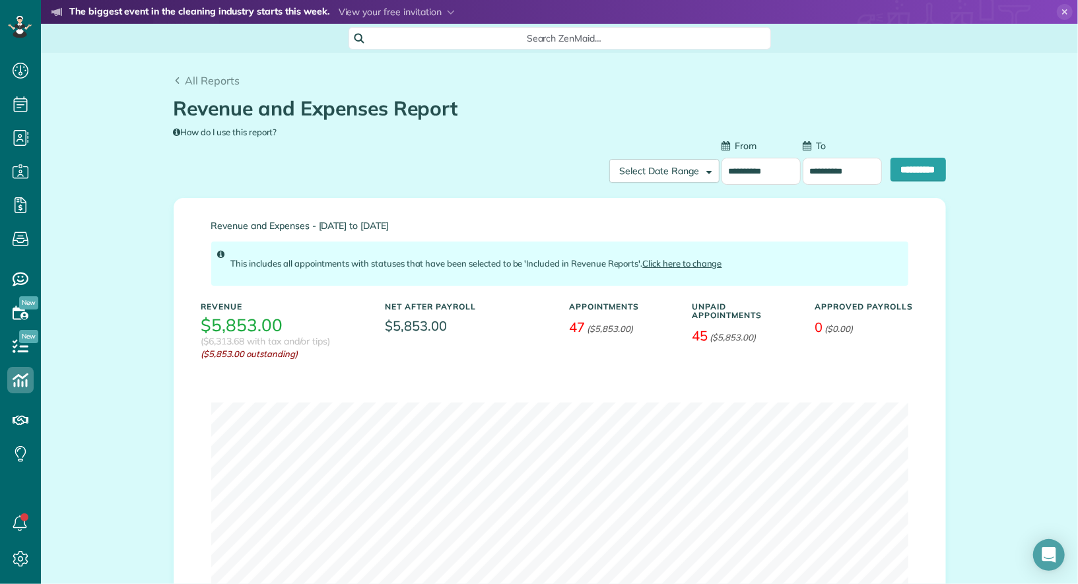
click at [850, 165] on input "**********" at bounding box center [842, 171] width 79 height 27
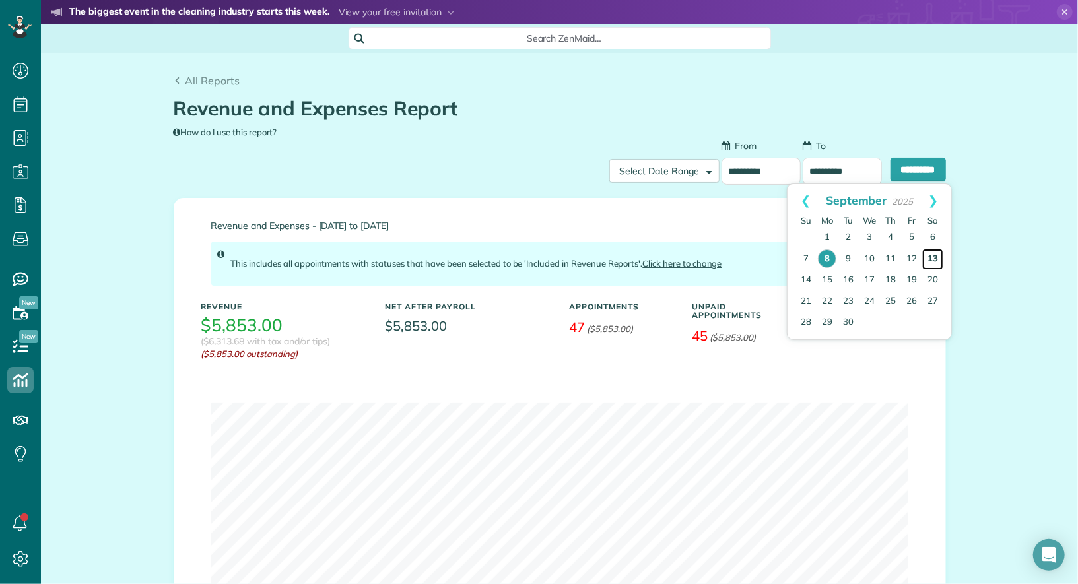
click at [935, 259] on link "13" at bounding box center [932, 259] width 21 height 21
type input "**********"
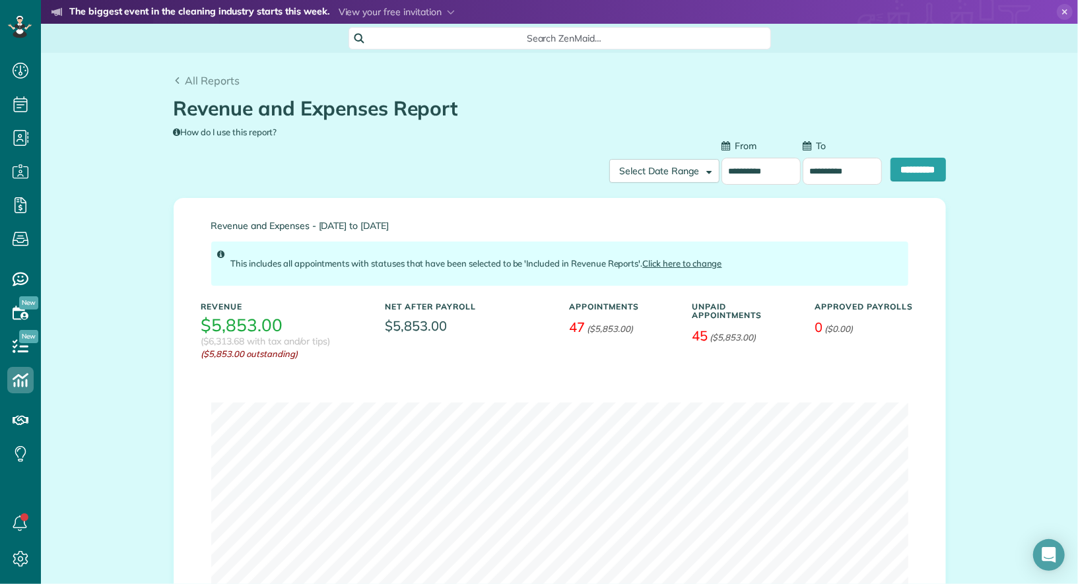
click at [916, 157] on form "**********" at bounding box center [777, 165] width 337 height 52
click at [916, 165] on input "**********" at bounding box center [917, 170] width 55 height 24
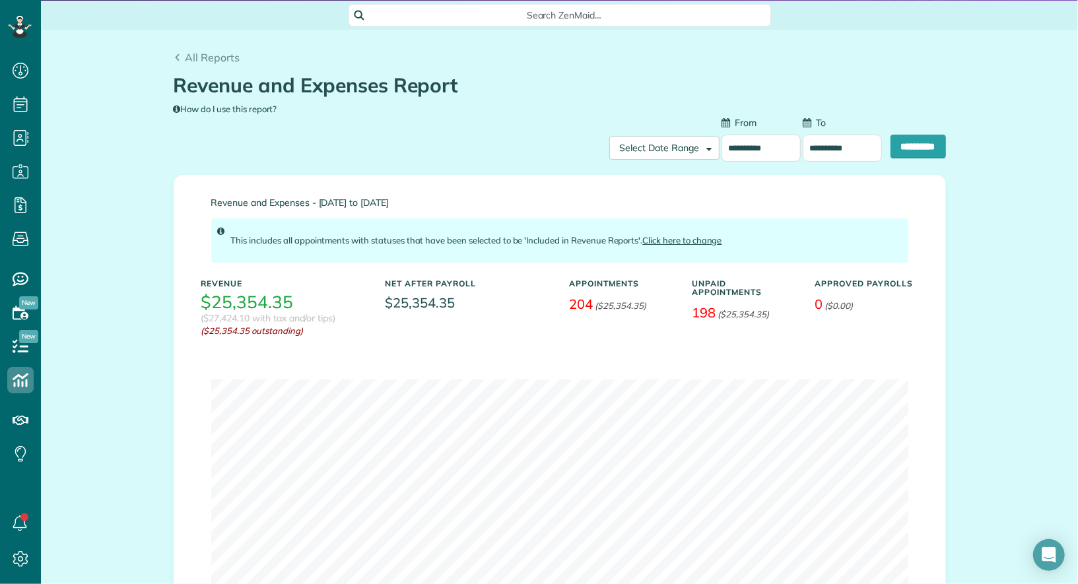
scroll to position [32, 0]
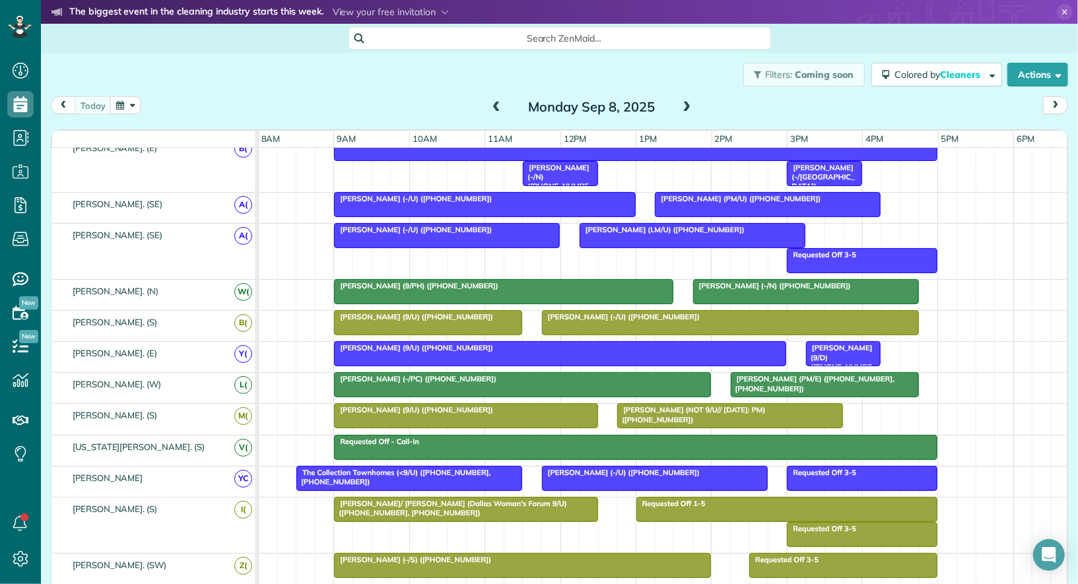
scroll to position [212, 0]
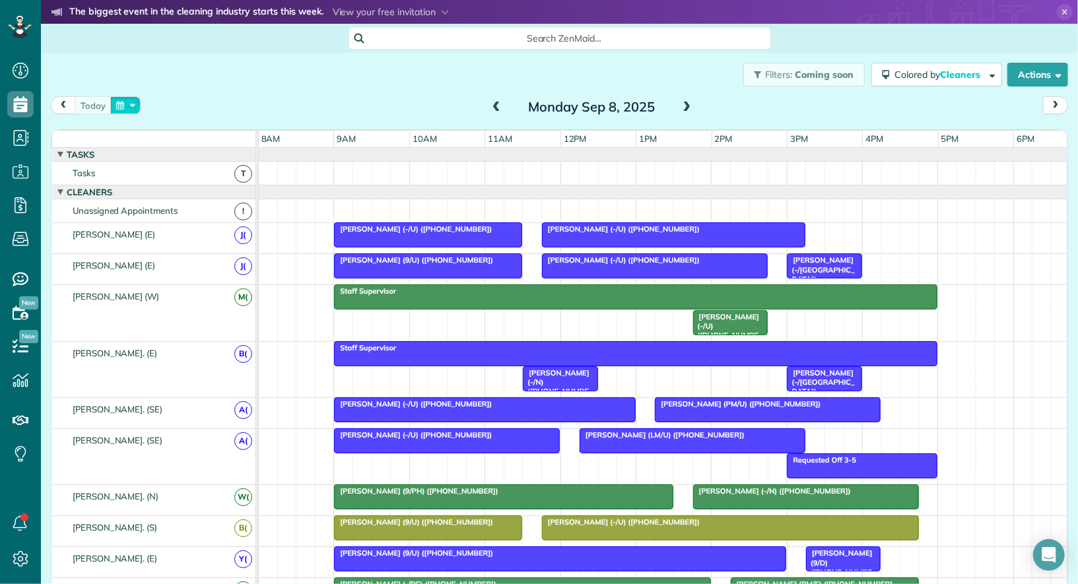
click at [121, 100] on button "button" at bounding box center [125, 105] width 30 height 18
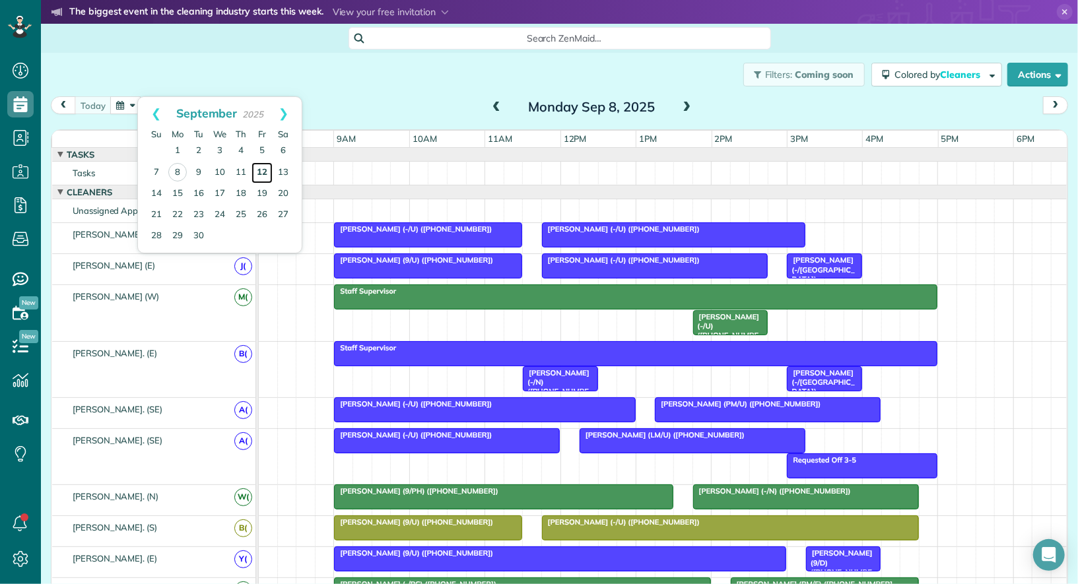
click at [259, 168] on link "12" at bounding box center [261, 172] width 21 height 21
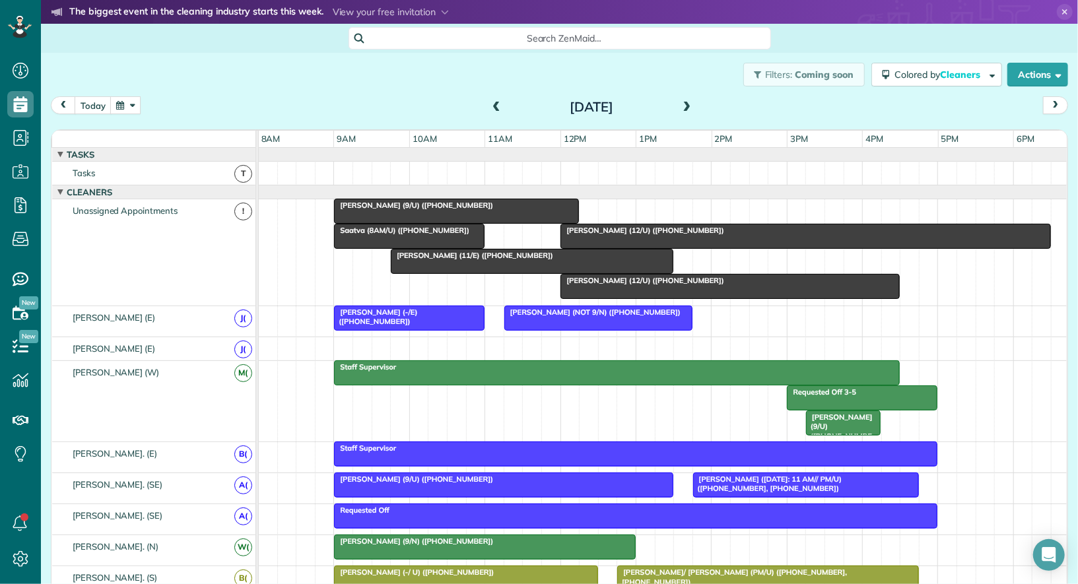
click at [498, 262] on div at bounding box center [531, 262] width 281 height 24
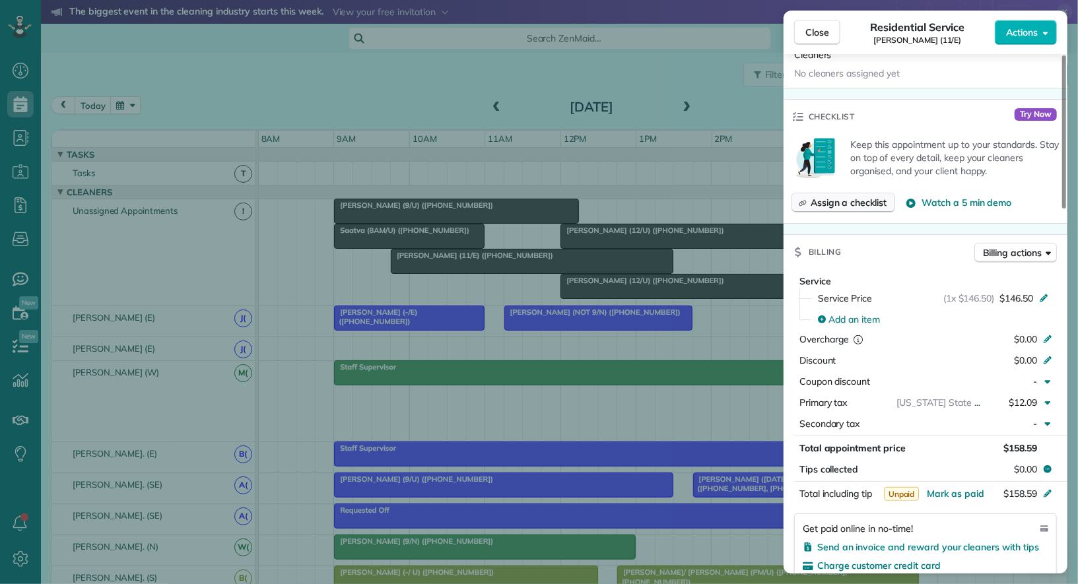
click at [869, 196] on span "Assign a checklist" at bounding box center [849, 202] width 76 height 13
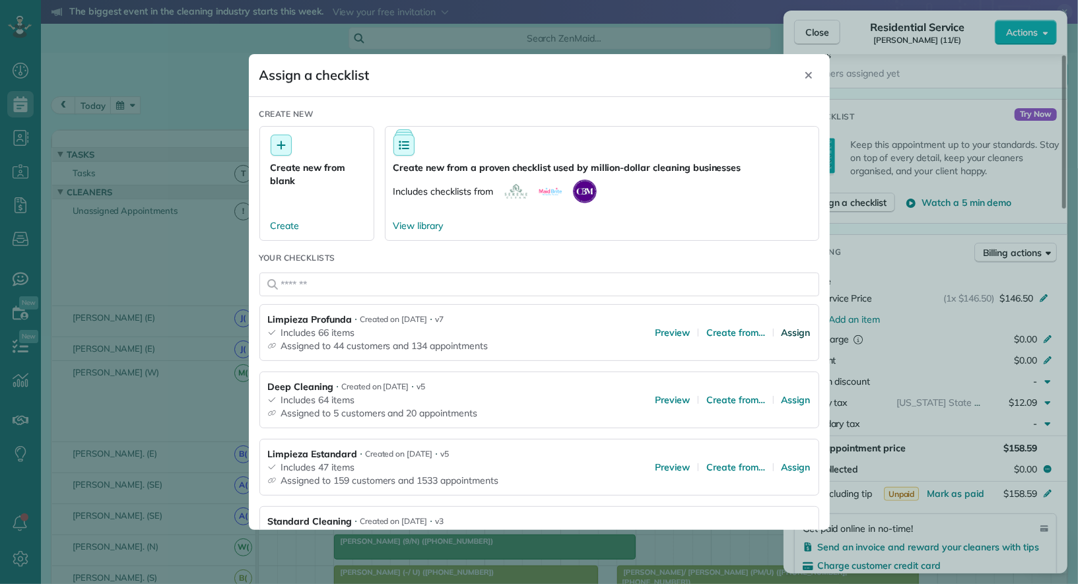
click at [795, 329] on span "Assign" at bounding box center [796, 332] width 29 height 13
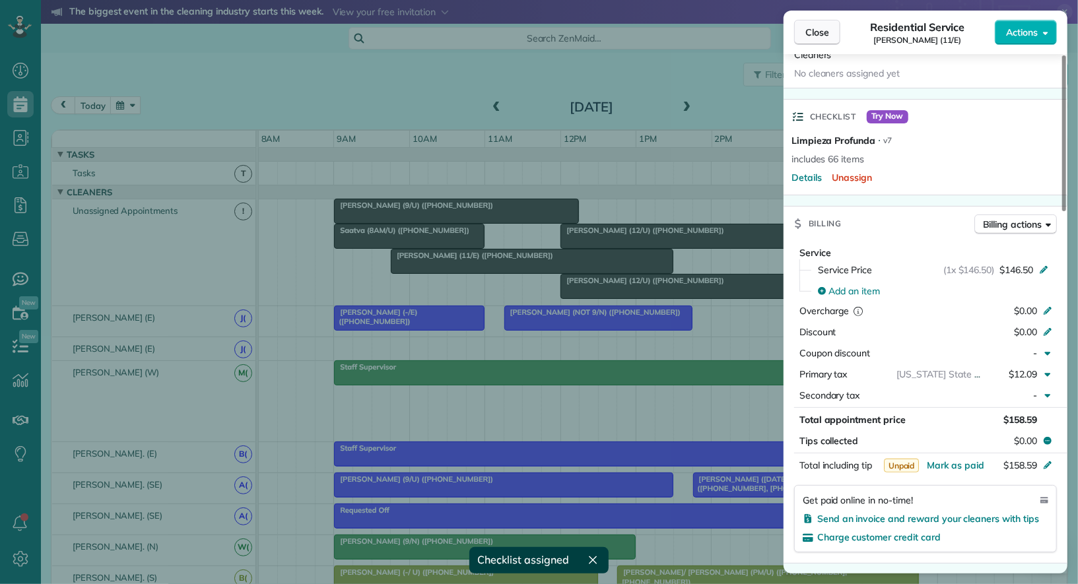
click at [823, 30] on span "Close" at bounding box center [817, 32] width 24 height 13
